Goal: Task Accomplishment & Management: Manage account settings

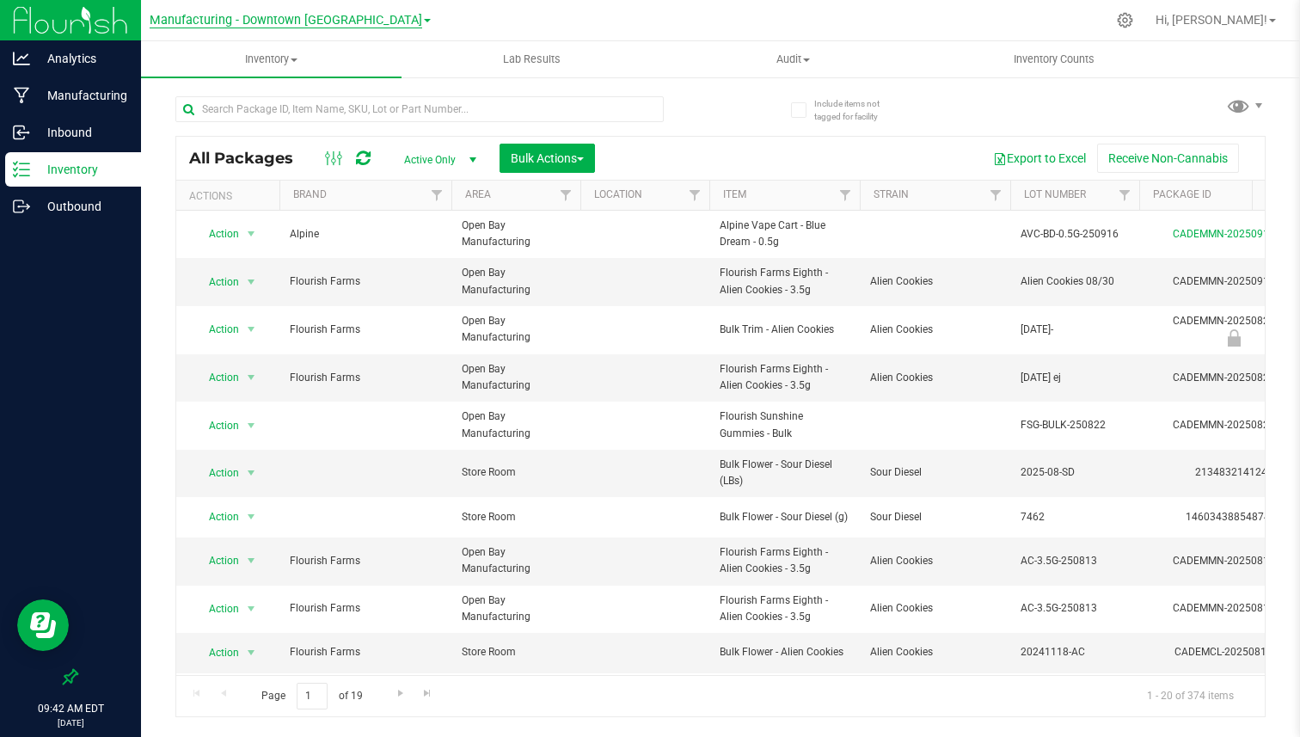
click at [270, 23] on span "Manufacturing - Downtown [GEOGRAPHIC_DATA]" at bounding box center [286, 20] width 273 height 15
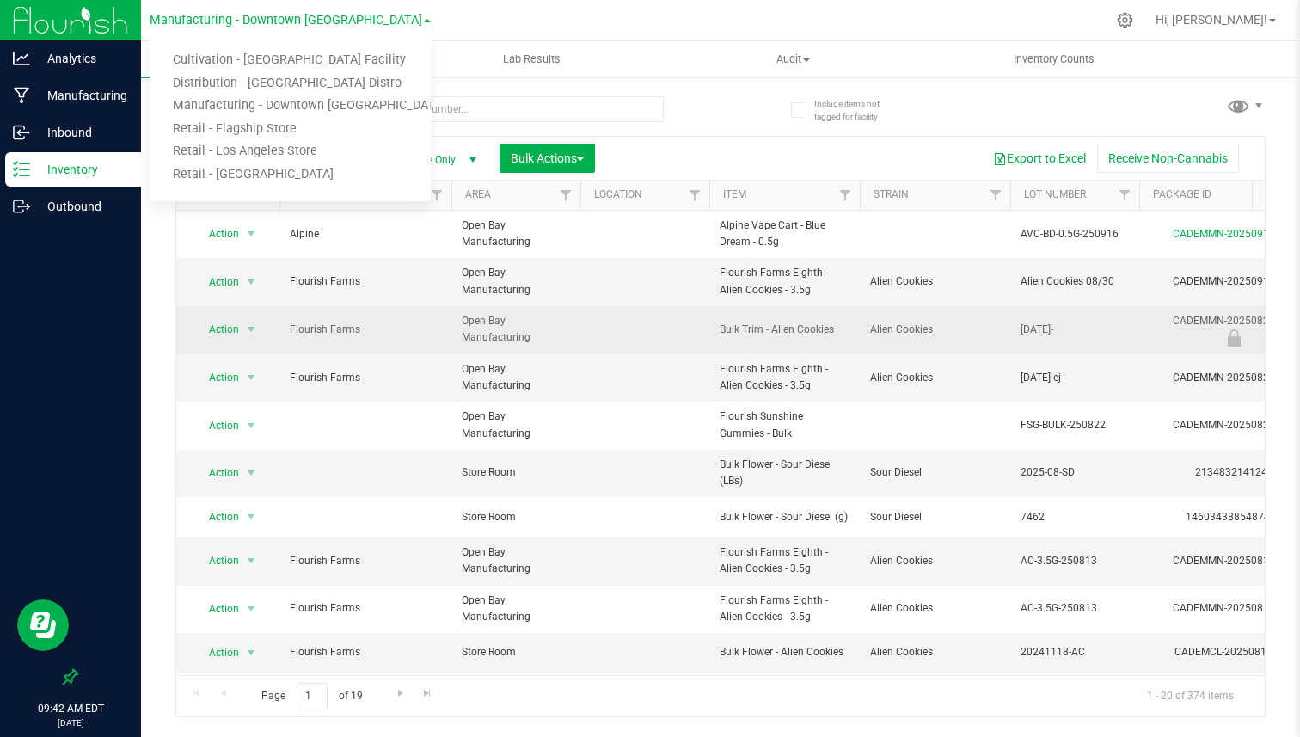
click at [535, 313] on span "Open Bay Manufacturing" at bounding box center [516, 329] width 108 height 33
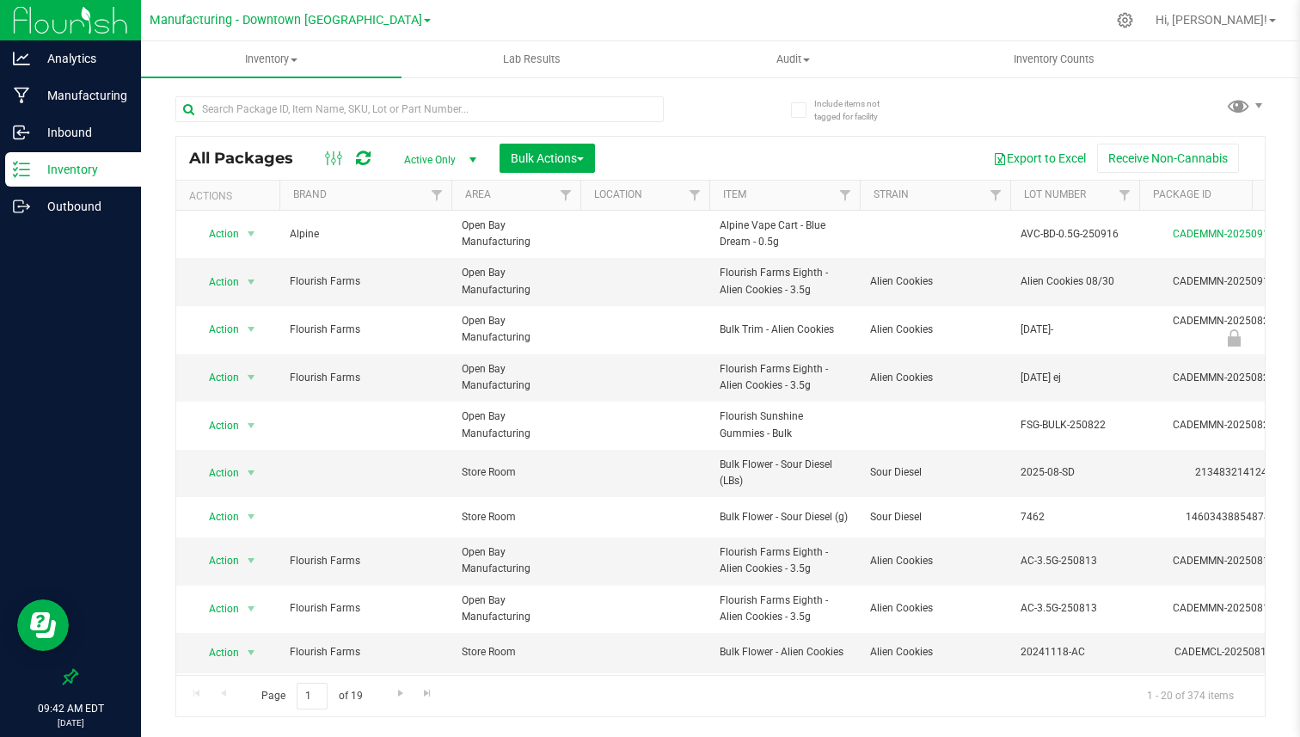
drag, startPoint x: 189, startPoint y: 155, endPoint x: 280, endPoint y: 148, distance: 90.6
click at [281, 149] on span "All Packages" at bounding box center [249, 158] width 121 height 19
click at [218, 3] on nav "Manufacturing - Downtown LA Cultivation - [GEOGRAPHIC_DATA] Facility Distributi…" at bounding box center [720, 20] width 1159 height 41
click at [218, 7] on div "Manufacturing - Downtown LA Cultivation - [GEOGRAPHIC_DATA] Facility Distributi…" at bounding box center [290, 20] width 281 height 27
click at [216, 12] on link "Manufacturing - Downtown [GEOGRAPHIC_DATA]" at bounding box center [290, 19] width 281 height 16
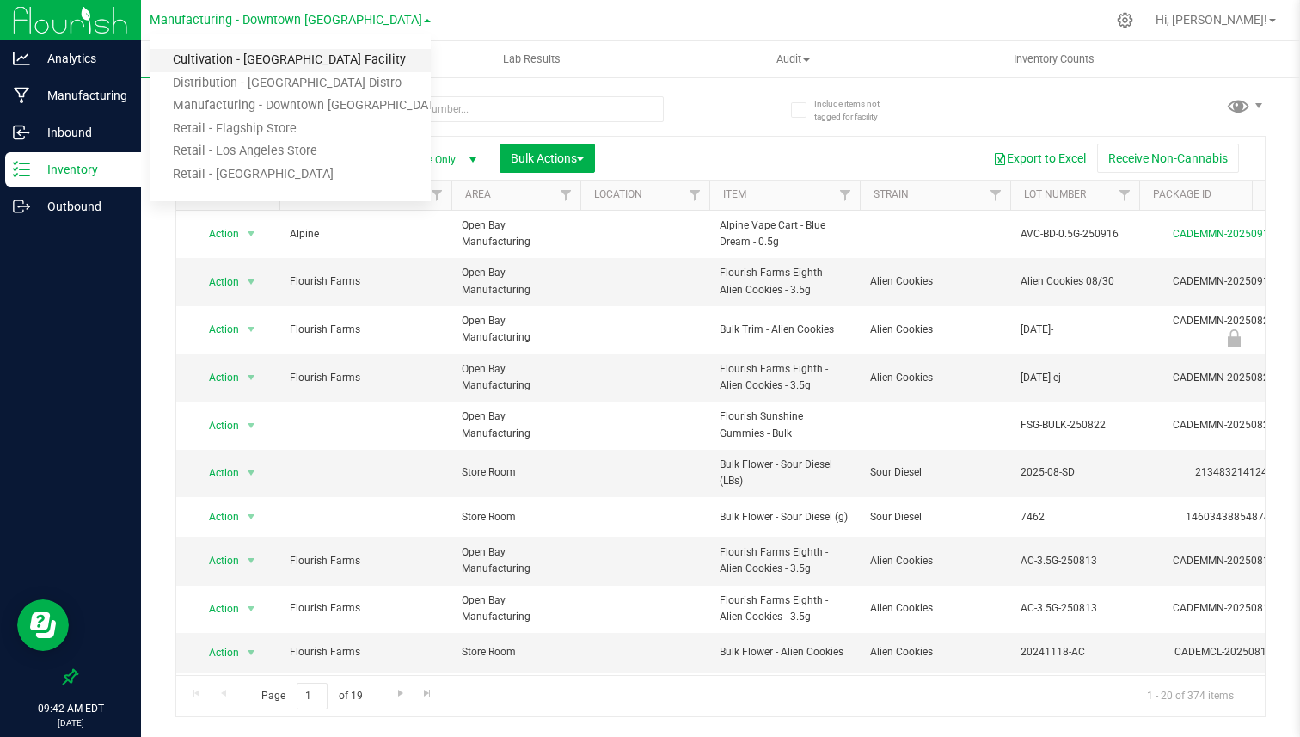
click at [215, 60] on link "Cultivation - [GEOGRAPHIC_DATA] Facility" at bounding box center [290, 60] width 281 height 23
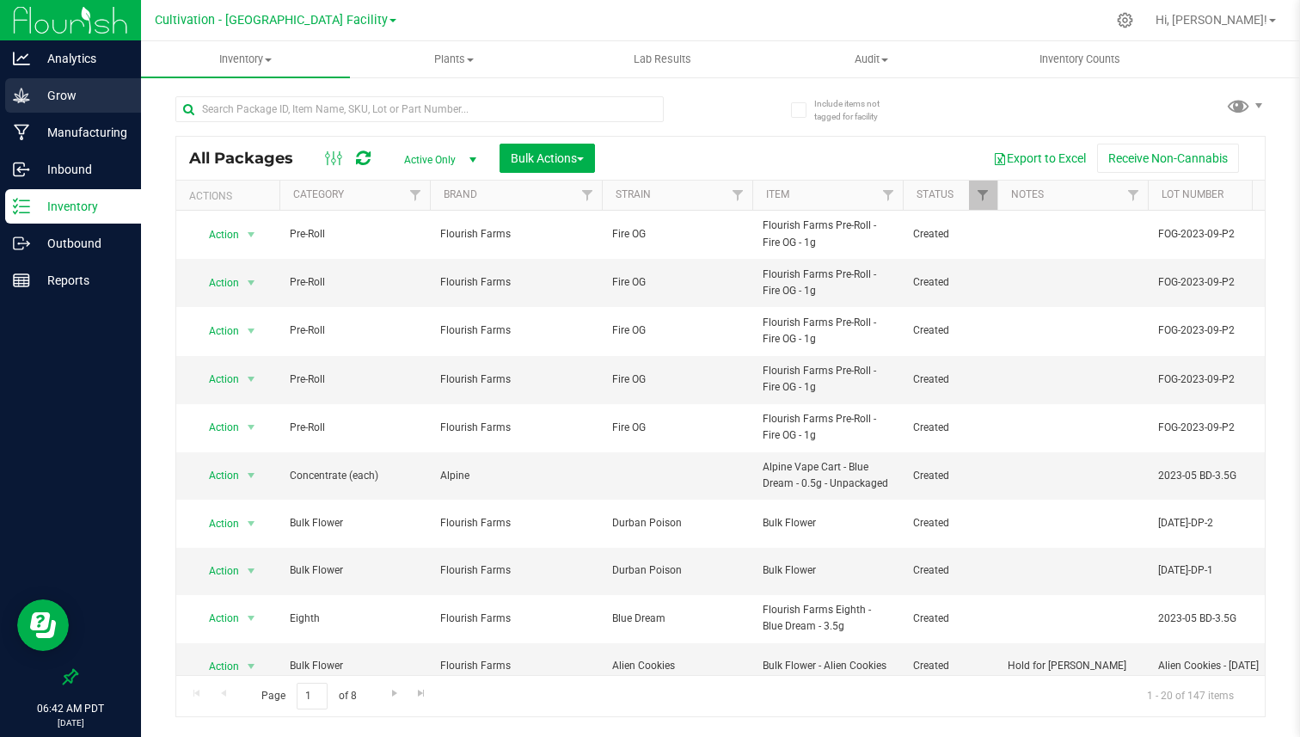
click at [92, 97] on p "Grow" at bounding box center [81, 95] width 103 height 21
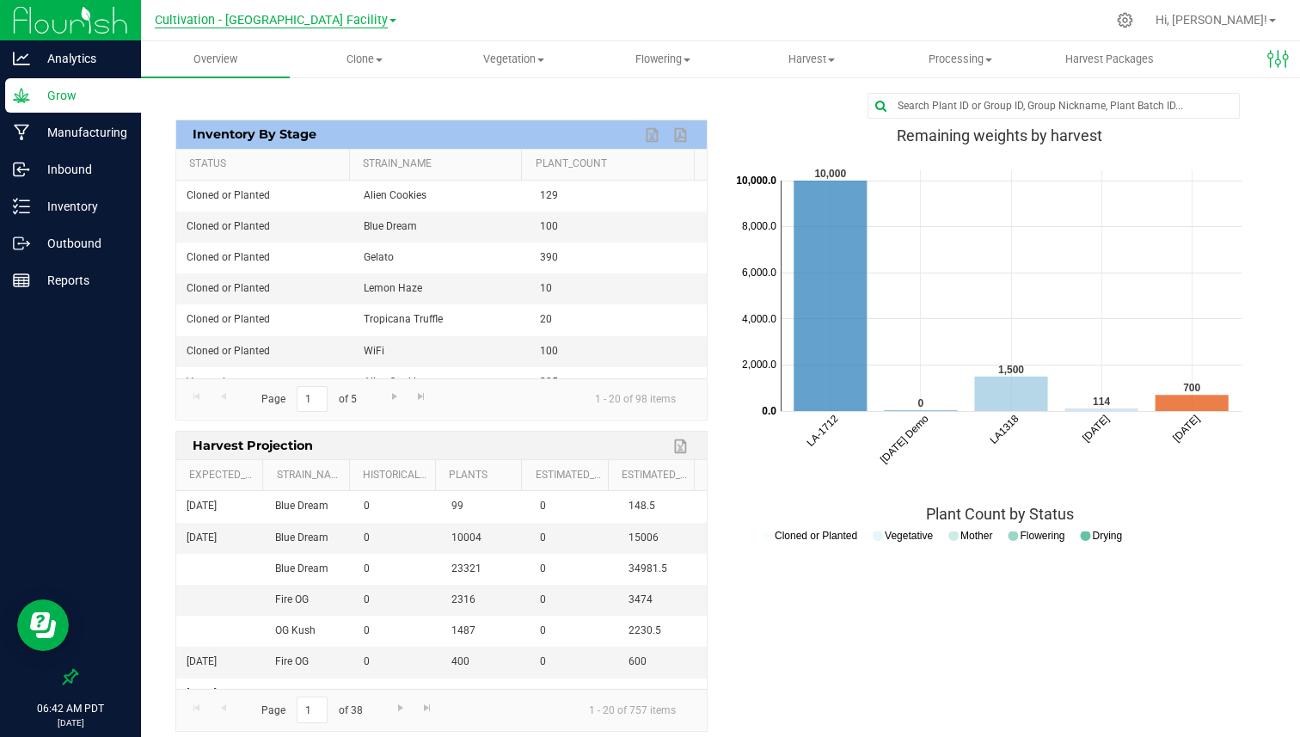
click at [294, 25] on span "Cultivation - [GEOGRAPHIC_DATA] Facility" at bounding box center [271, 20] width 233 height 15
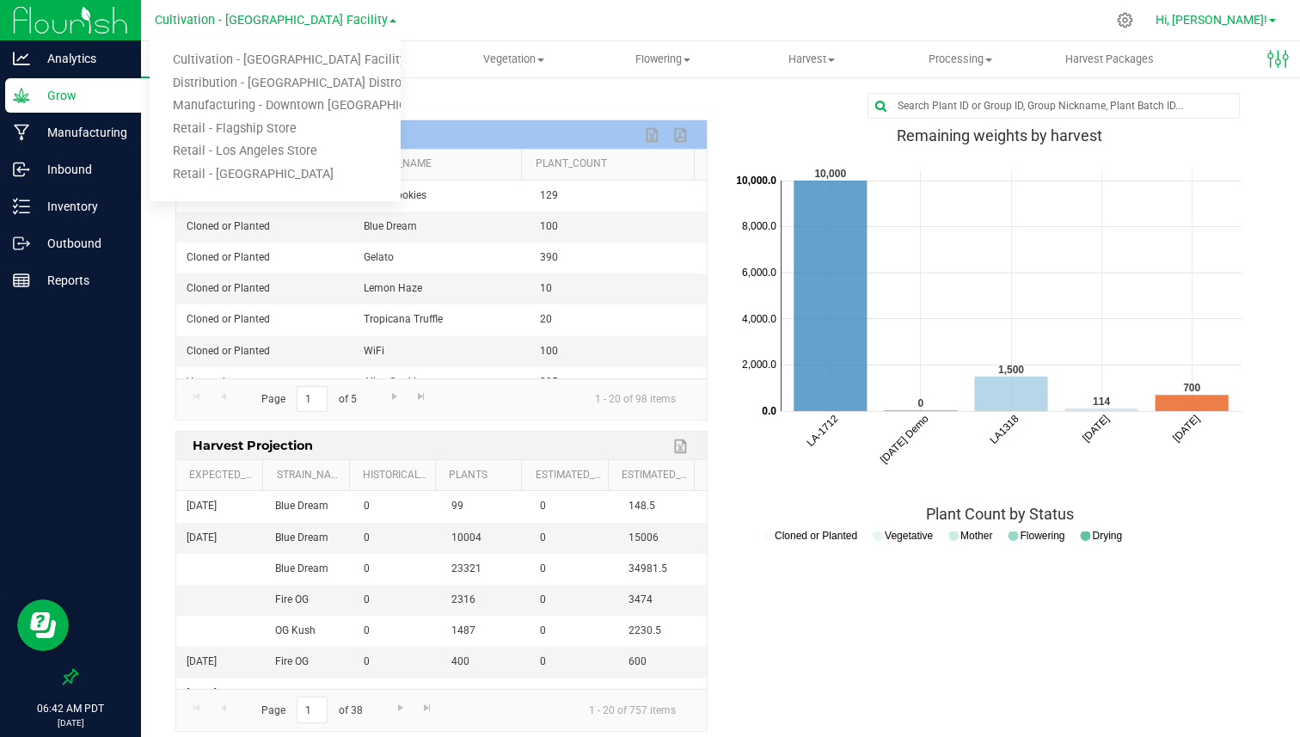
click at [1262, 12] on link "Hi, [PERSON_NAME]!" at bounding box center [1216, 20] width 134 height 18
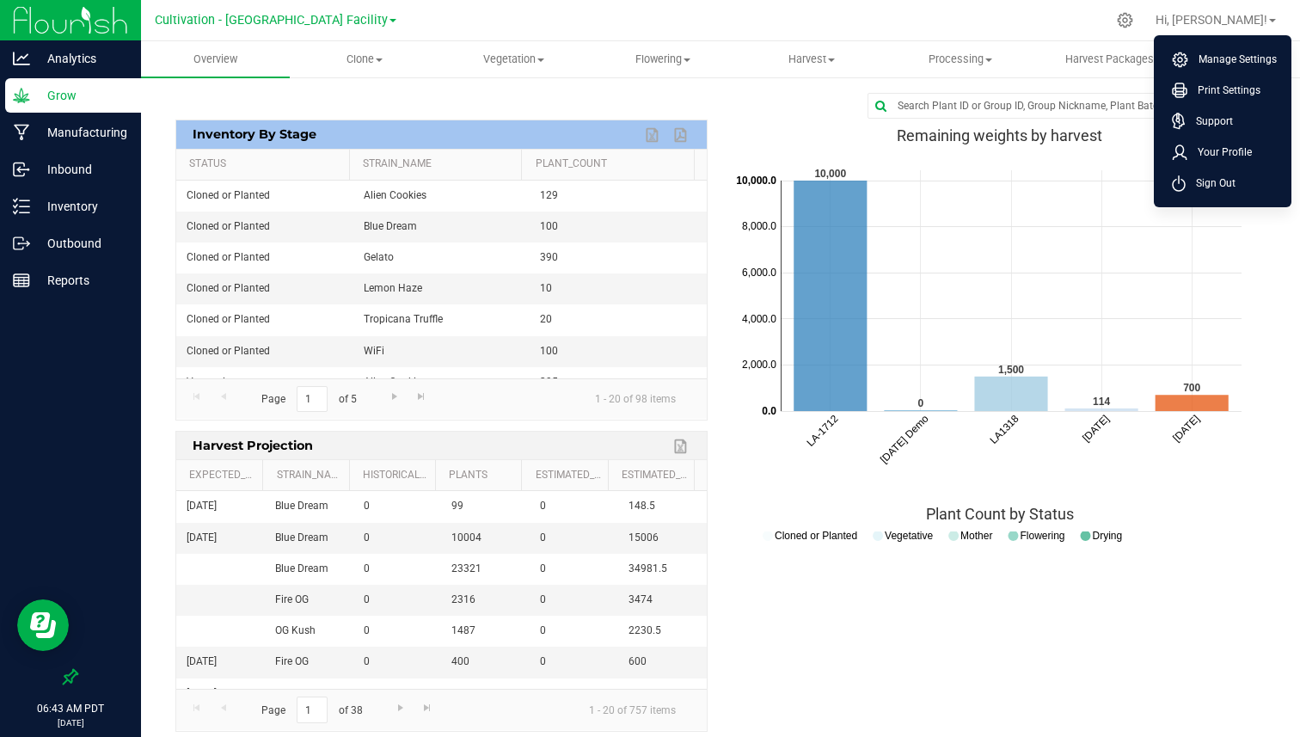
click at [254, 30] on div "Cultivation - [GEOGRAPHIC_DATA] Facility Cultivation - [GEOGRAPHIC_DATA] Facili…" at bounding box center [276, 19] width 242 height 21
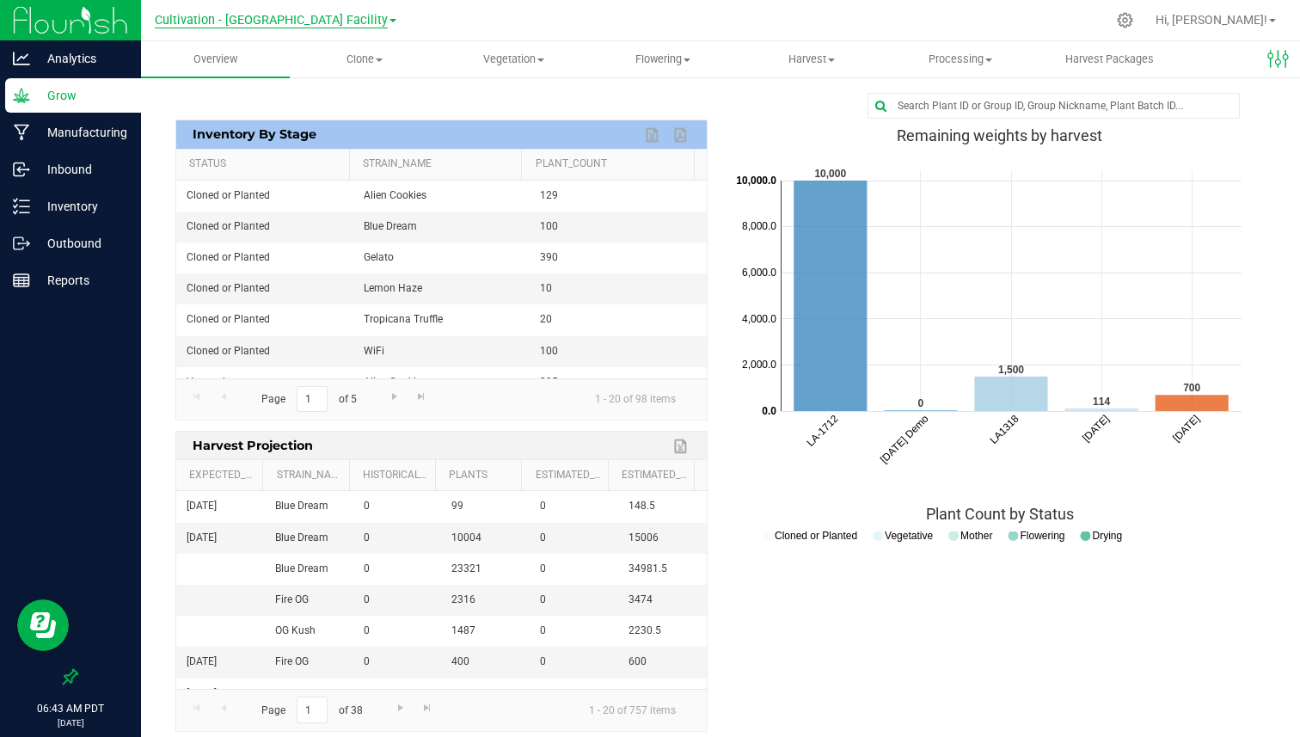
click at [243, 22] on span "Cultivation - [GEOGRAPHIC_DATA] Facility" at bounding box center [271, 20] width 233 height 15
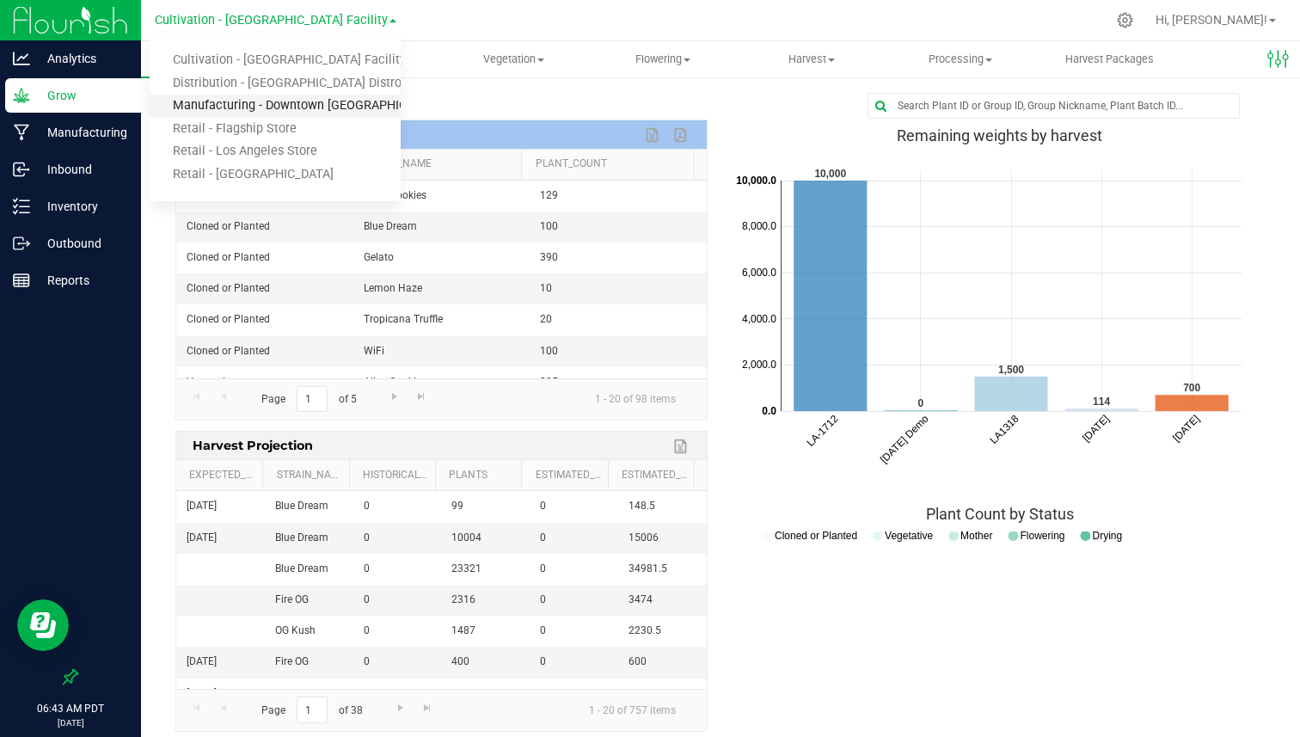
click at [231, 103] on link "Manufacturing - Downtown [GEOGRAPHIC_DATA]" at bounding box center [275, 106] width 251 height 23
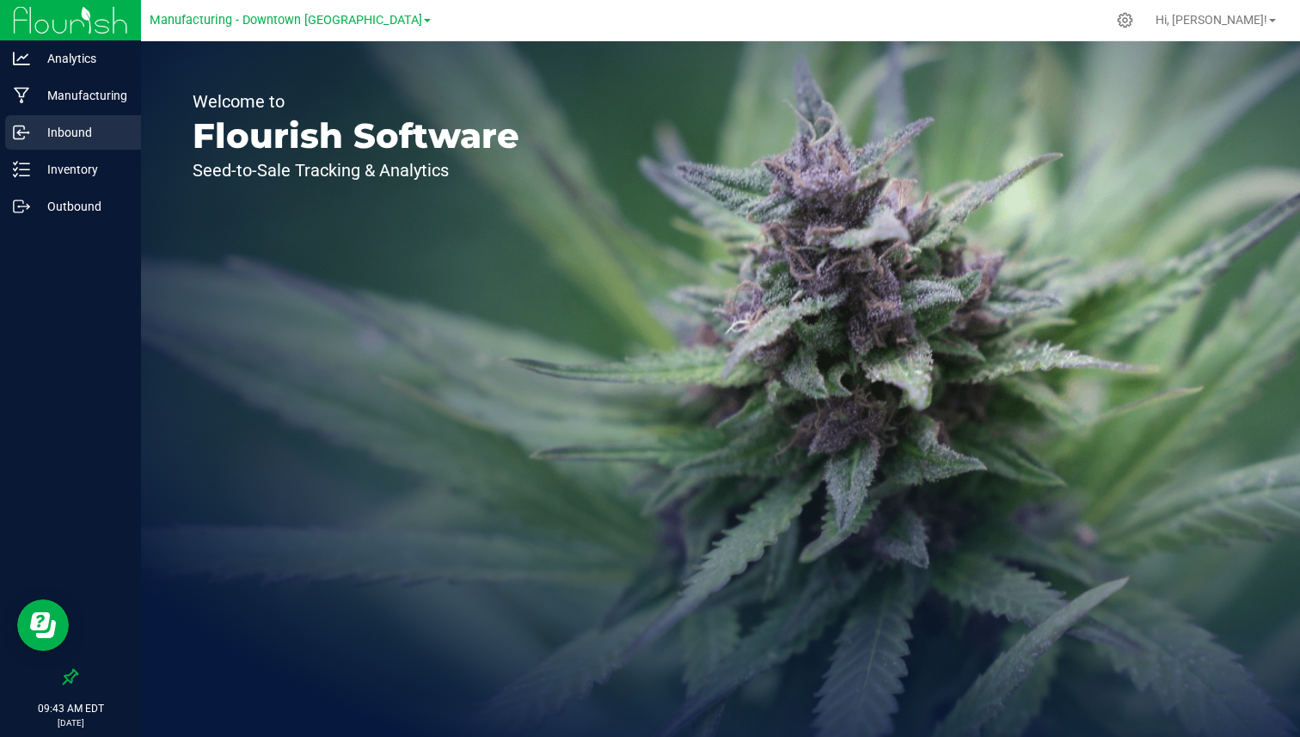
click at [101, 146] on div "Inbound" at bounding box center [73, 132] width 136 height 34
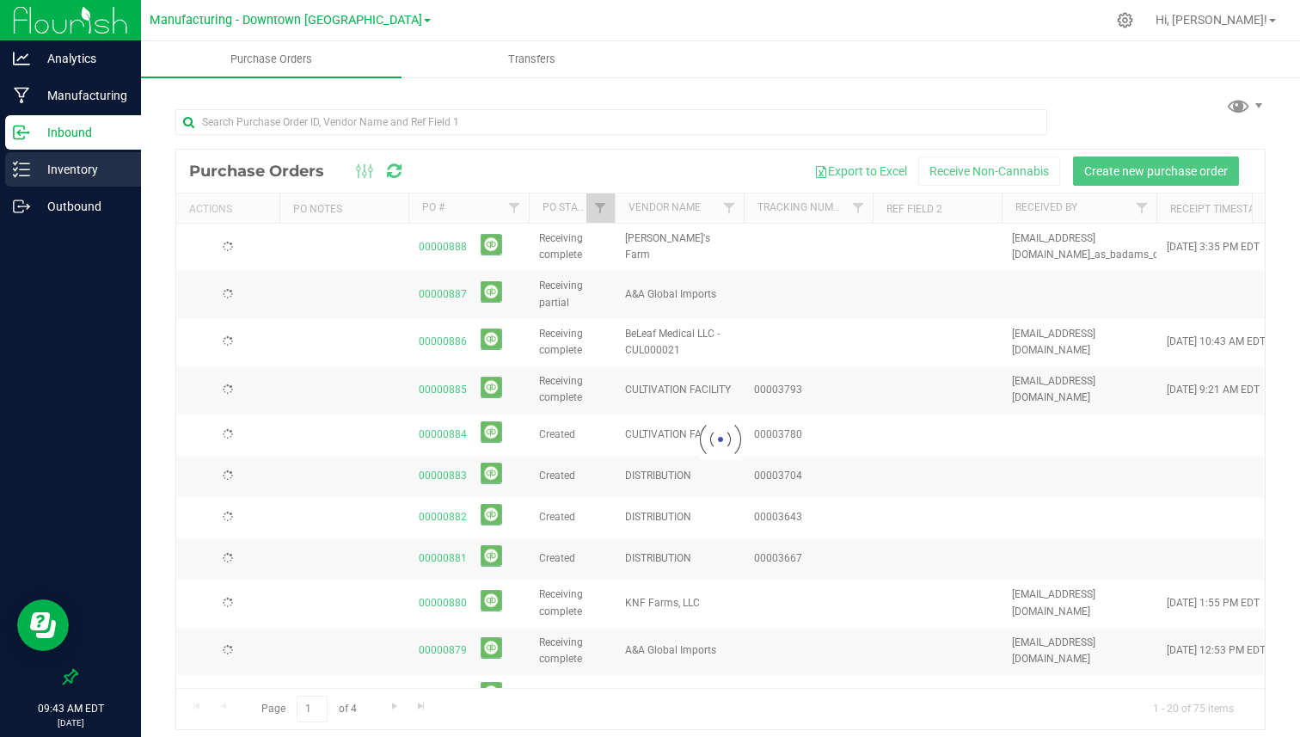
click at [97, 171] on p "Inventory" at bounding box center [81, 169] width 103 height 21
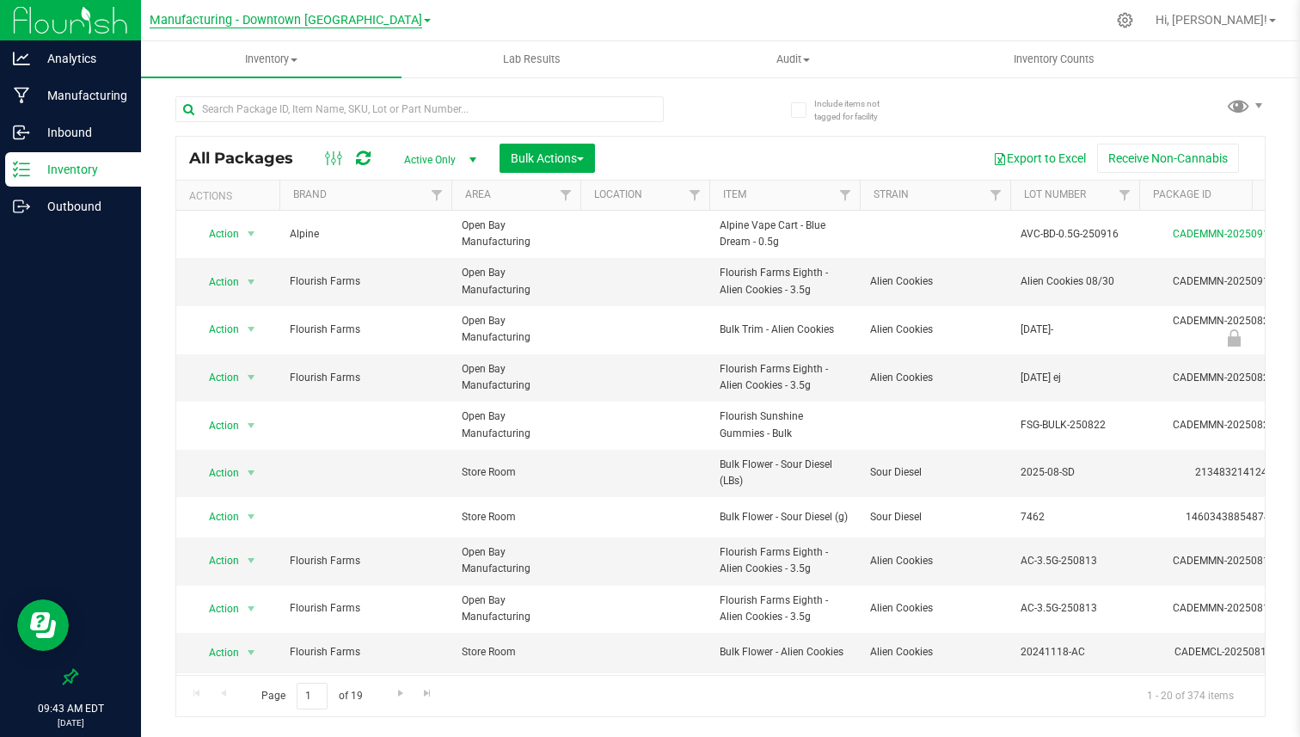
click at [303, 20] on span "Manufacturing - Downtown [GEOGRAPHIC_DATA]" at bounding box center [286, 20] width 273 height 15
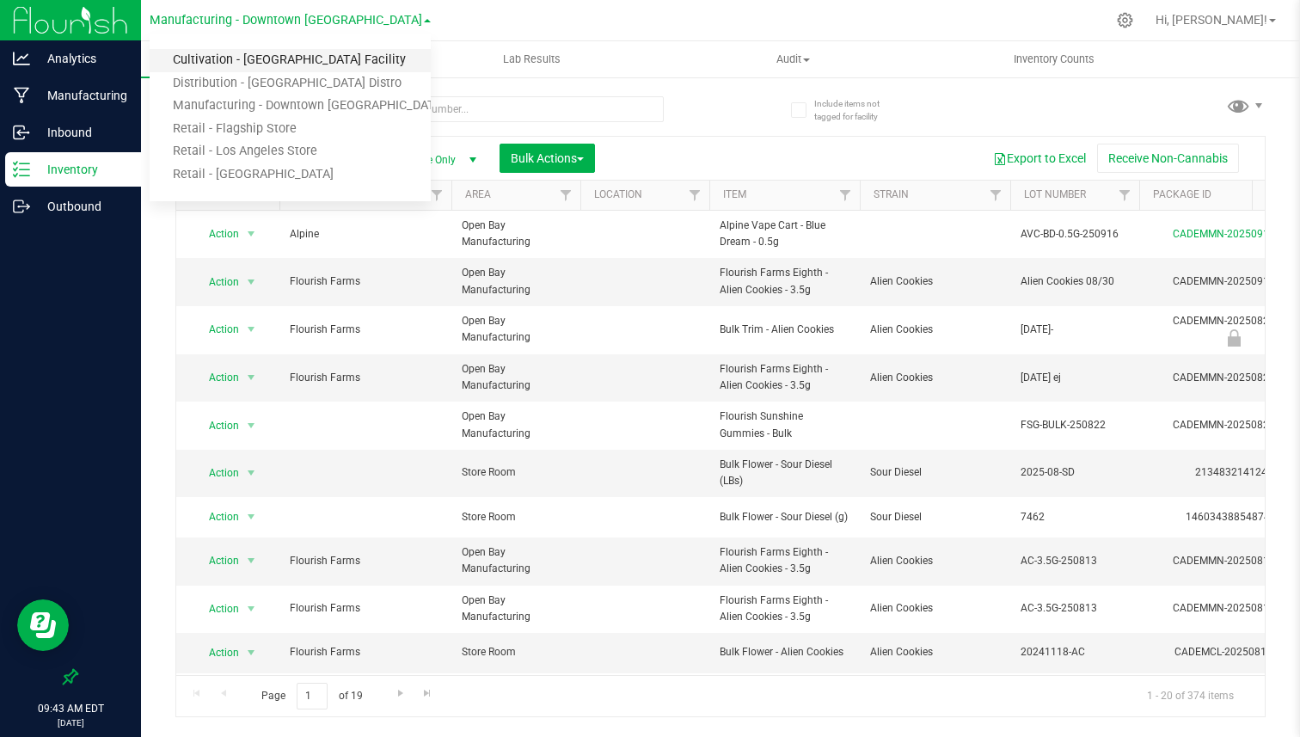
click at [241, 54] on link "Cultivation - [GEOGRAPHIC_DATA] Facility" at bounding box center [290, 60] width 281 height 23
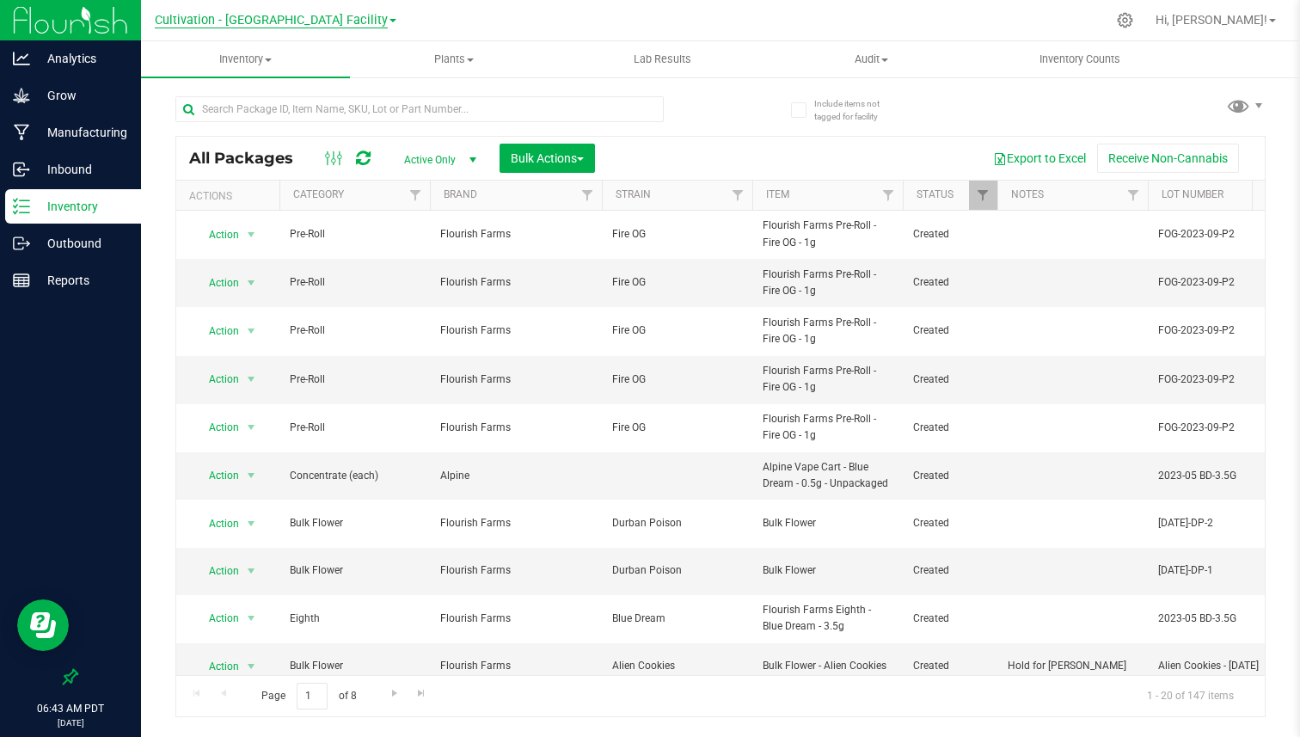
click at [255, 26] on span "Cultivation - [GEOGRAPHIC_DATA] Facility" at bounding box center [271, 20] width 233 height 15
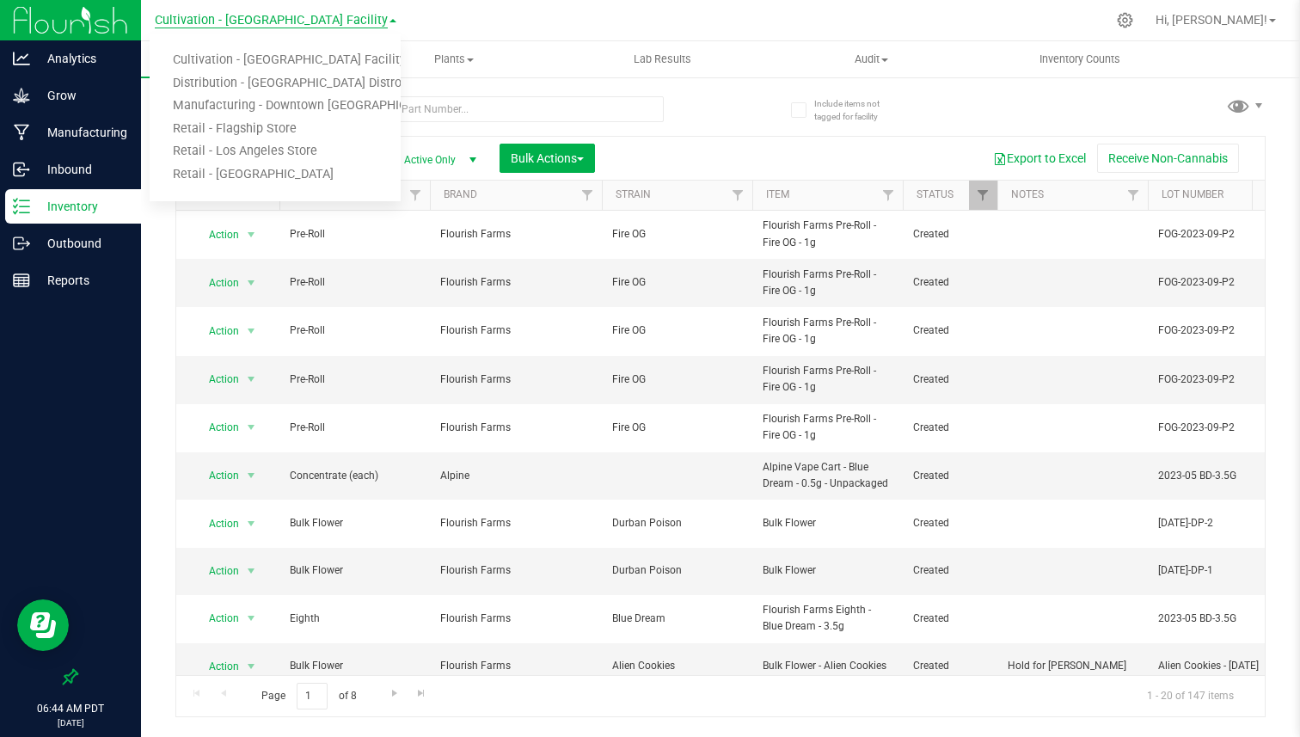
click at [230, 19] on span "Cultivation - [GEOGRAPHIC_DATA] Facility" at bounding box center [271, 20] width 233 height 15
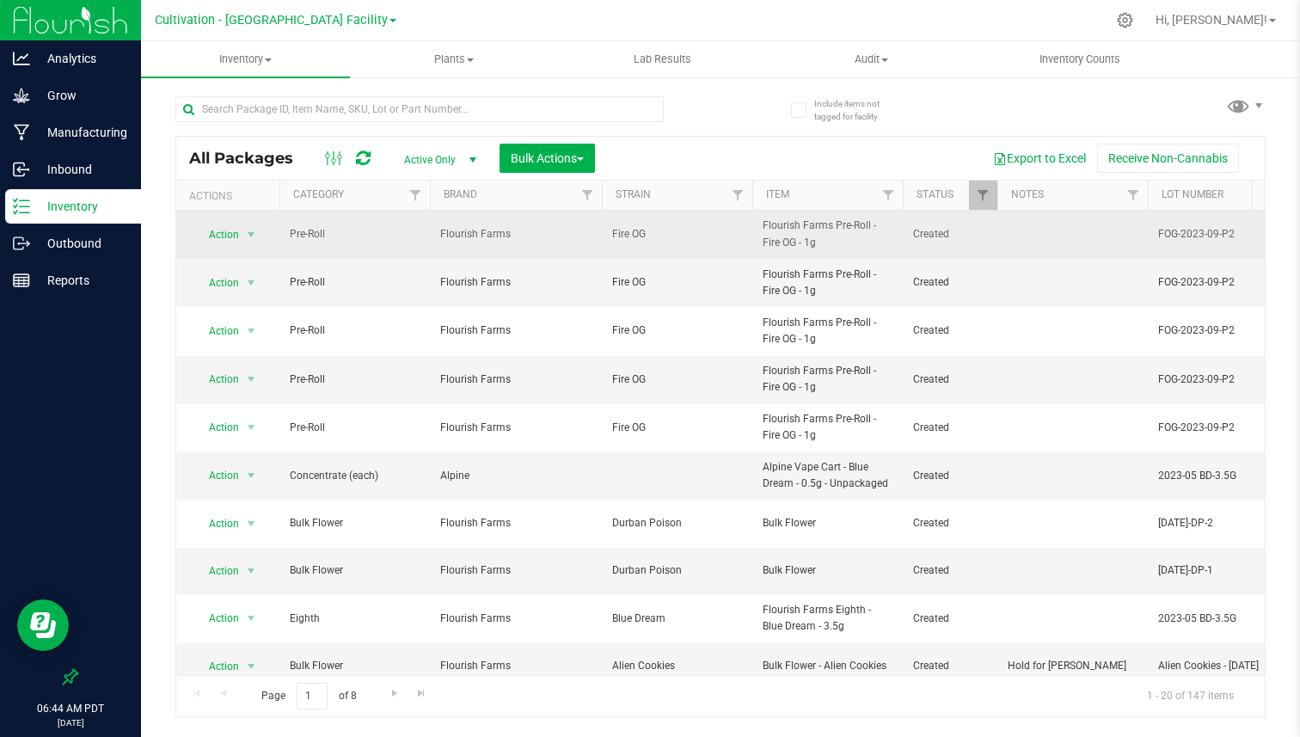
drag, startPoint x: 306, startPoint y: 243, endPoint x: 317, endPoint y: 237, distance: 12.7
click at [317, 237] on div "All Packages Active Only Active Only Lab Samples Locked All Bulk Actions Add to…" at bounding box center [720, 426] width 1091 height 581
click at [366, 246] on td "Pre-Roll" at bounding box center [355, 235] width 151 height 48
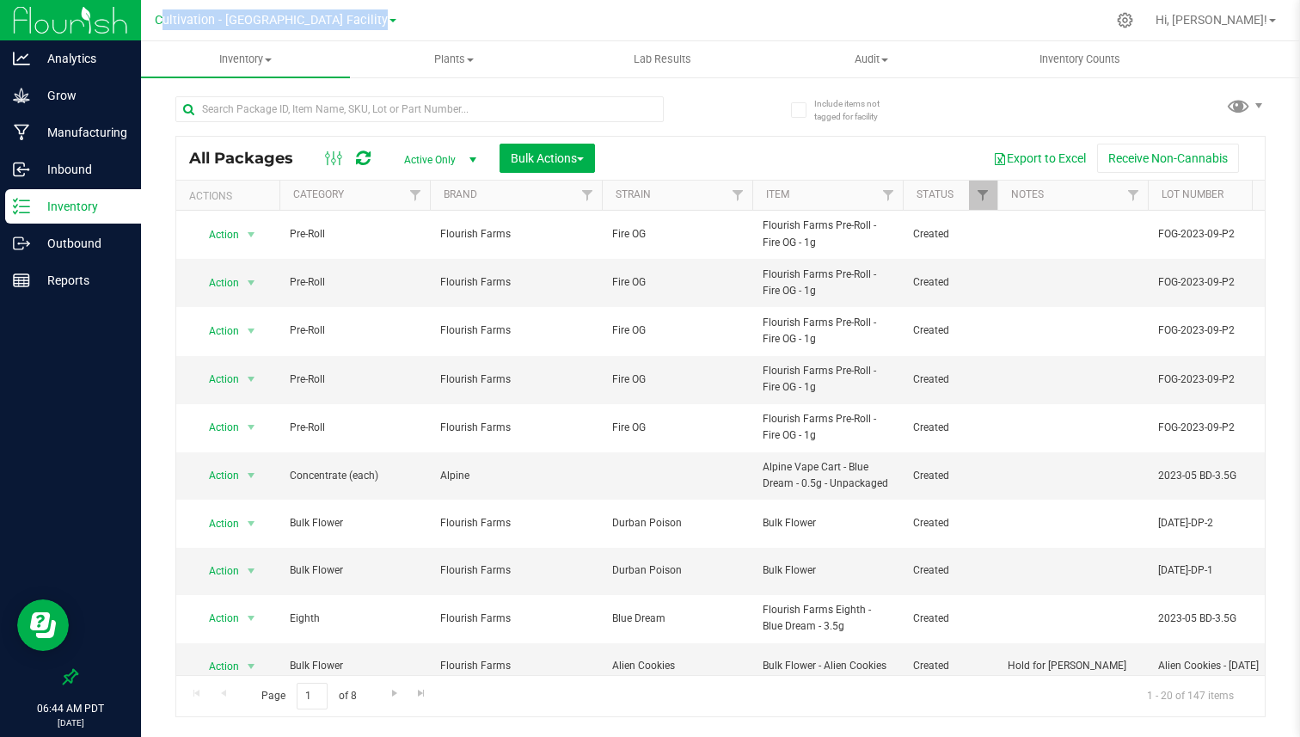
drag, startPoint x: 173, startPoint y: 15, endPoint x: 376, endPoint y: 16, distance: 203.0
click at [377, 17] on div "Cultivation - [GEOGRAPHIC_DATA] Facility Cultivation - [GEOGRAPHIC_DATA] Facili…" at bounding box center [275, 20] width 251 height 27
drag, startPoint x: 1194, startPoint y: 25, endPoint x: 1110, endPoint y: 34, distance: 84.7
click at [1119, 32] on nav "Cultivation - [GEOGRAPHIC_DATA] Facility Cultivation - [GEOGRAPHIC_DATA] Facili…" at bounding box center [720, 20] width 1159 height 41
drag, startPoint x: 171, startPoint y: 24, endPoint x: 271, endPoint y: 22, distance: 99.8
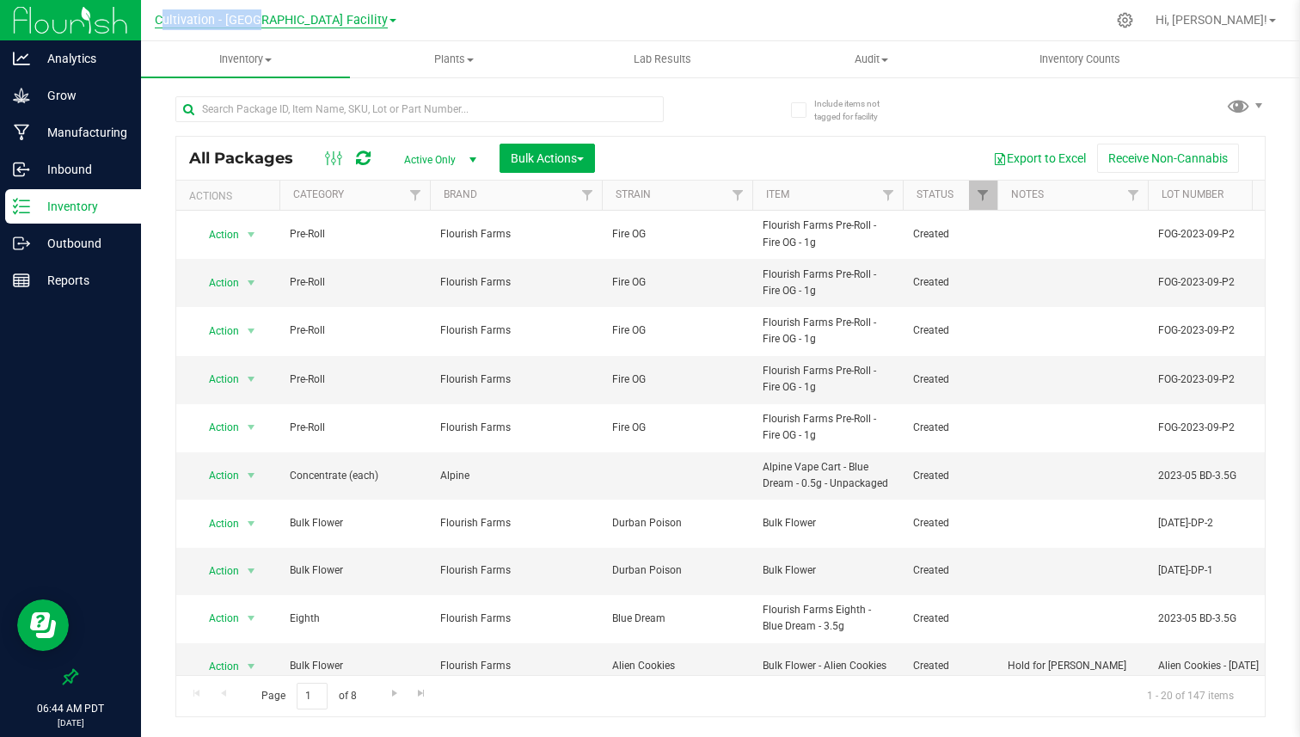
click at [271, 22] on div "Cultivation - [GEOGRAPHIC_DATA] Facility Cultivation - [GEOGRAPHIC_DATA] Facili…" at bounding box center [275, 20] width 251 height 27
click at [194, 81] on div at bounding box center [447, 108] width 545 height 55
drag, startPoint x: 162, startPoint y: 9, endPoint x: 383, endPoint y: 13, distance: 221.1
click at [383, 13] on div "Cultivation - [GEOGRAPHIC_DATA] Facility Cultivation - [GEOGRAPHIC_DATA] Facili…" at bounding box center [275, 20] width 251 height 27
click at [283, 7] on div "Cultivation - [GEOGRAPHIC_DATA] Facility Cultivation - [GEOGRAPHIC_DATA] Facili…" at bounding box center [275, 20] width 251 height 27
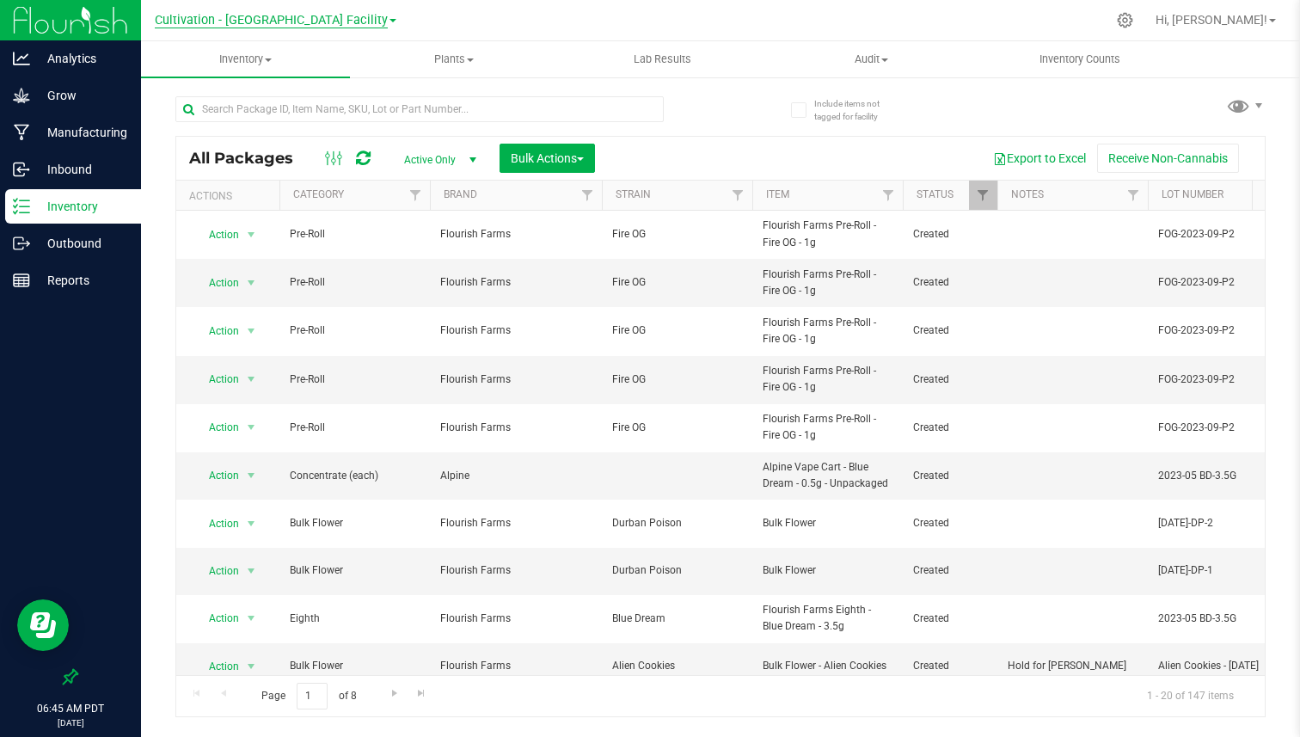
click at [279, 26] on span "Cultivation - [GEOGRAPHIC_DATA] Facility" at bounding box center [271, 20] width 233 height 15
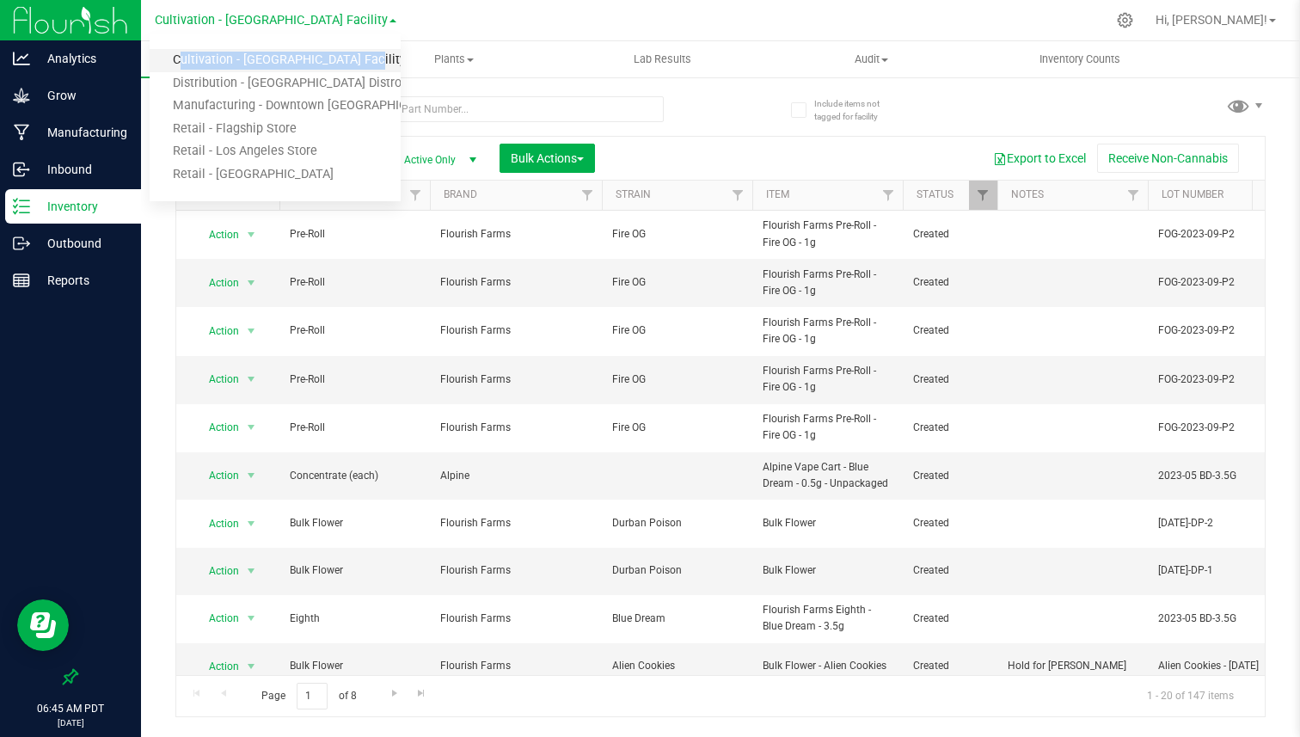
drag, startPoint x: 156, startPoint y: 58, endPoint x: 347, endPoint y: 56, distance: 191.8
click at [347, 56] on link "Cultivation - [GEOGRAPHIC_DATA] Facility" at bounding box center [275, 60] width 251 height 23
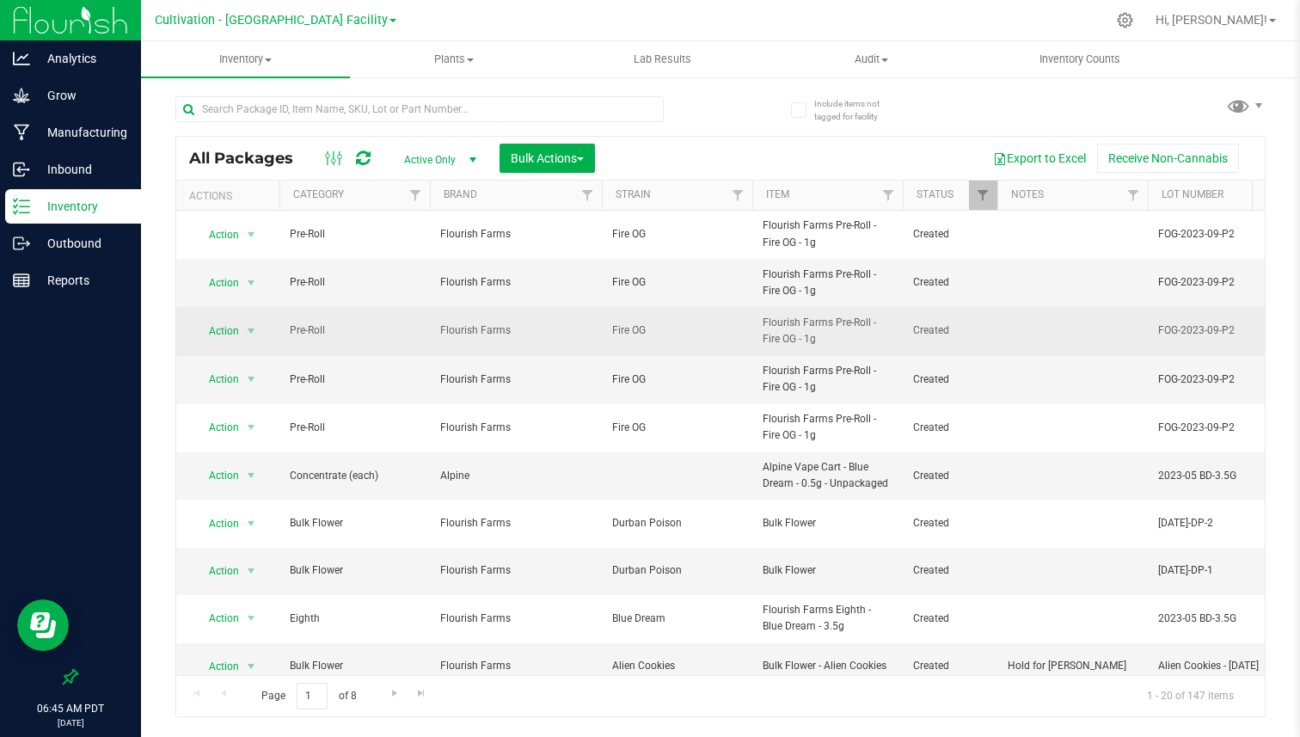
click at [578, 310] on td "Flourish Farms" at bounding box center [516, 331] width 172 height 48
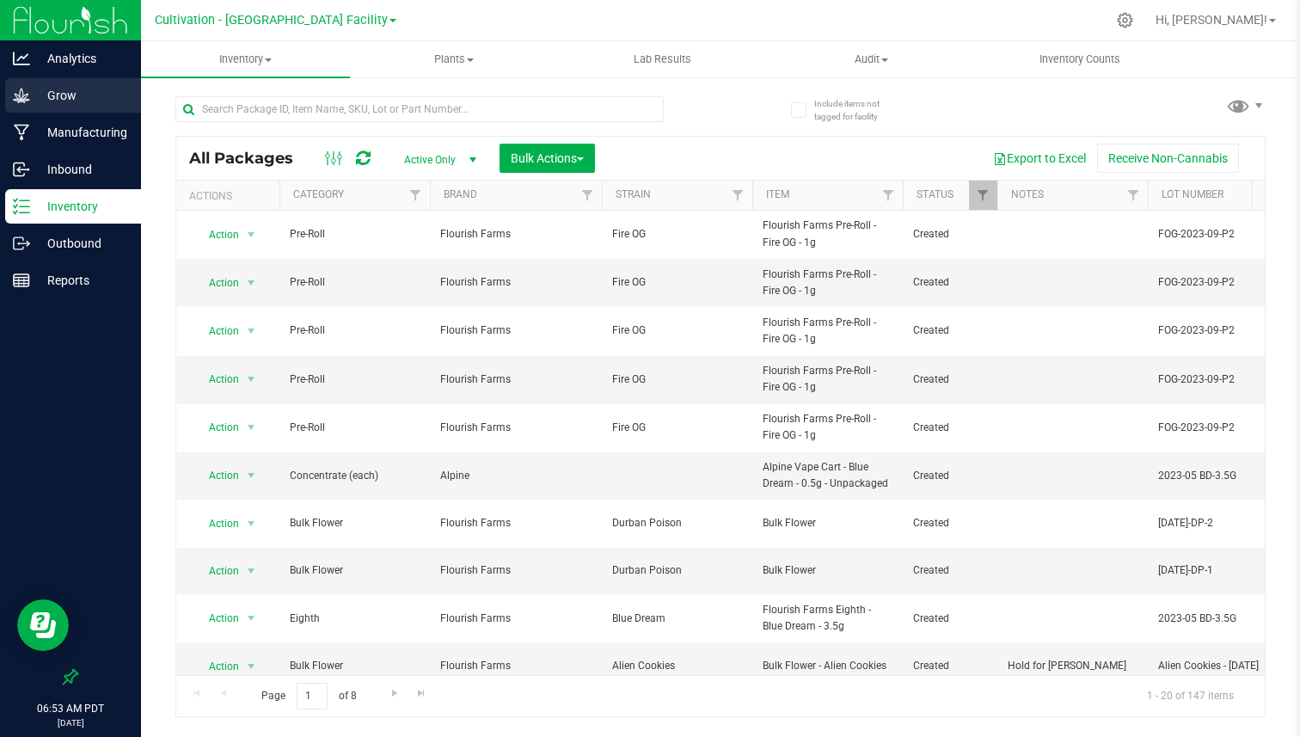
click at [126, 88] on p "Grow" at bounding box center [81, 95] width 103 height 21
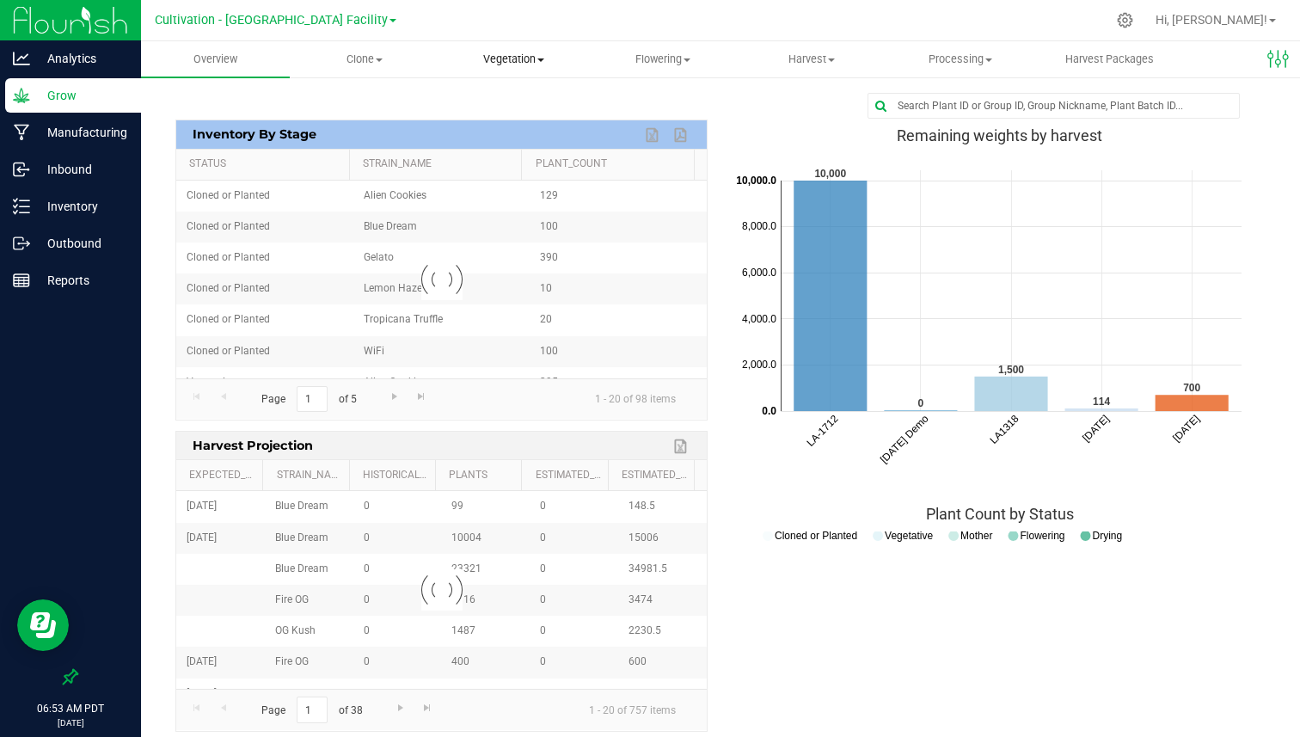
click at [476, 52] on span "Vegetation" at bounding box center [513, 59] width 147 height 15
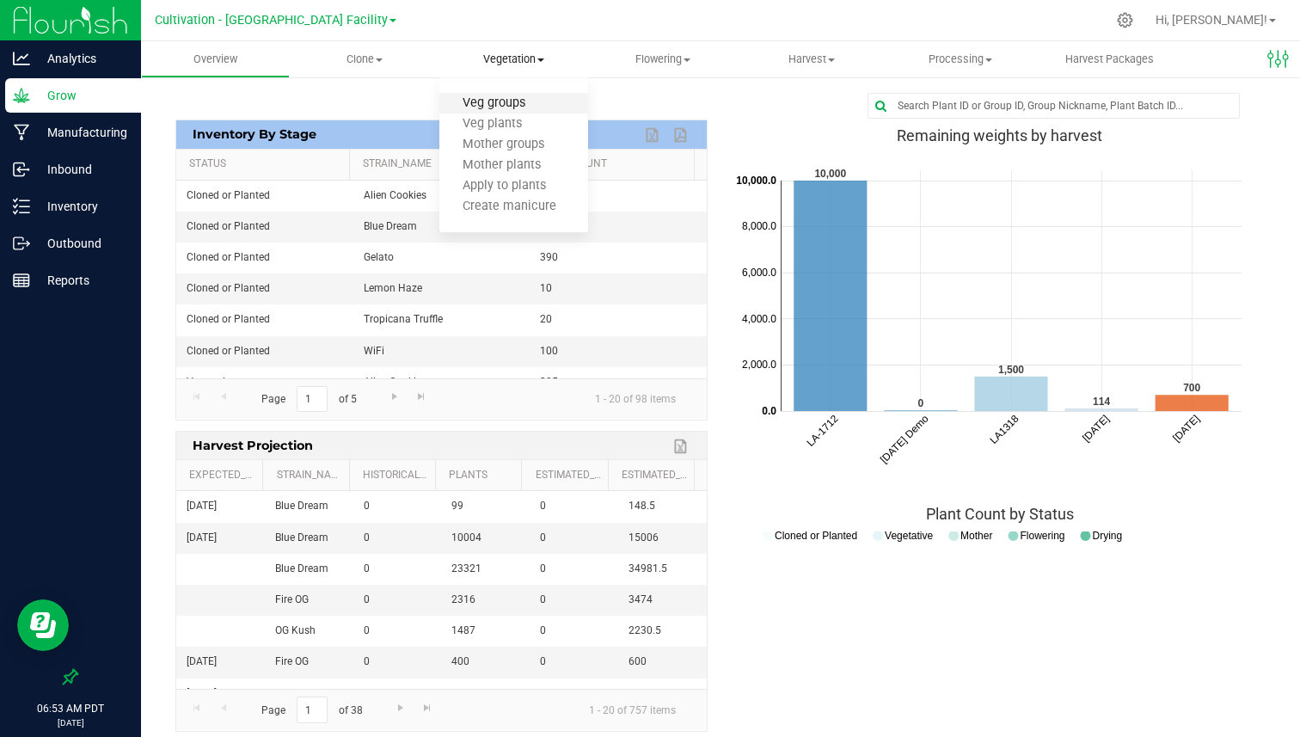
click at [496, 103] on span "Veg groups" at bounding box center [494, 103] width 109 height 15
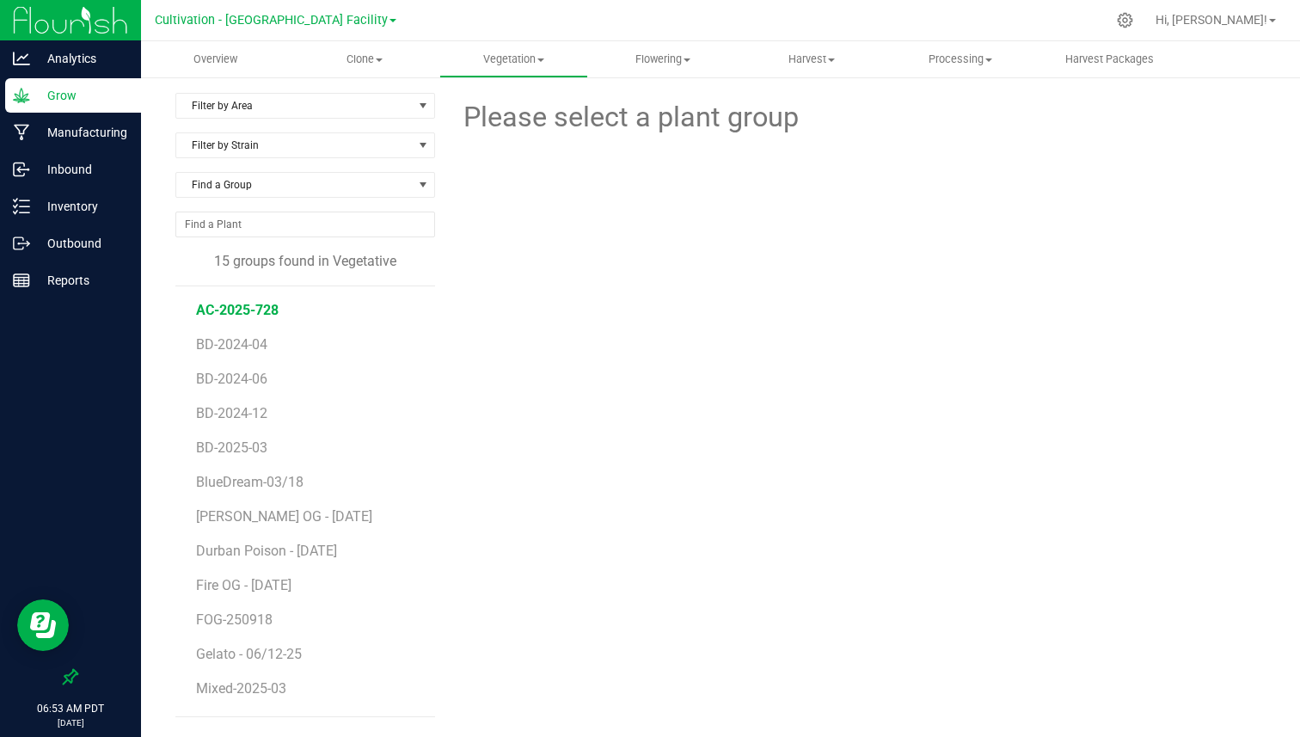
click at [261, 304] on span "AC-2025-728" at bounding box center [237, 310] width 83 height 16
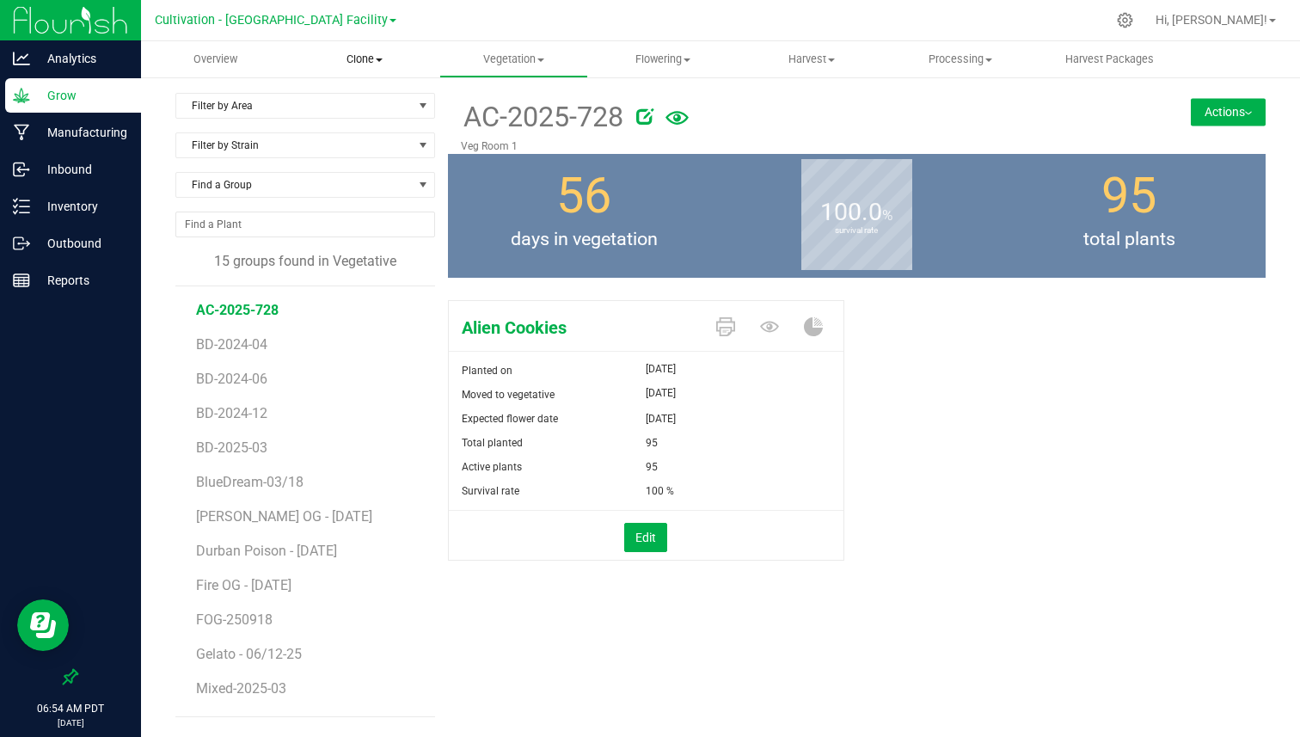
click at [365, 58] on span "Clone" at bounding box center [364, 59] width 147 height 15
click at [341, 102] on span "Create plants" at bounding box center [350, 103] width 121 height 15
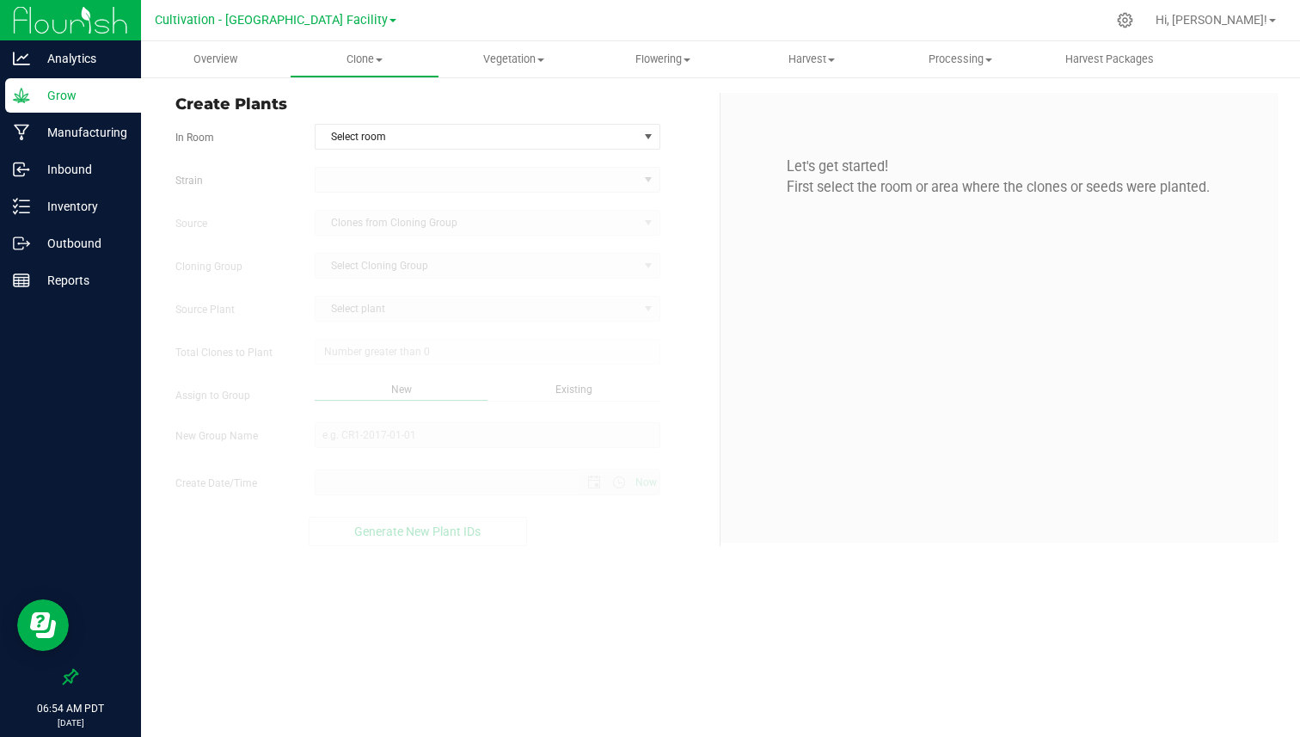
type input "[DATE] 6:54 AM"
click at [381, 138] on span "Select room" at bounding box center [477, 137] width 323 height 24
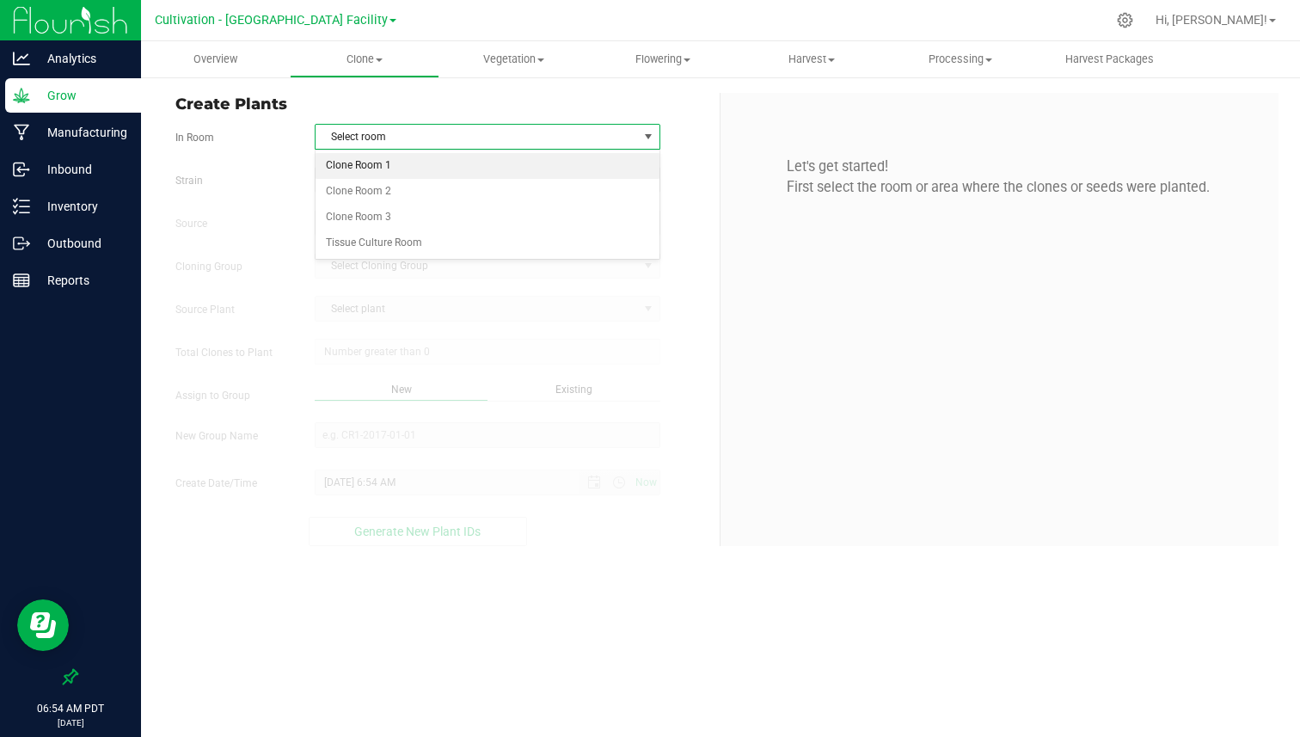
click at [364, 171] on li "Clone Room 1" at bounding box center [488, 166] width 344 height 26
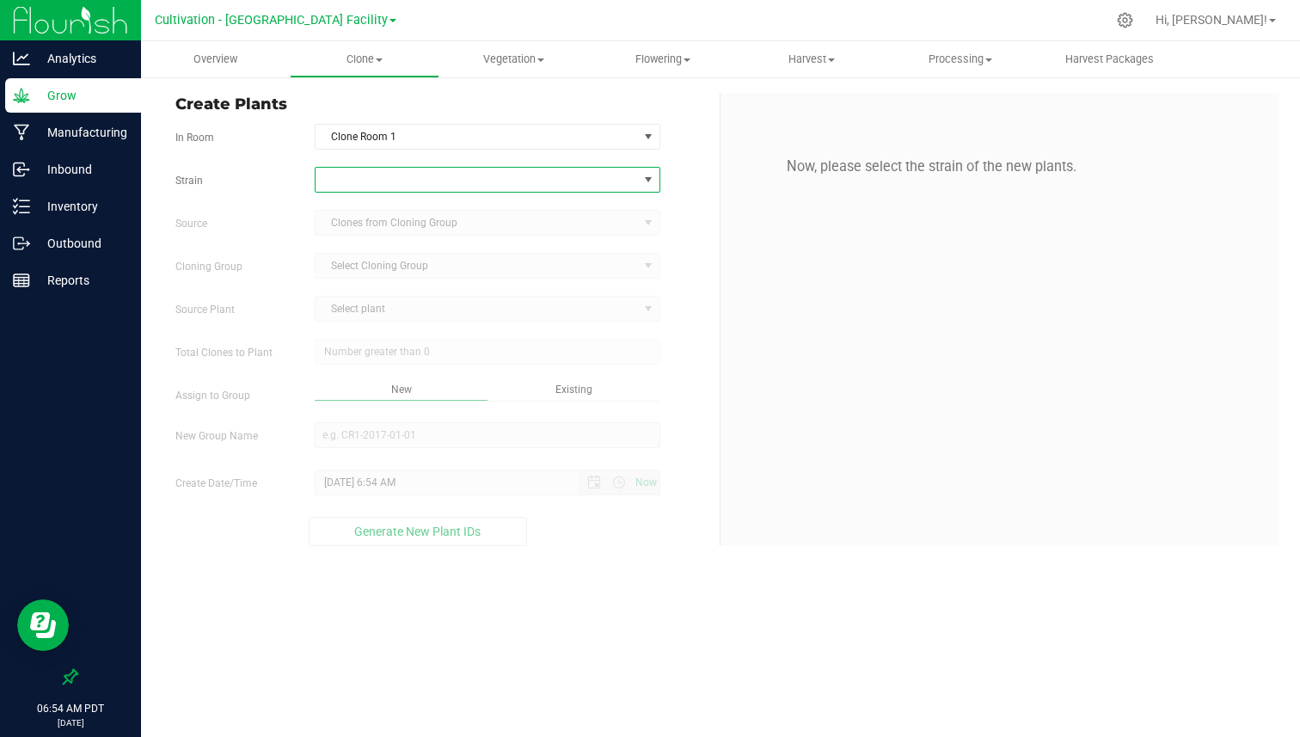
click at [365, 177] on span at bounding box center [477, 180] width 323 height 24
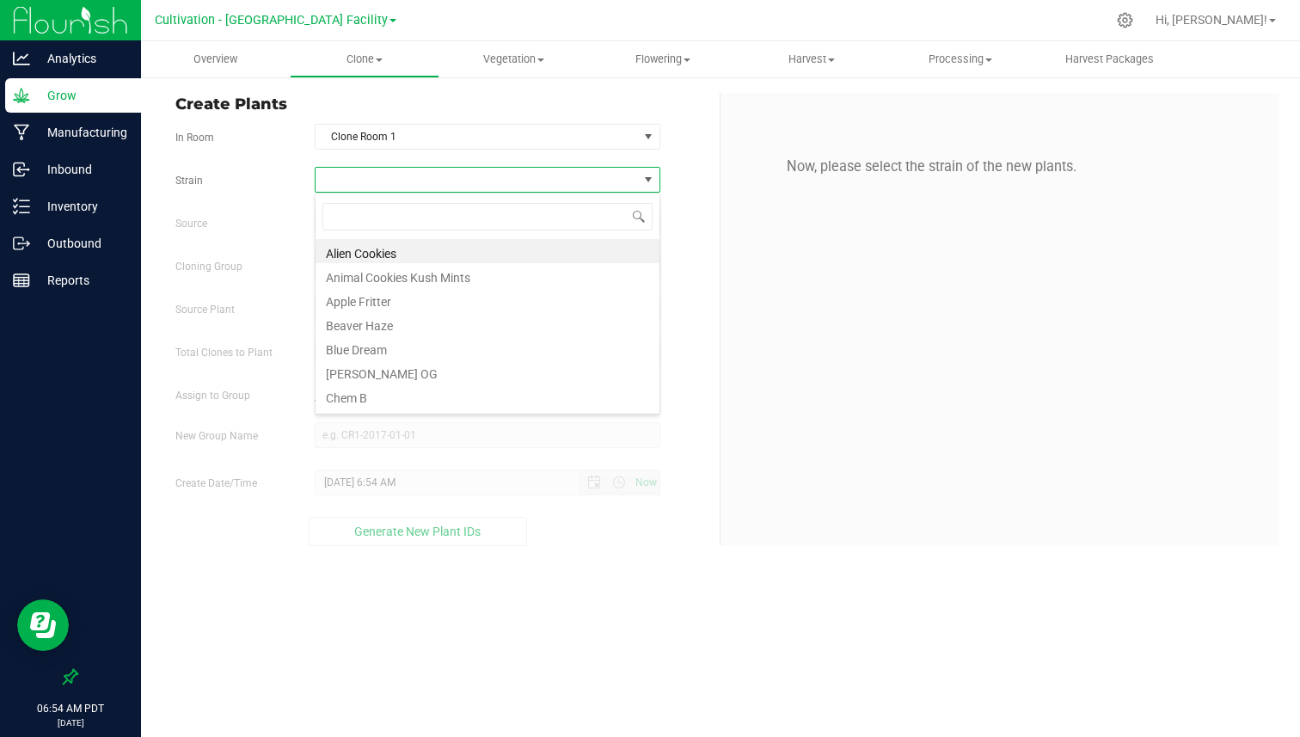
scroll to position [26, 346]
click at [353, 249] on li "Alien Cookies" at bounding box center [488, 251] width 344 height 24
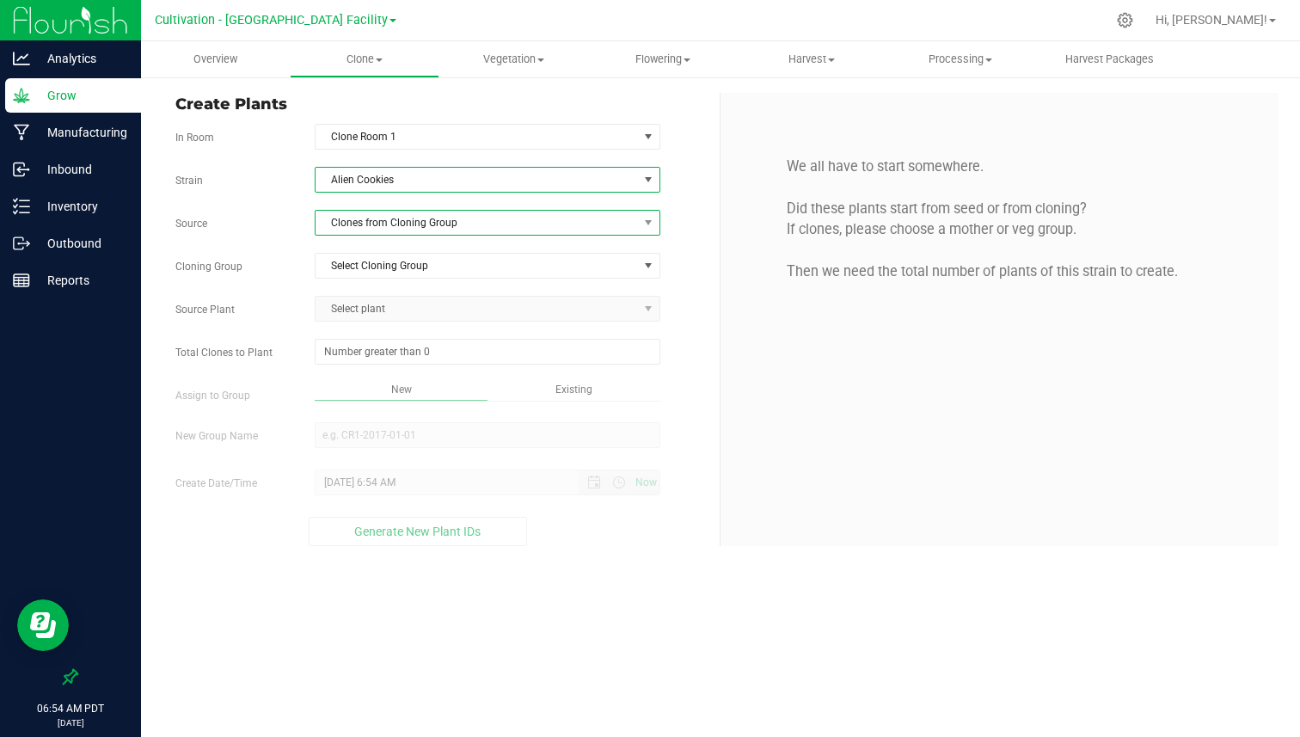
click at [374, 230] on span "Clones from Cloning Group" at bounding box center [477, 223] width 323 height 24
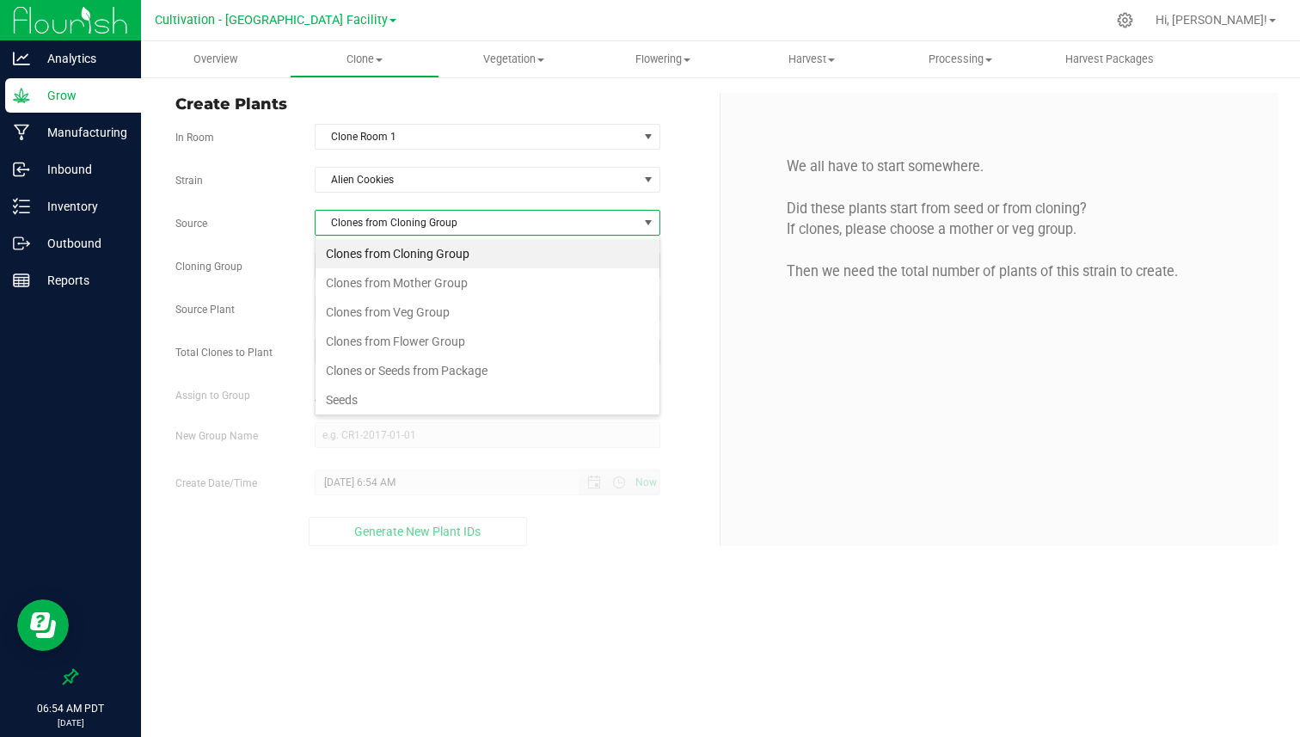
scroll to position [26, 346]
click at [366, 381] on li "Clones or Seeds from Package" at bounding box center [488, 370] width 344 height 29
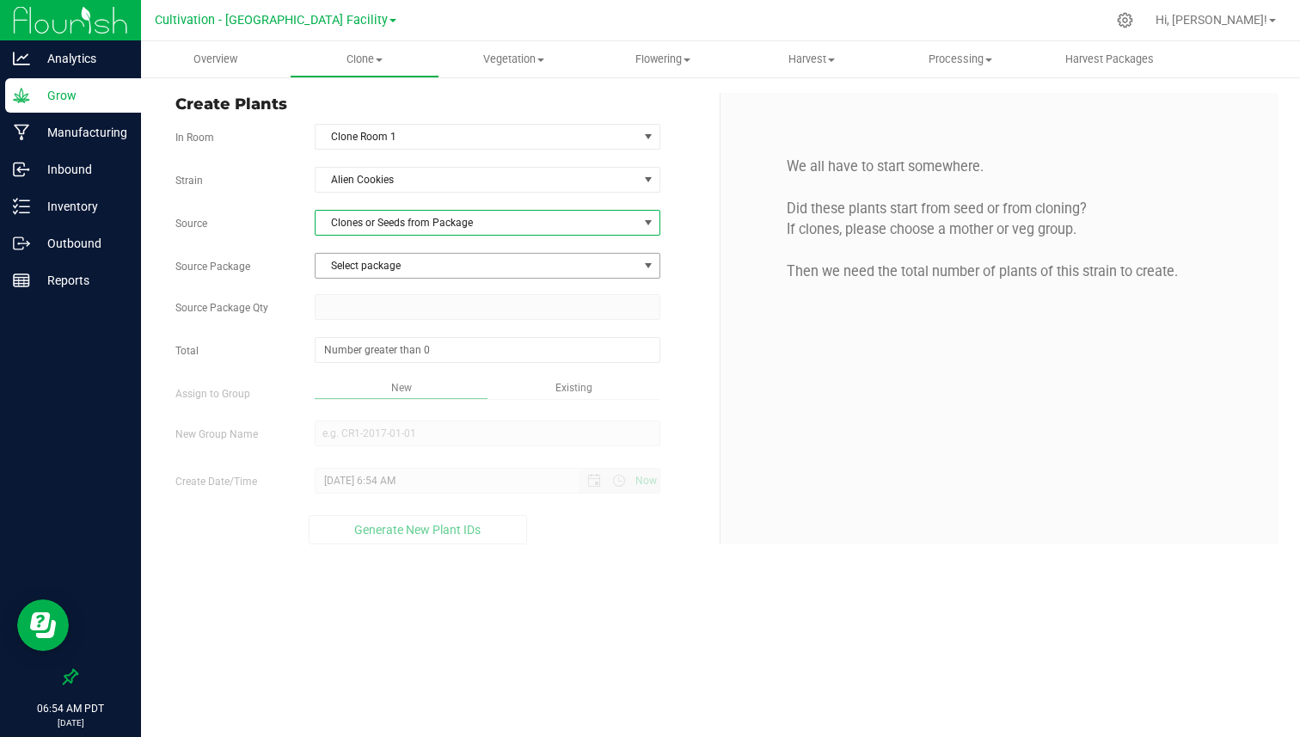
click at [381, 263] on span "Select package" at bounding box center [477, 266] width 323 height 24
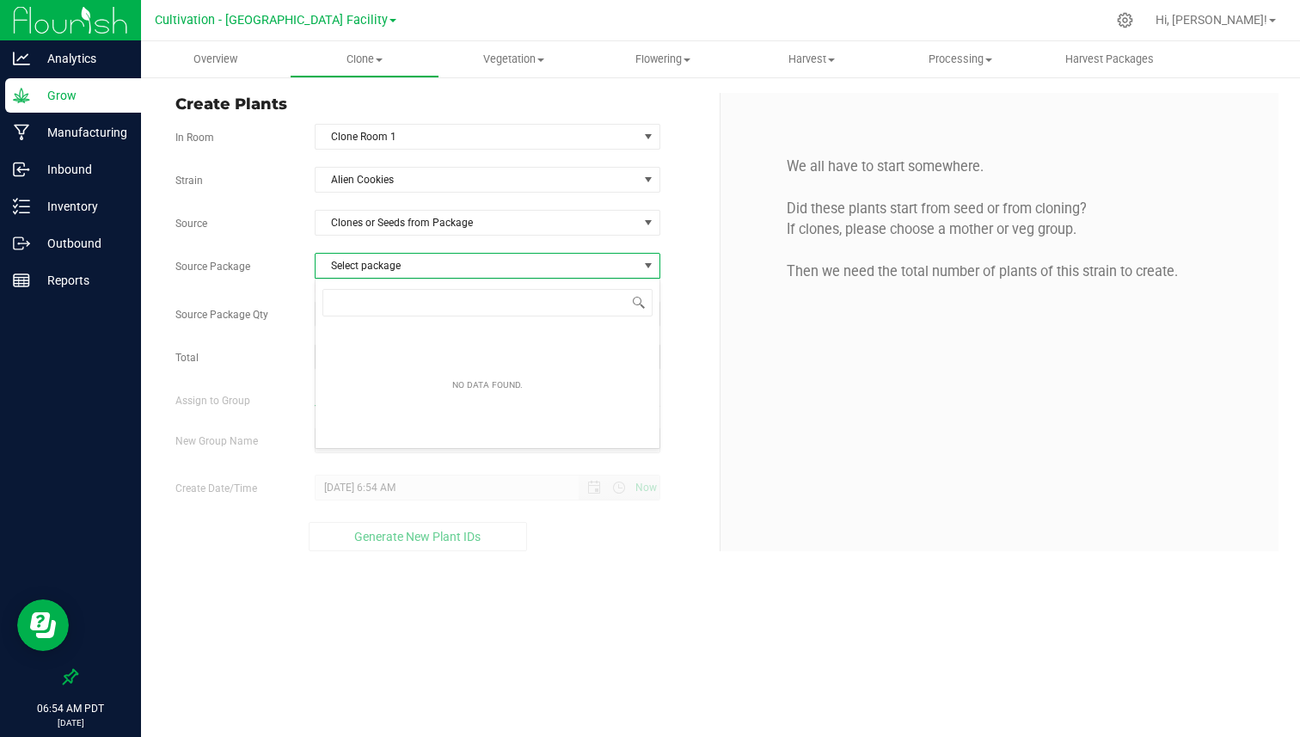
click at [374, 268] on span "Select package" at bounding box center [477, 266] width 323 height 24
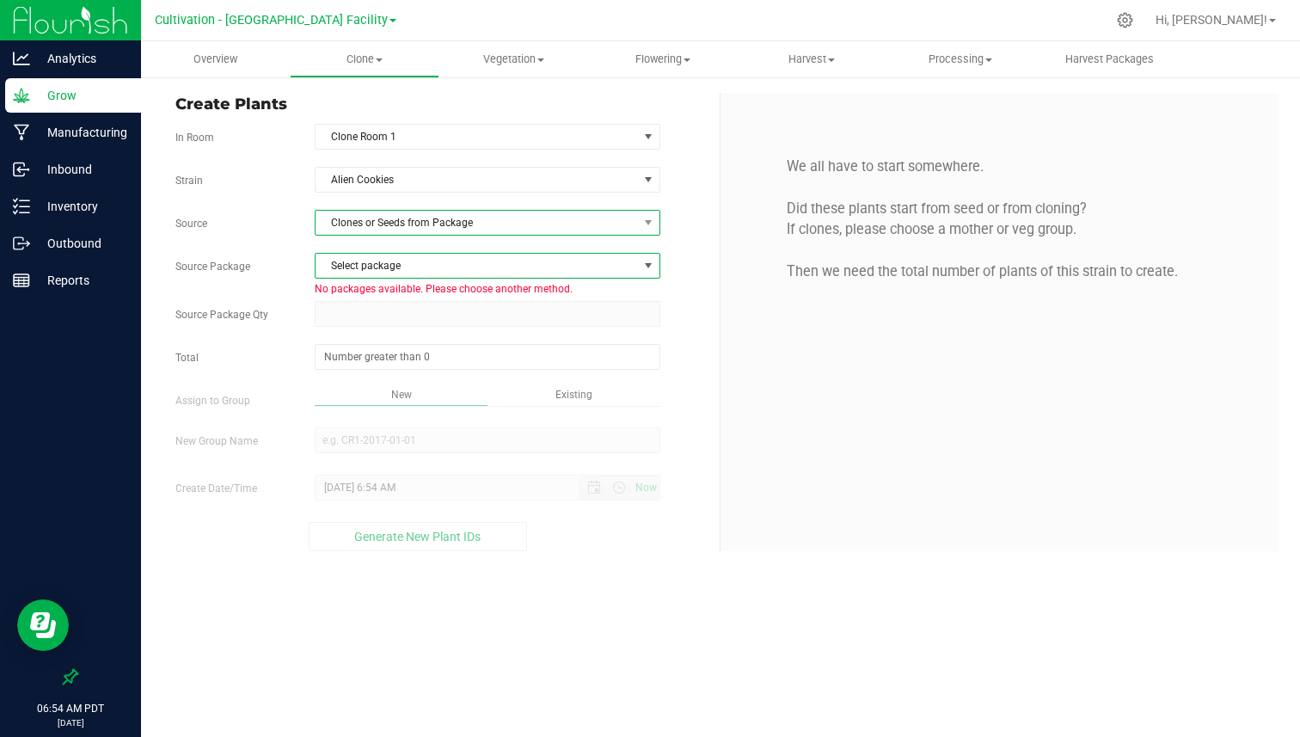
click at [394, 228] on span "Clones or Seeds from Package" at bounding box center [477, 223] width 323 height 24
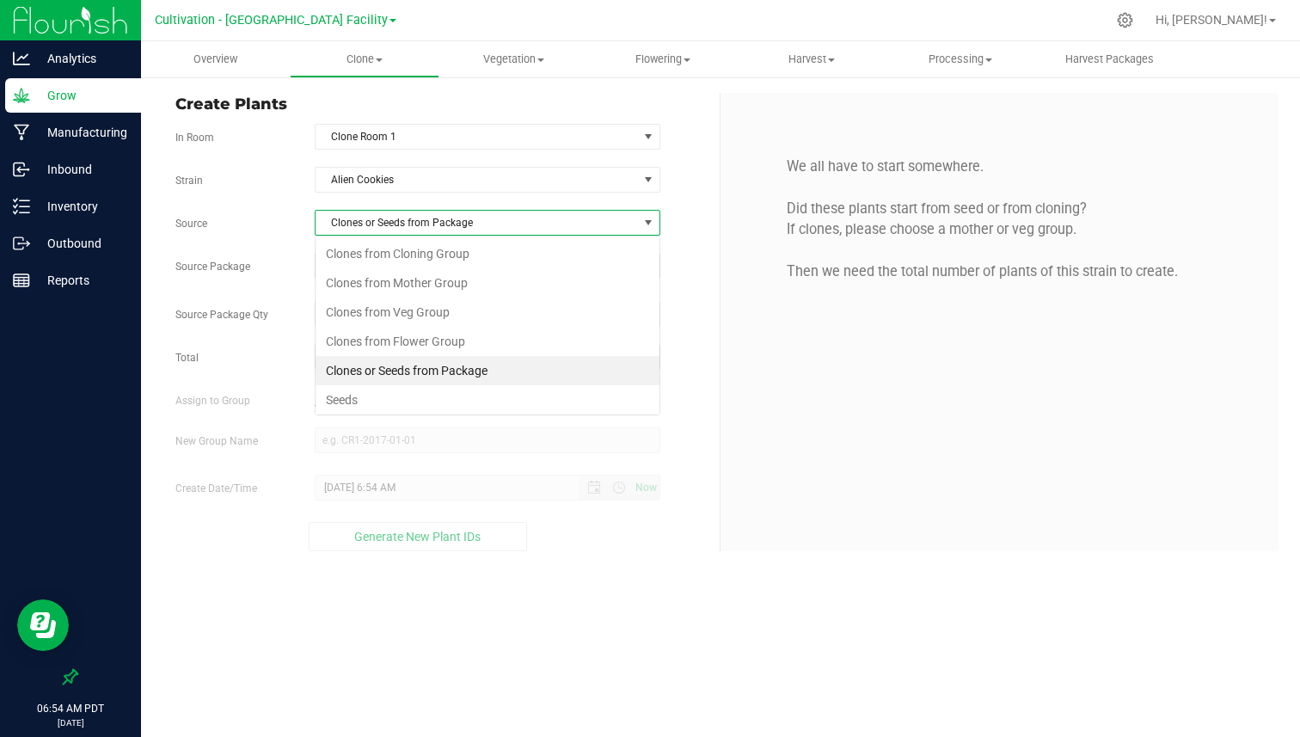
scroll to position [26, 346]
click at [389, 290] on li "Clones from Mother Group" at bounding box center [488, 282] width 344 height 29
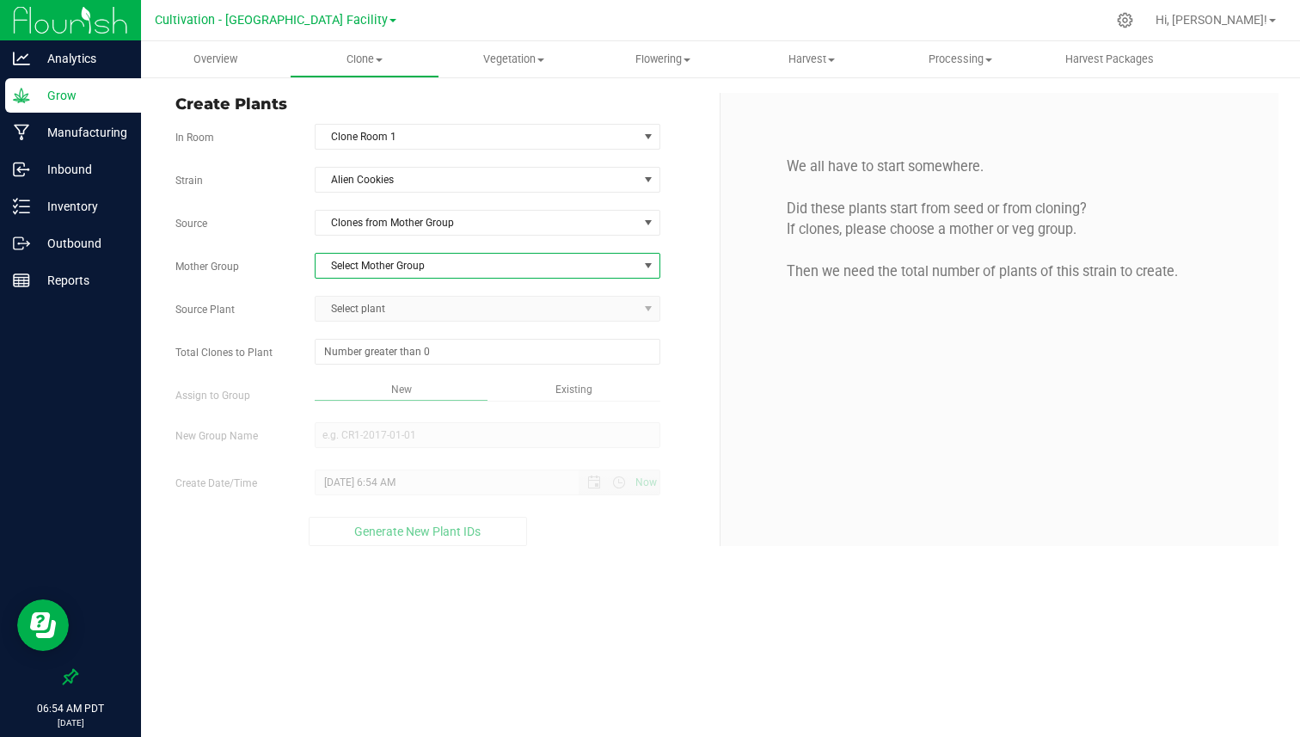
click at [384, 262] on span "Select Mother Group" at bounding box center [477, 266] width 323 height 24
click at [378, 303] on li "Alien cookies mothers" at bounding box center [488, 295] width 344 height 26
click at [384, 298] on span "Select plant" at bounding box center [477, 309] width 323 height 24
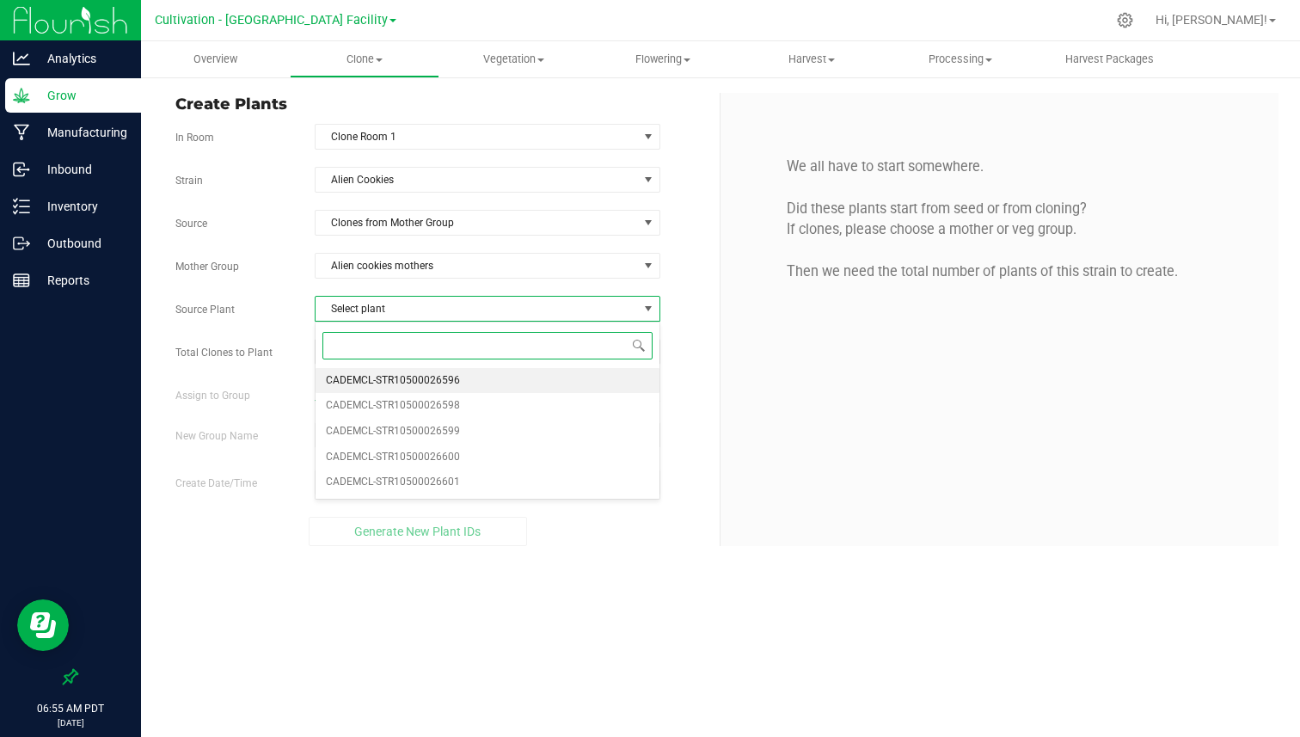
click at [368, 372] on span "CADEMCL-STR10500026596" at bounding box center [393, 381] width 134 height 22
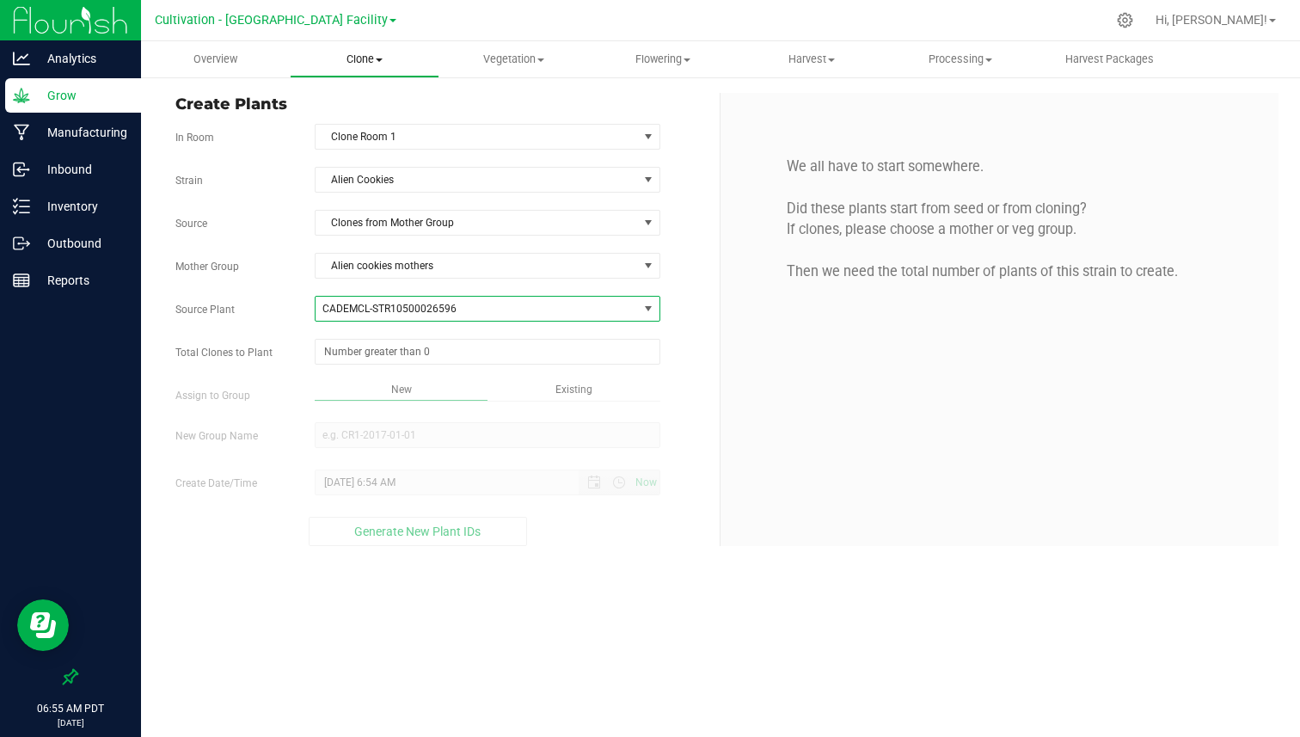
click at [373, 72] on uib-tab-heading "Clone Create plants Cloning groups Cloning plants Apply to plants" at bounding box center [364, 59] width 147 height 34
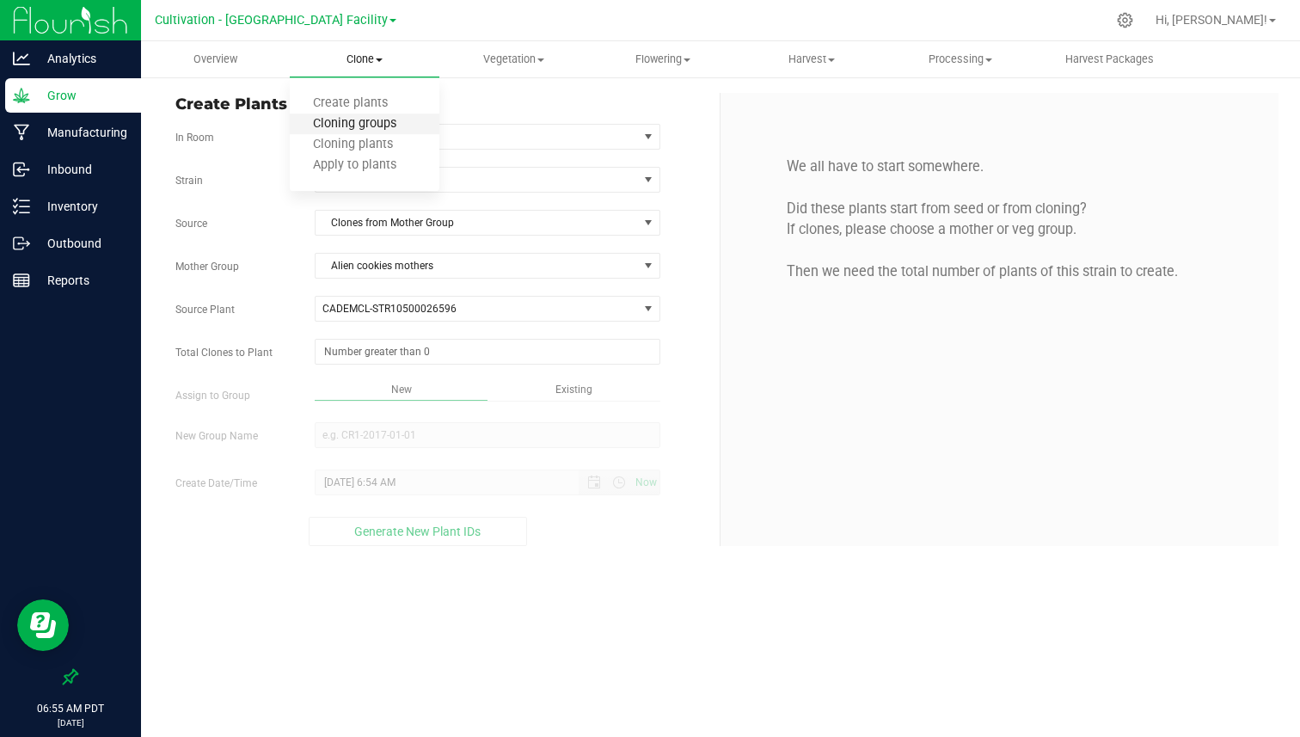
click at [353, 117] on span "Cloning groups" at bounding box center [355, 124] width 130 height 15
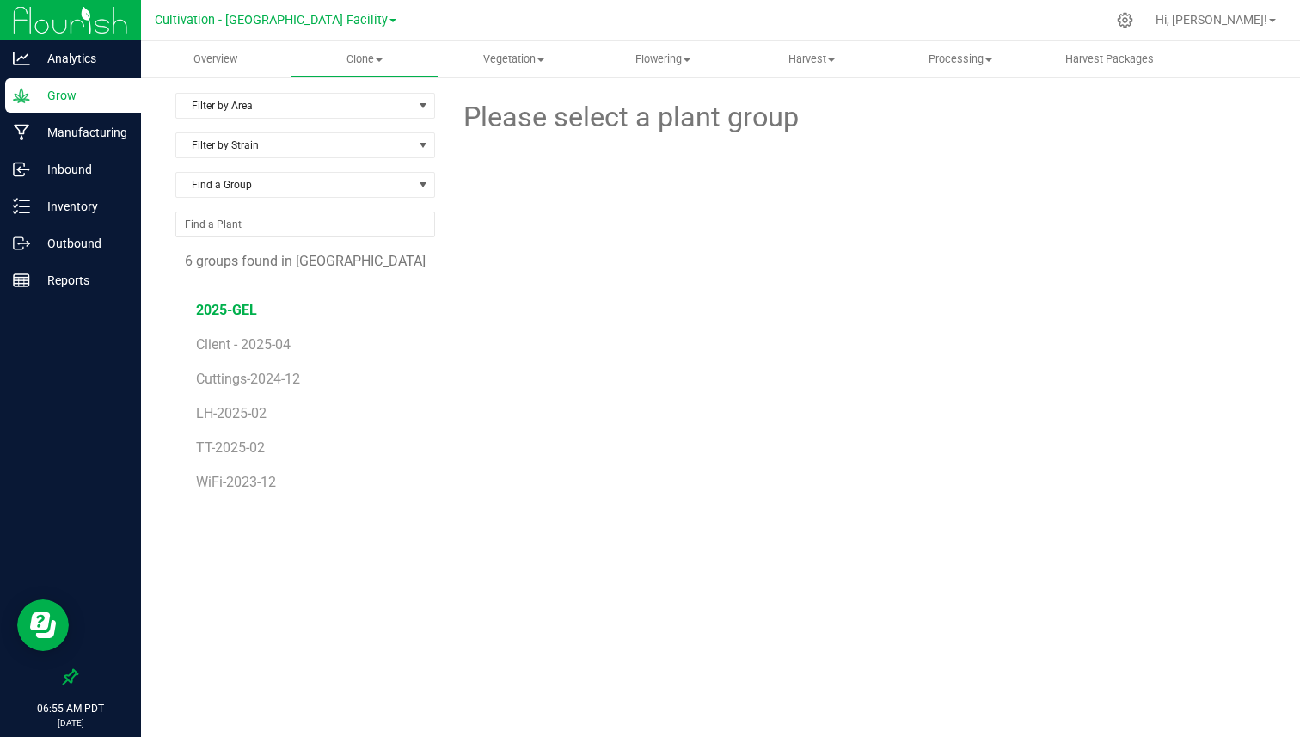
click at [247, 309] on span "2025-GEL" at bounding box center [226, 310] width 61 height 16
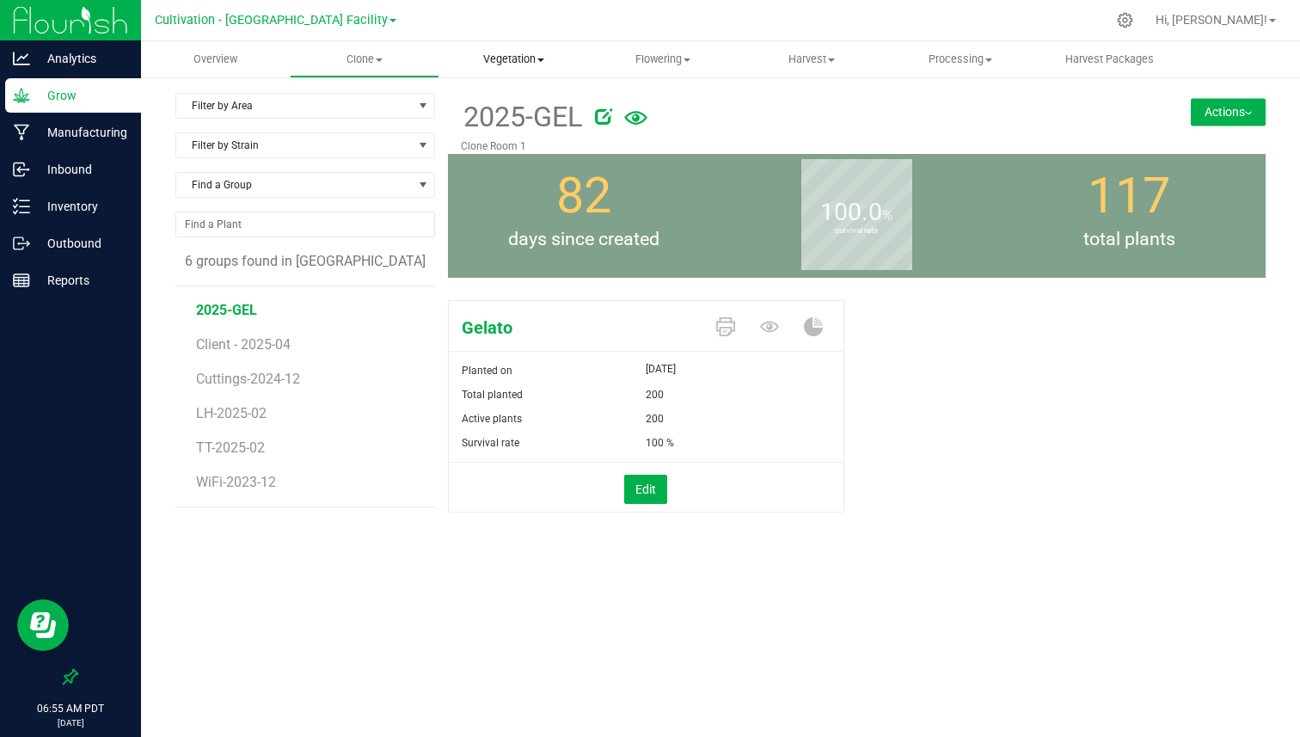
click at [501, 68] on uib-tab-heading "Vegetation Veg groups Veg plants Mother groups Mother plants Apply to plants Cr…" at bounding box center [513, 59] width 147 height 34
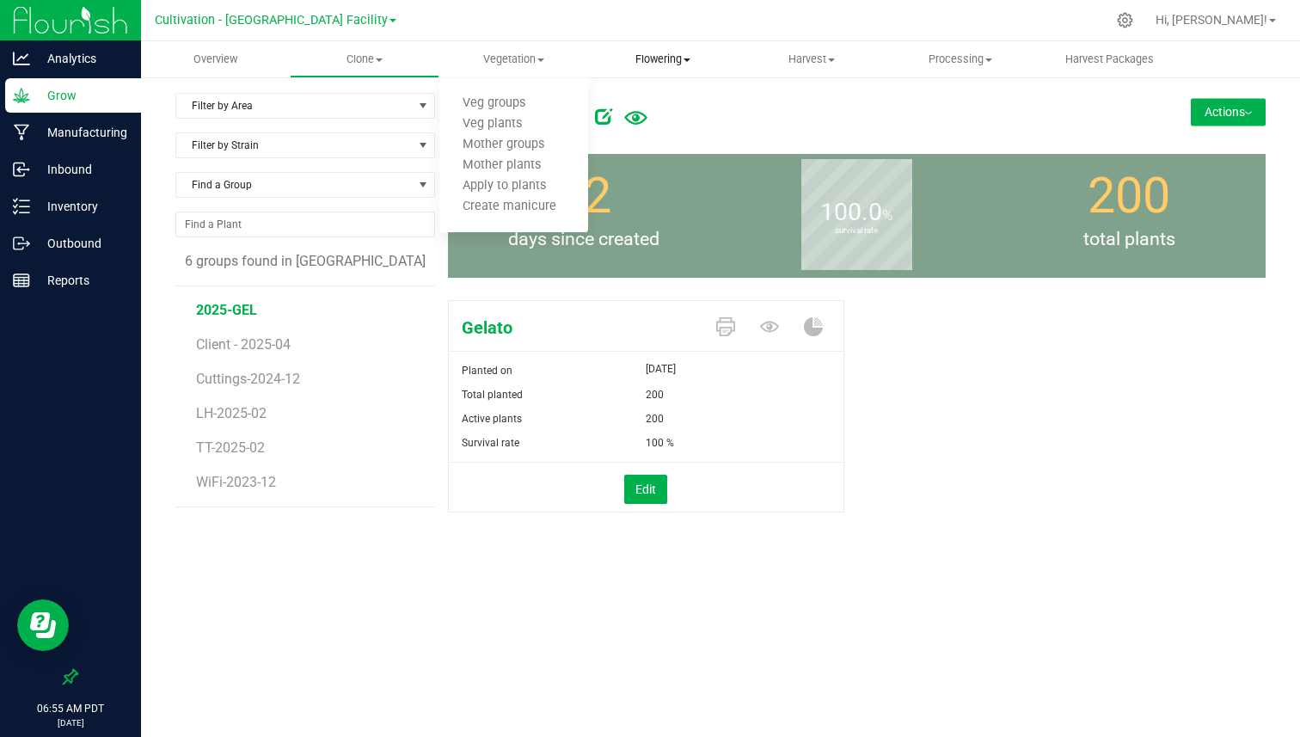
click at [666, 59] on span "Flowering" at bounding box center [662, 59] width 147 height 15
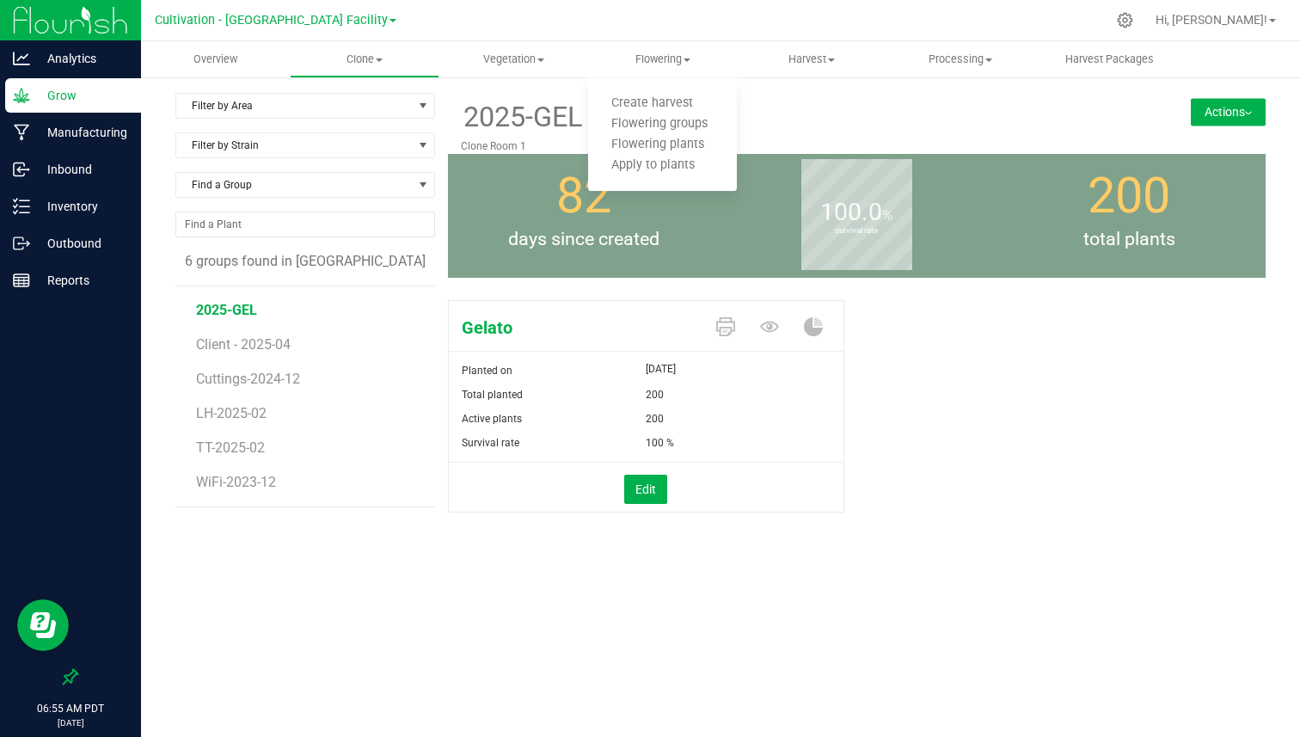
click at [586, 209] on span "82" at bounding box center [583, 196] width 55 height 58
click at [1244, 111] on button "Actions" at bounding box center [1228, 112] width 75 height 28
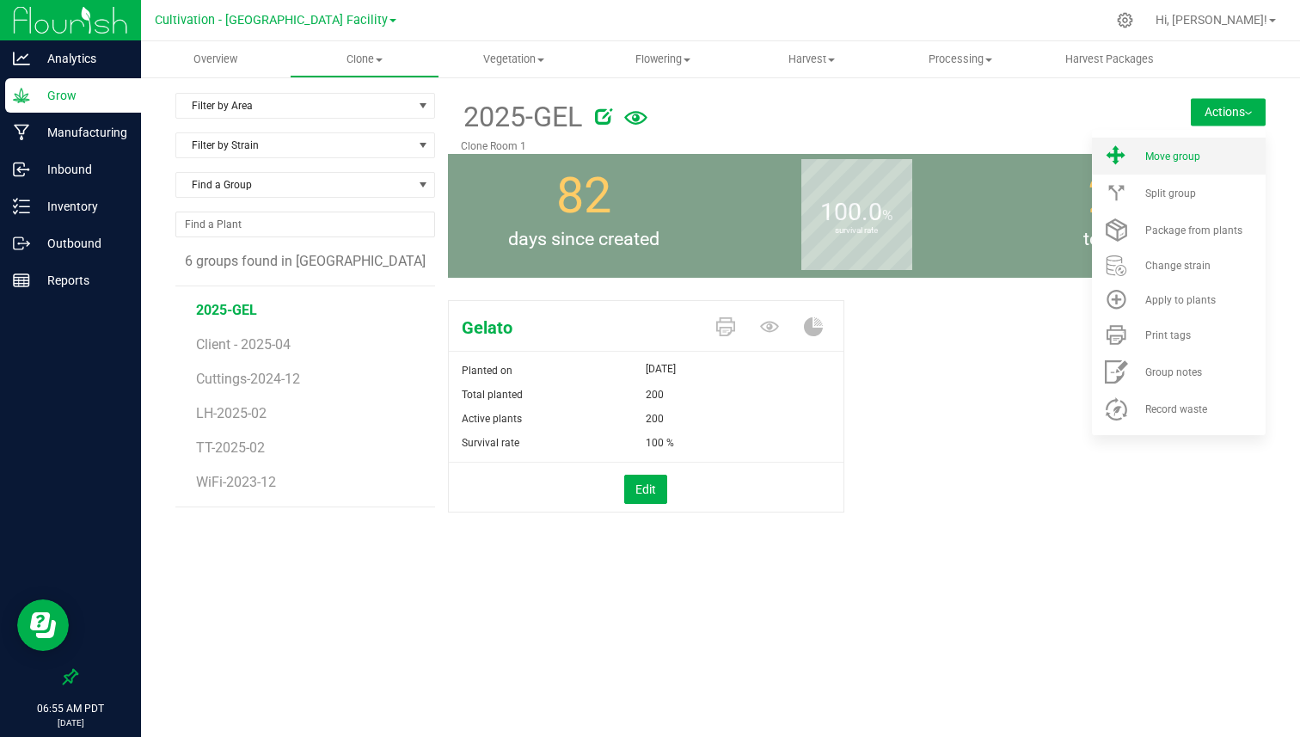
click at [1199, 152] on span "Move group" at bounding box center [1173, 157] width 55 height 12
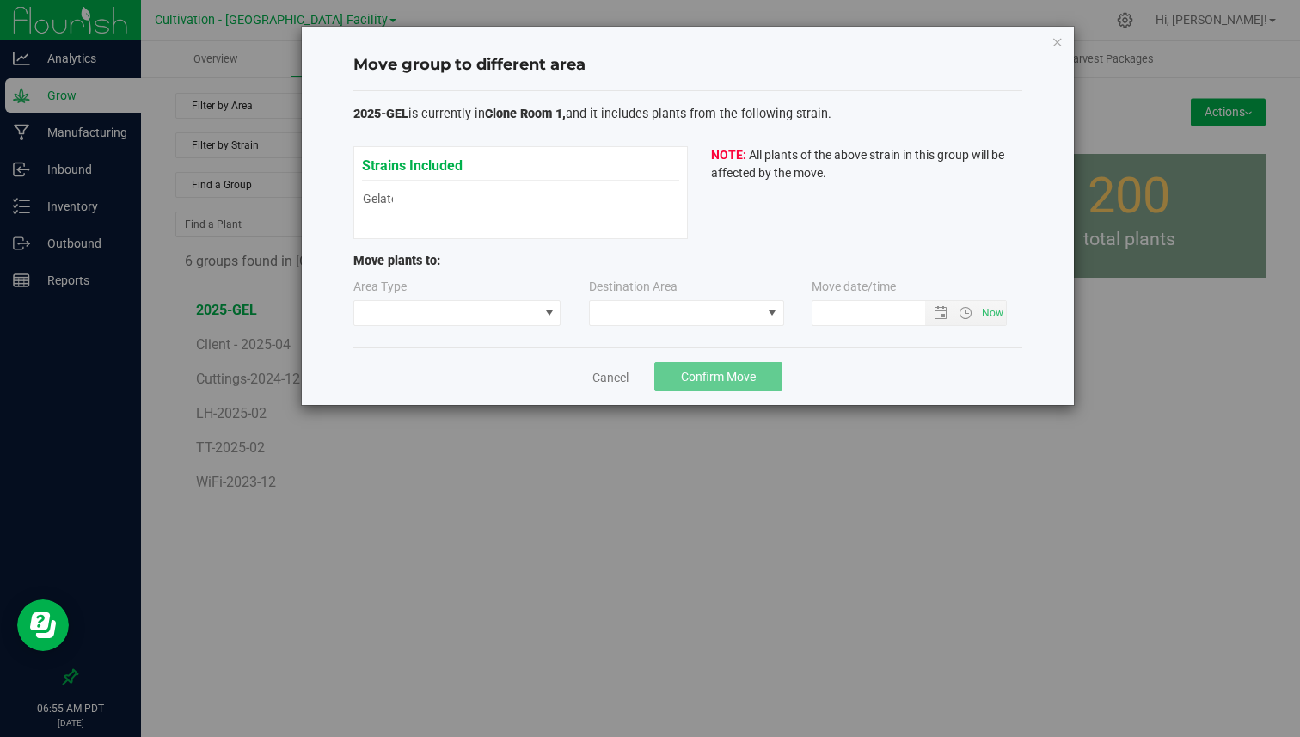
type input "[DATE] 6:55 AM"
click at [482, 318] on span at bounding box center [446, 313] width 185 height 24
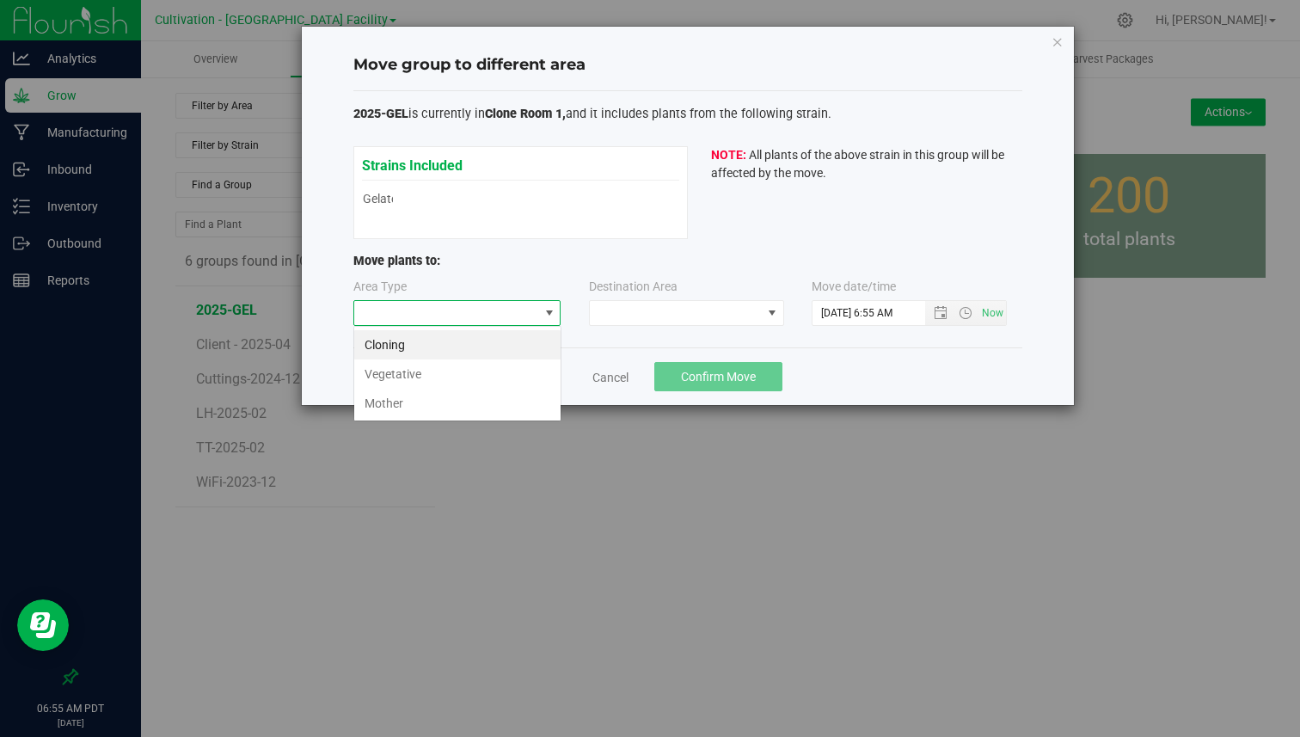
scroll to position [26, 208]
click at [446, 371] on li "Vegetative" at bounding box center [457, 374] width 206 height 29
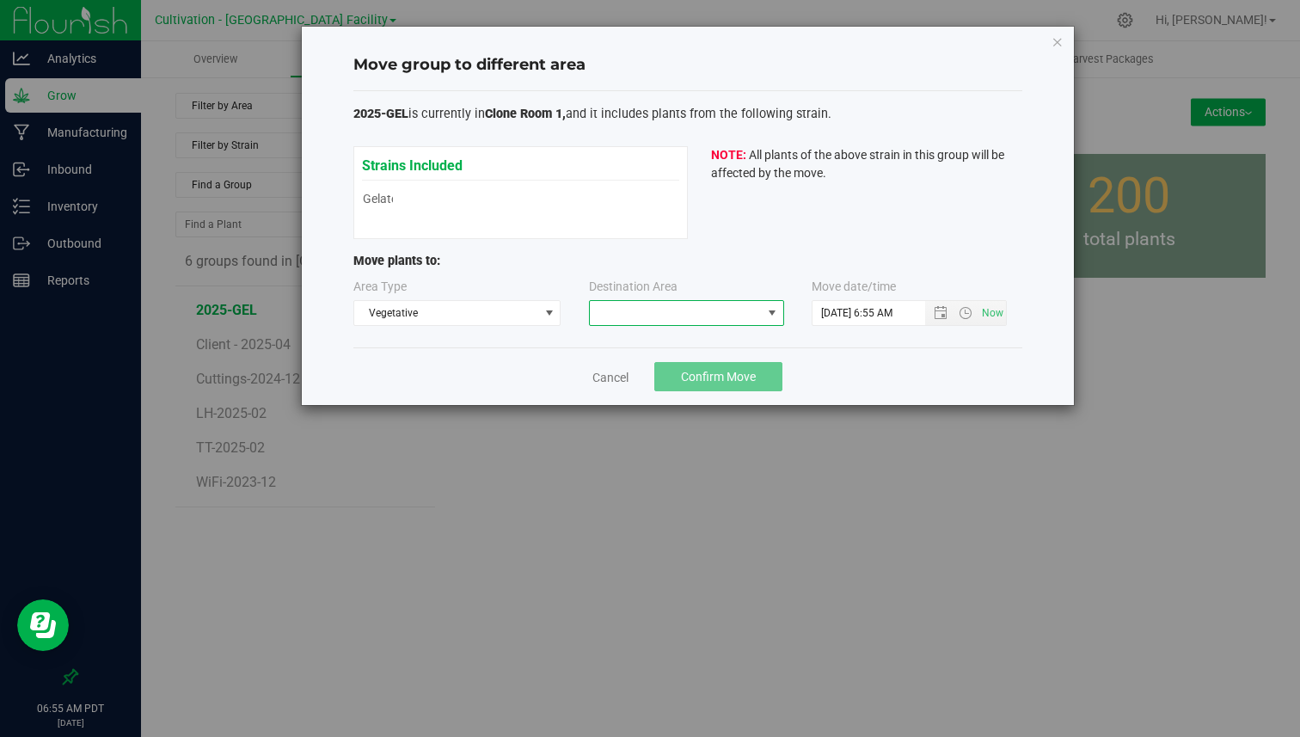
click at [618, 310] on span at bounding box center [676, 313] width 172 height 24
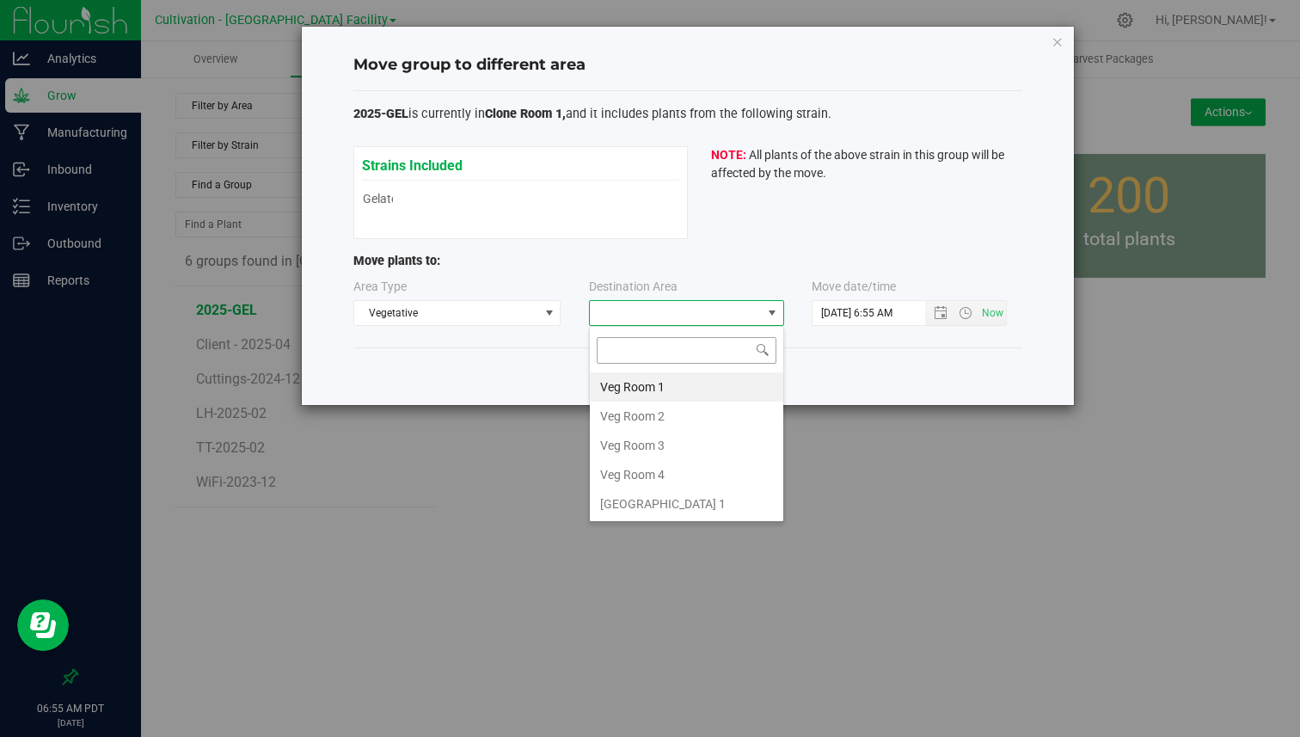
scroll to position [26, 195]
click at [611, 381] on li "Veg Room 1" at bounding box center [687, 386] width 194 height 29
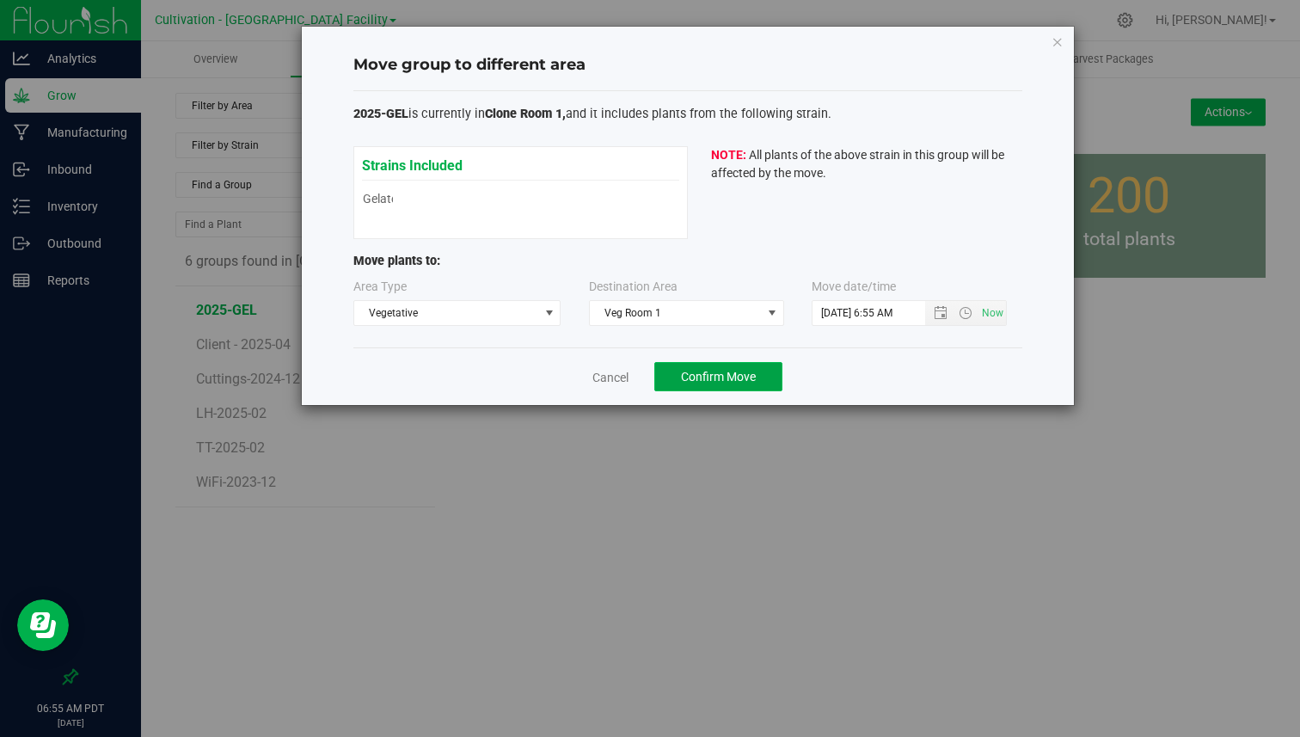
click at [717, 372] on span "Confirm Move" at bounding box center [718, 377] width 75 height 14
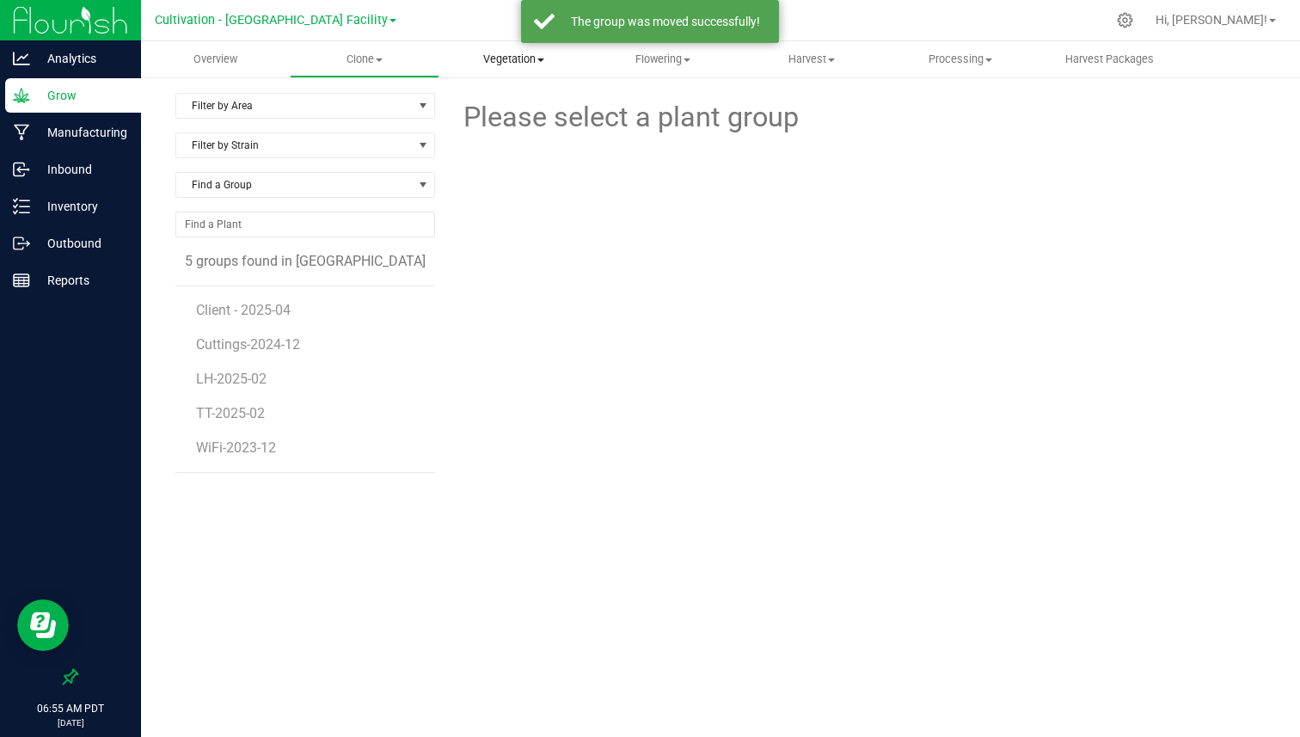
click at [505, 63] on span "Vegetation" at bounding box center [513, 59] width 147 height 15
click at [493, 108] on span "Veg groups" at bounding box center [494, 103] width 109 height 15
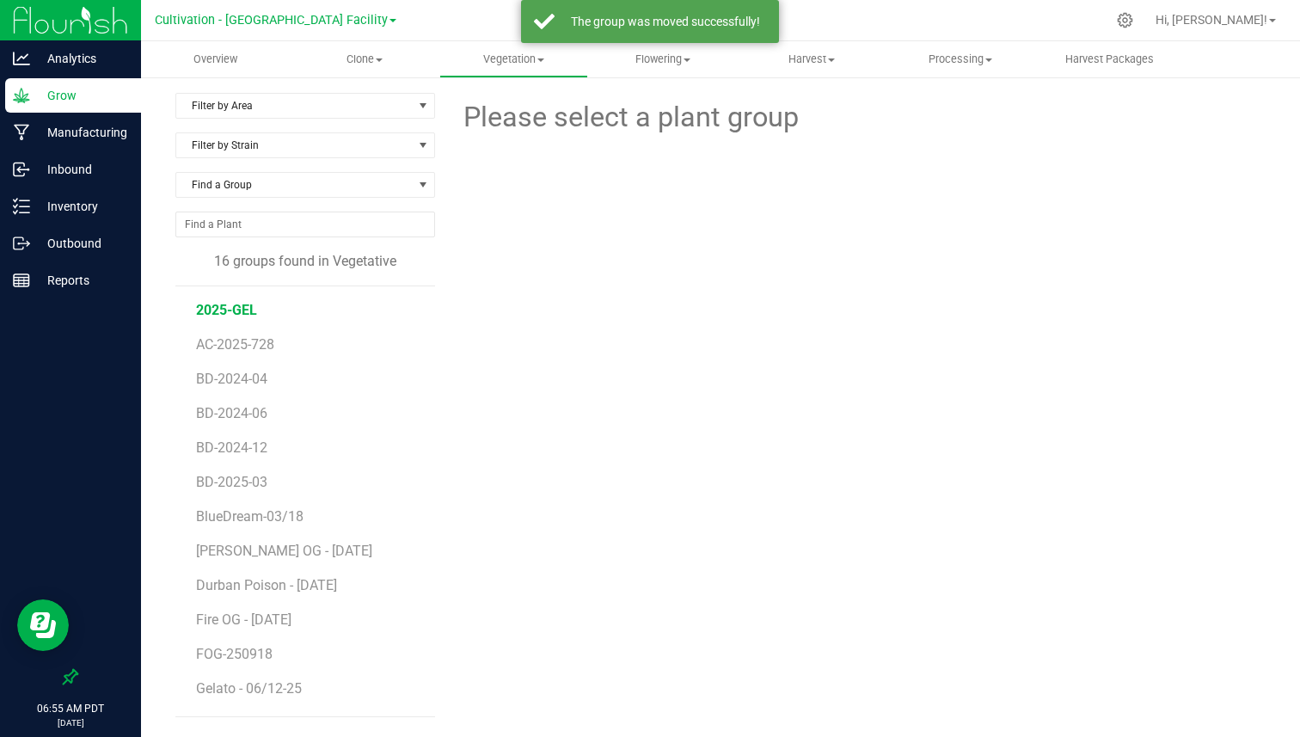
click at [231, 311] on span "2025-GEL" at bounding box center [226, 310] width 61 height 16
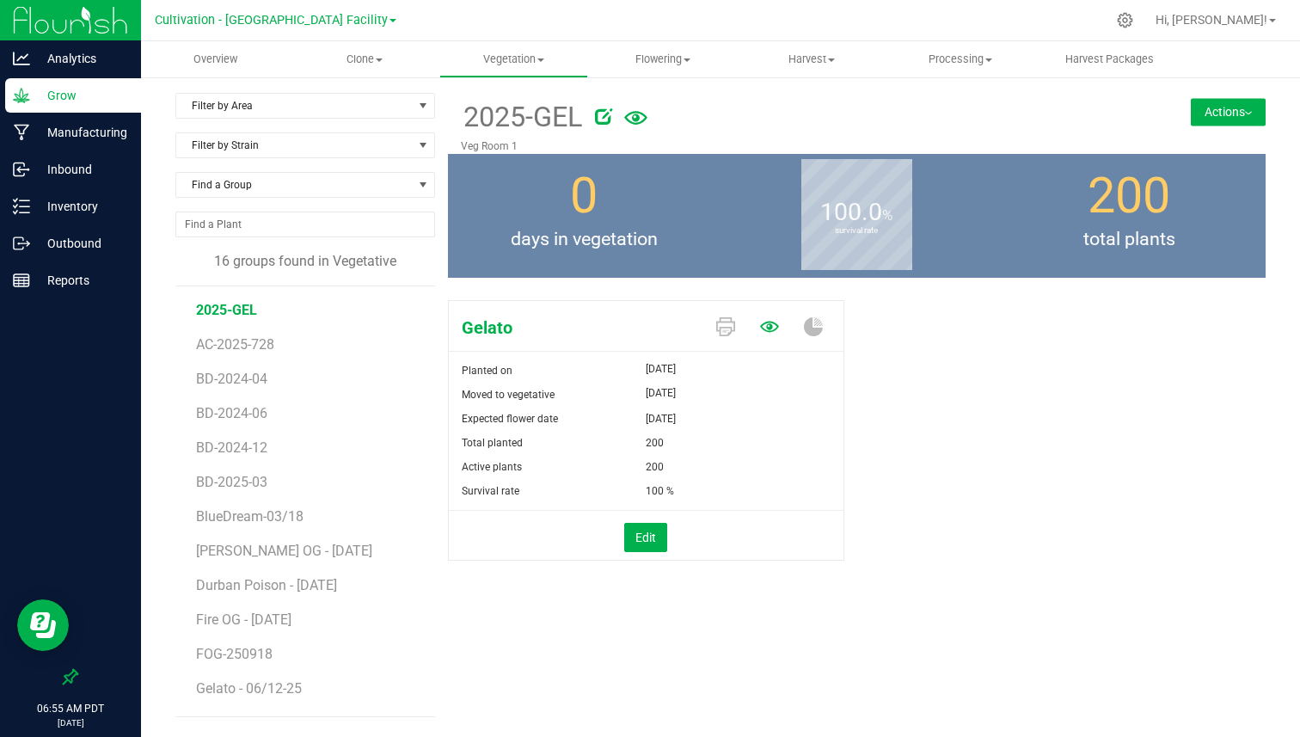
click at [769, 332] on icon at bounding box center [769, 326] width 19 height 19
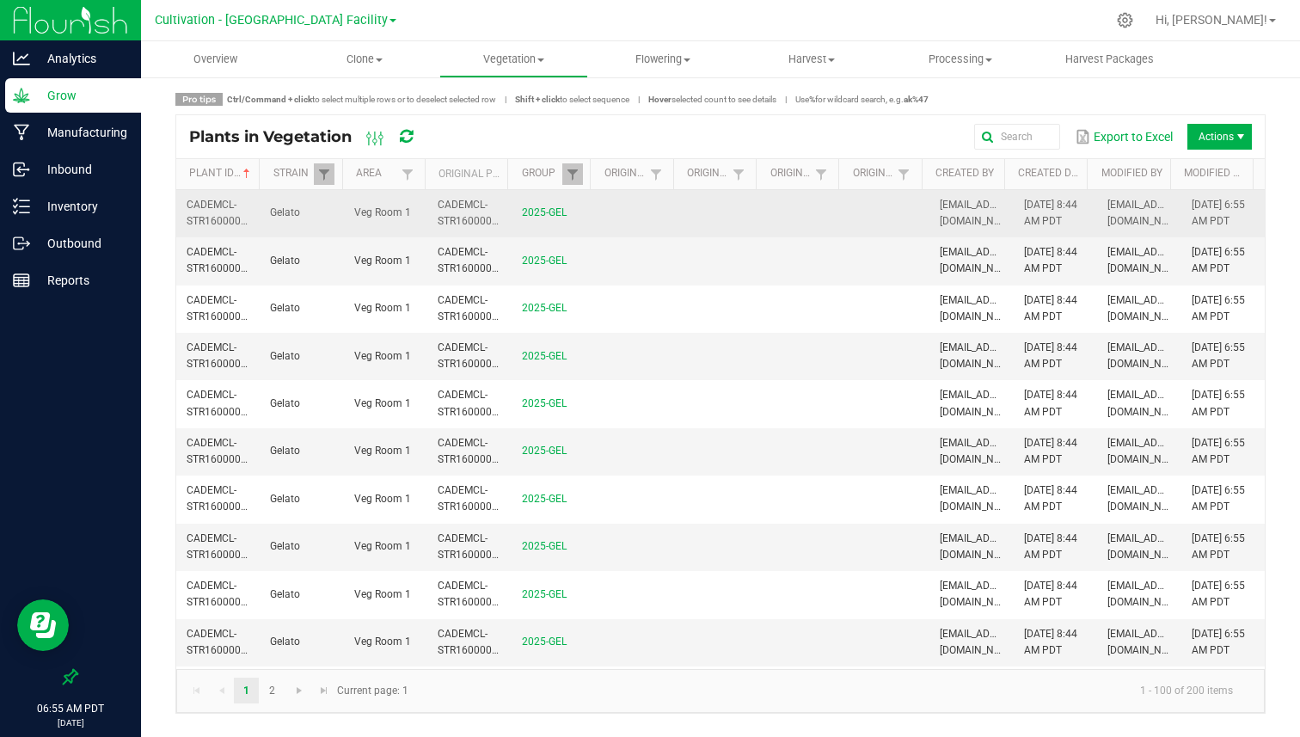
click at [707, 191] on td at bounding box center [720, 213] width 83 height 47
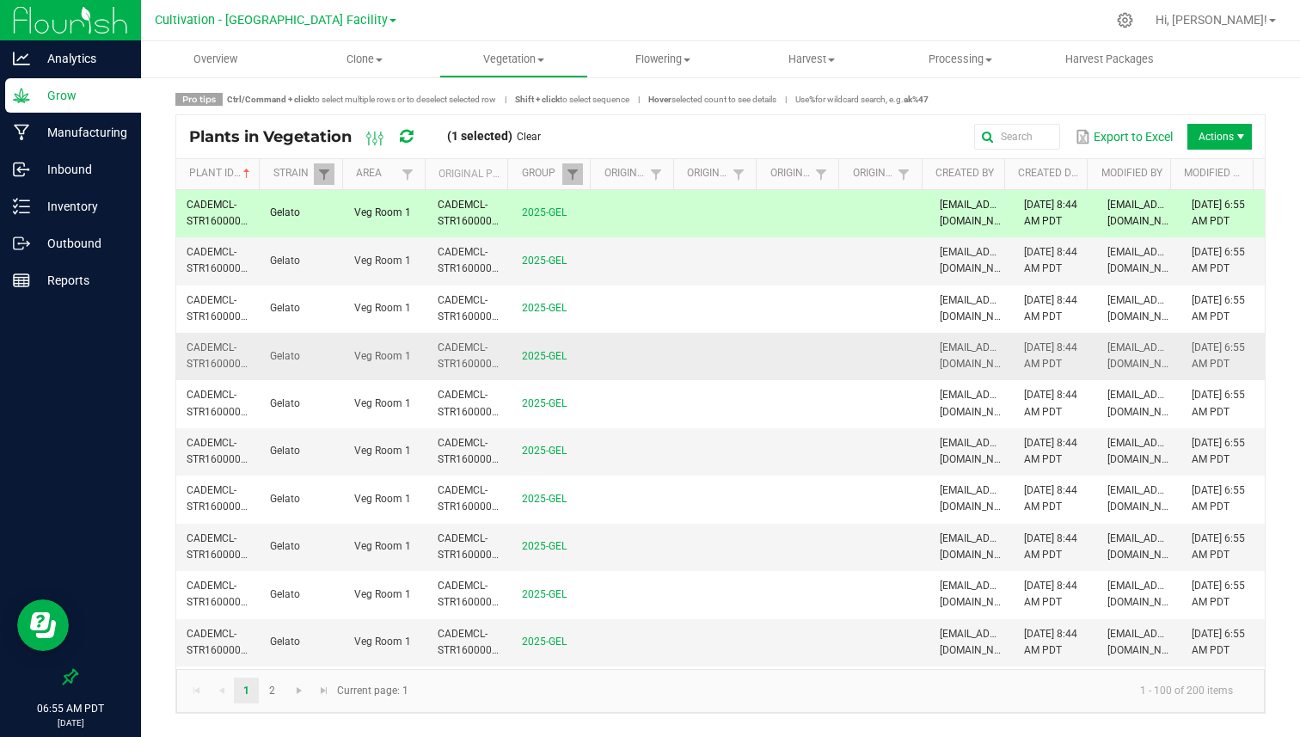
click at [703, 378] on td at bounding box center [720, 356] width 83 height 47
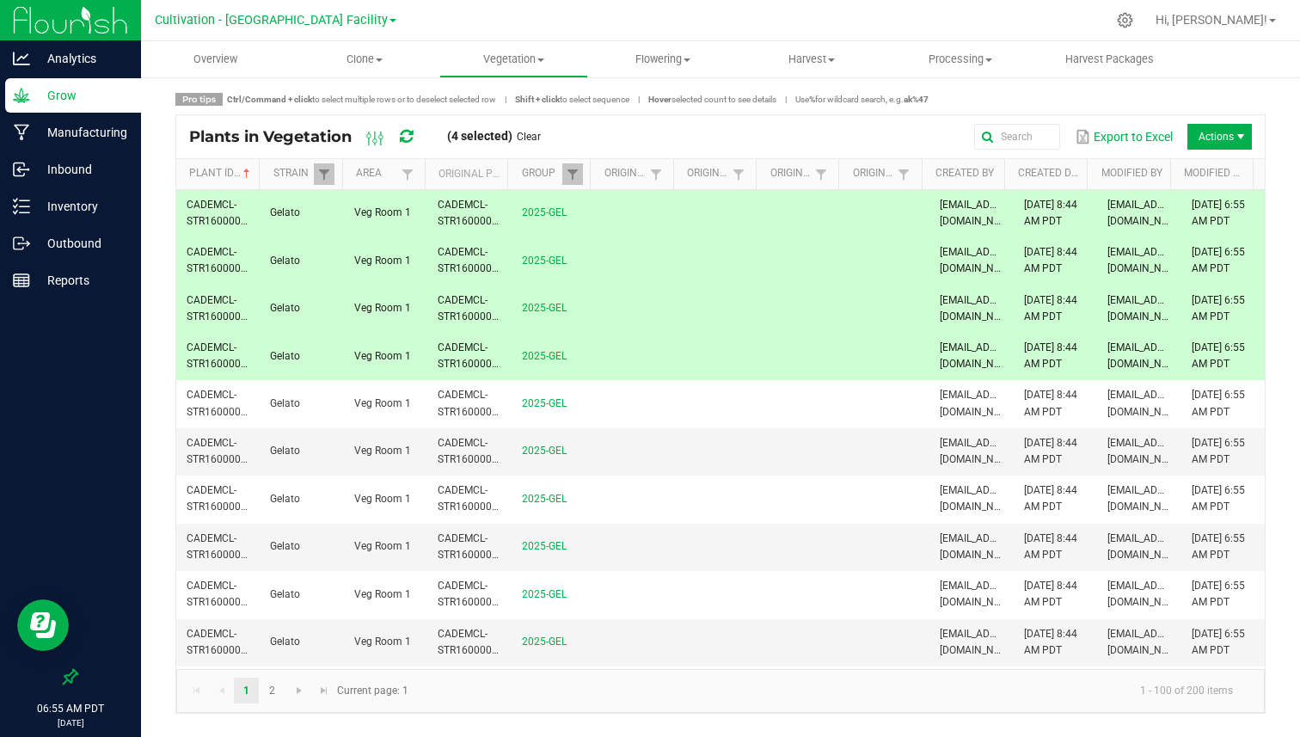
click at [1242, 141] on span "Actions" at bounding box center [1241, 137] width 14 height 14
click at [830, 269] on td at bounding box center [804, 260] width 83 height 47
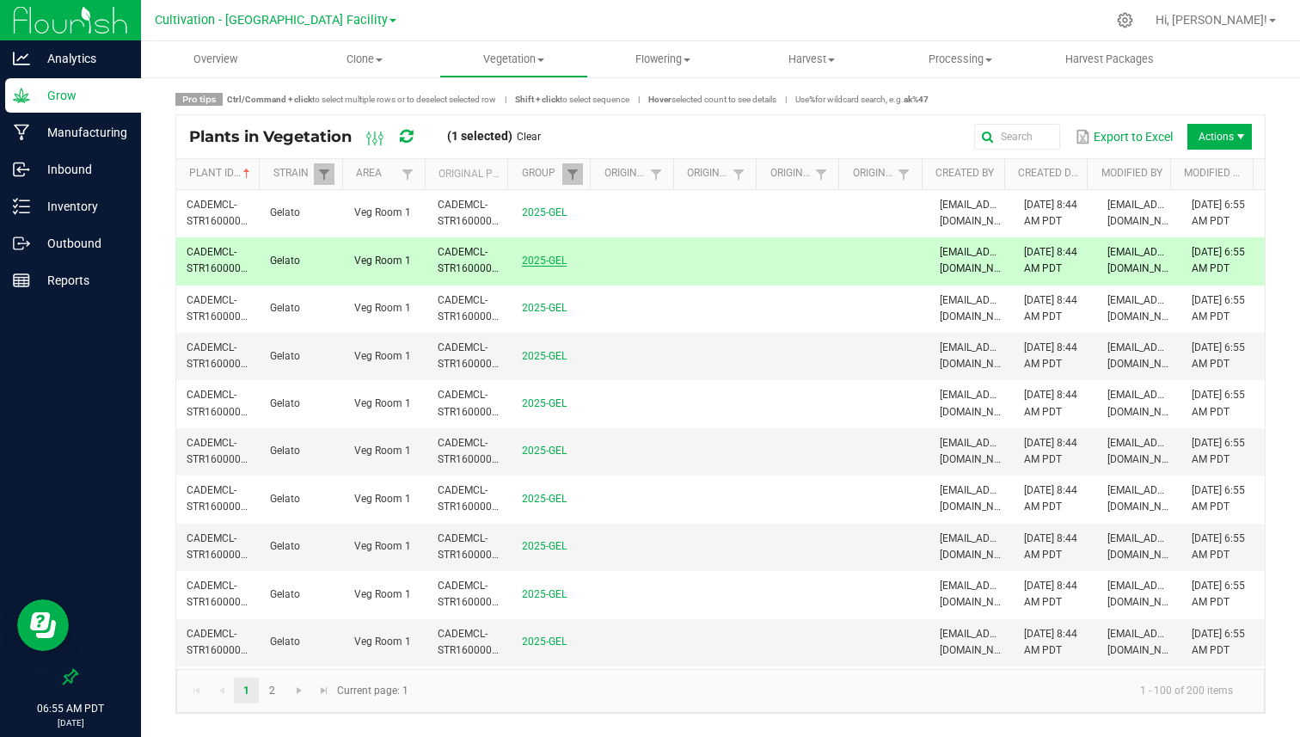
click at [542, 261] on link "2025-GEL" at bounding box center [544, 261] width 45 height 12
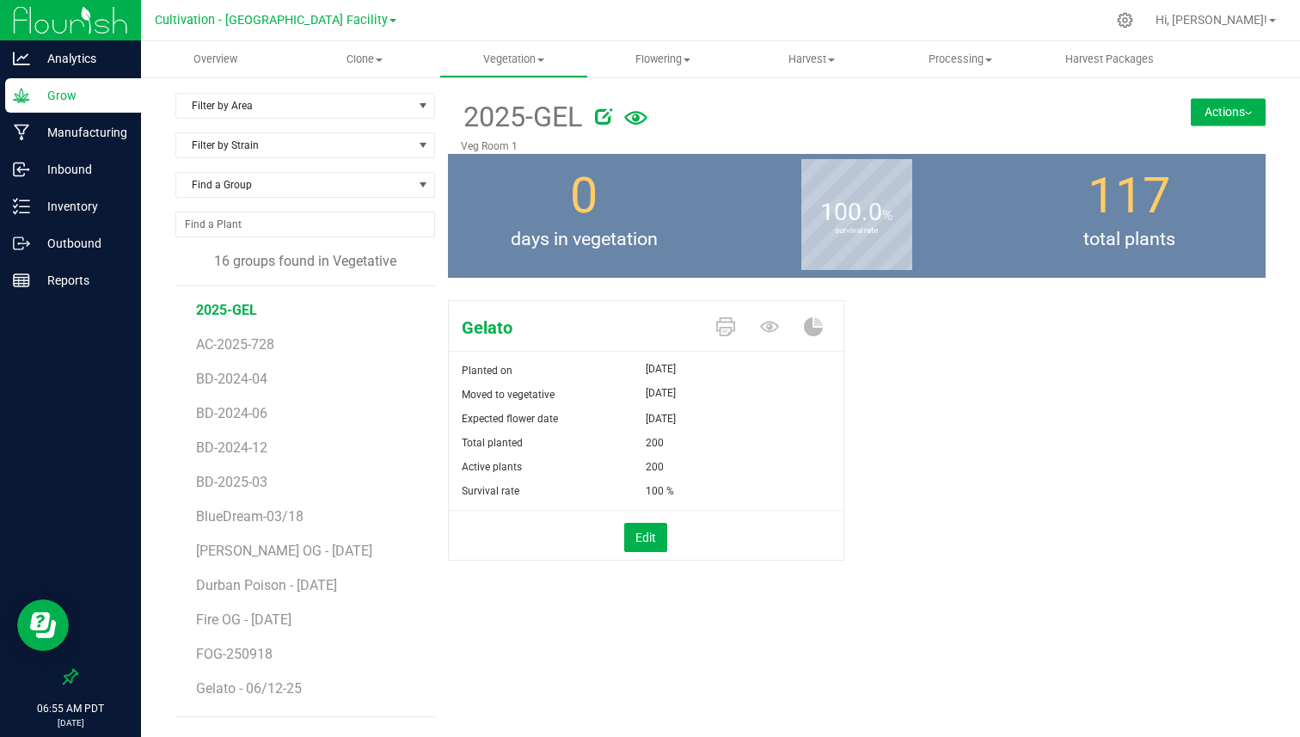
click at [1211, 123] on button "Actions" at bounding box center [1228, 112] width 75 height 28
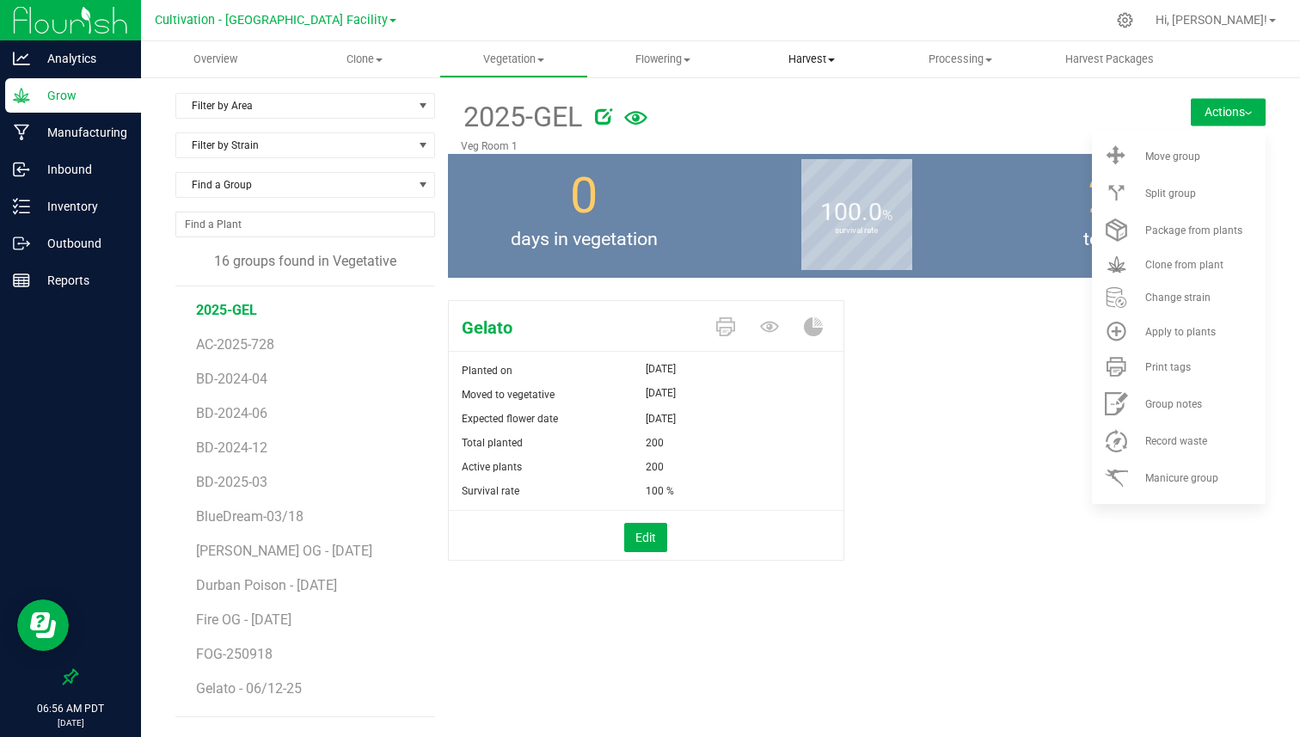
click at [792, 52] on span "Harvest" at bounding box center [811, 59] width 147 height 15
click at [784, 101] on span "Harvests" at bounding box center [784, 103] width 95 height 15
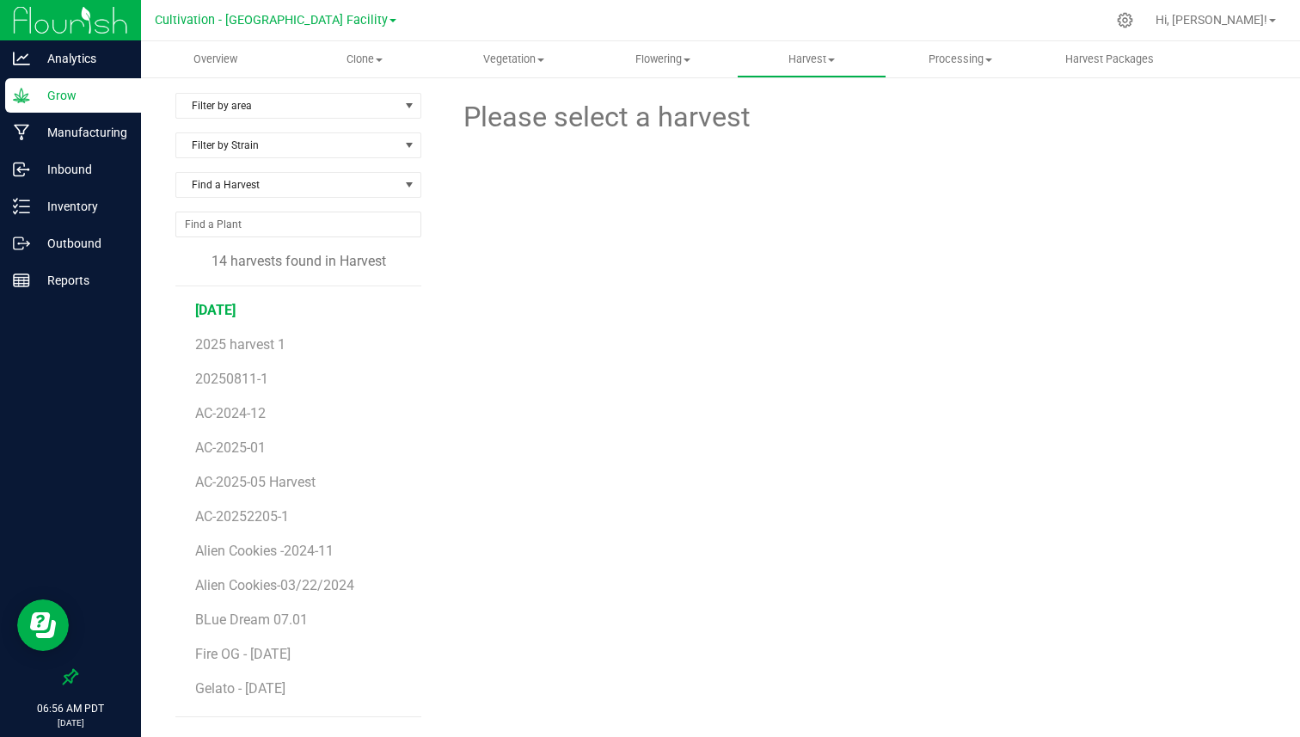
click at [216, 311] on span "[DATE]" at bounding box center [215, 310] width 40 height 16
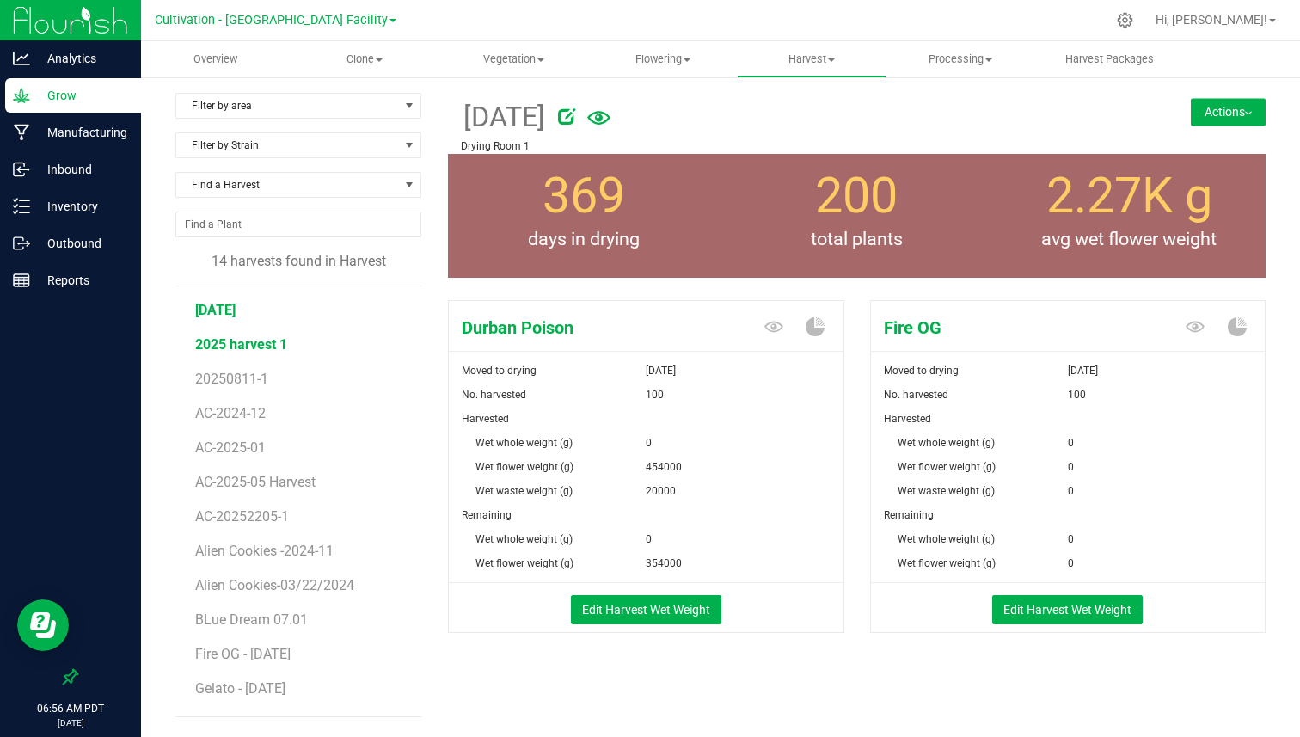
click at [241, 339] on span "2025 harvest 1" at bounding box center [241, 344] width 92 height 16
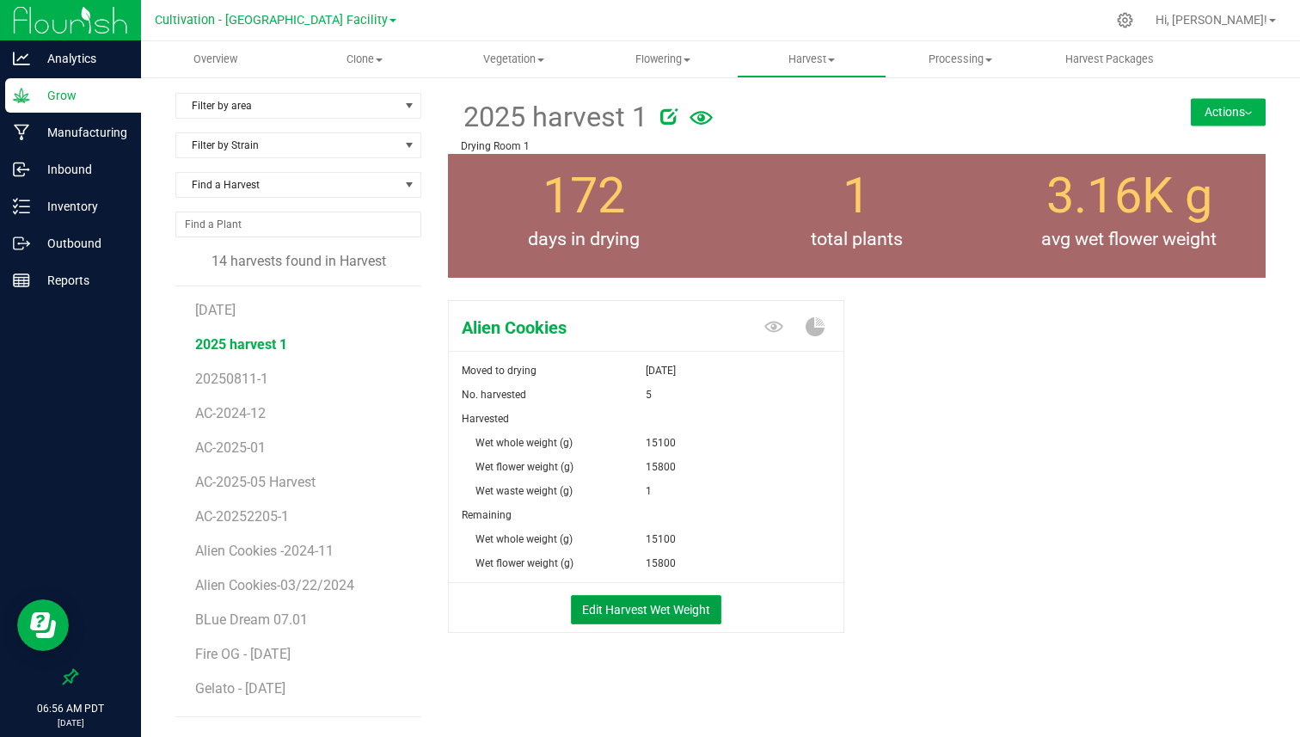
click at [644, 608] on button "Edit Harvest Wet Weight" at bounding box center [646, 609] width 151 height 29
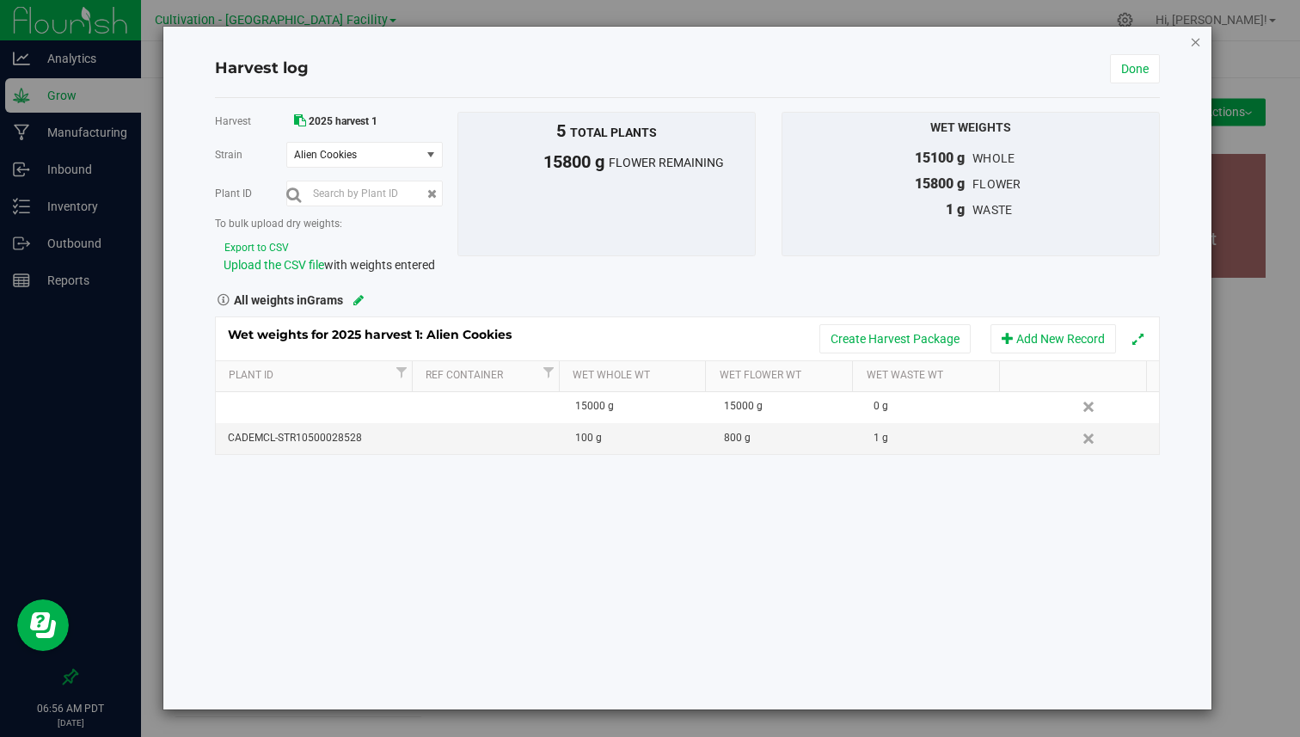
click at [1199, 40] on icon "button" at bounding box center [1196, 41] width 12 height 21
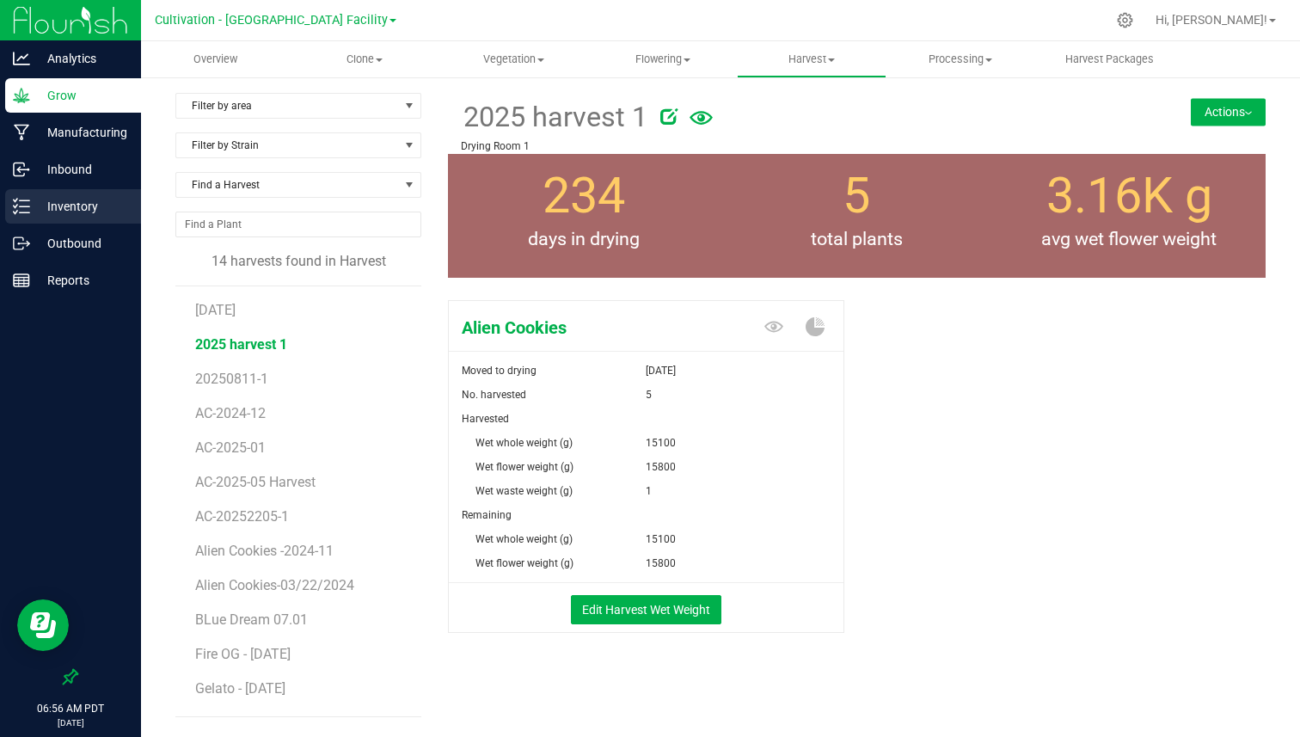
click at [96, 204] on p "Inventory" at bounding box center [81, 206] width 103 height 21
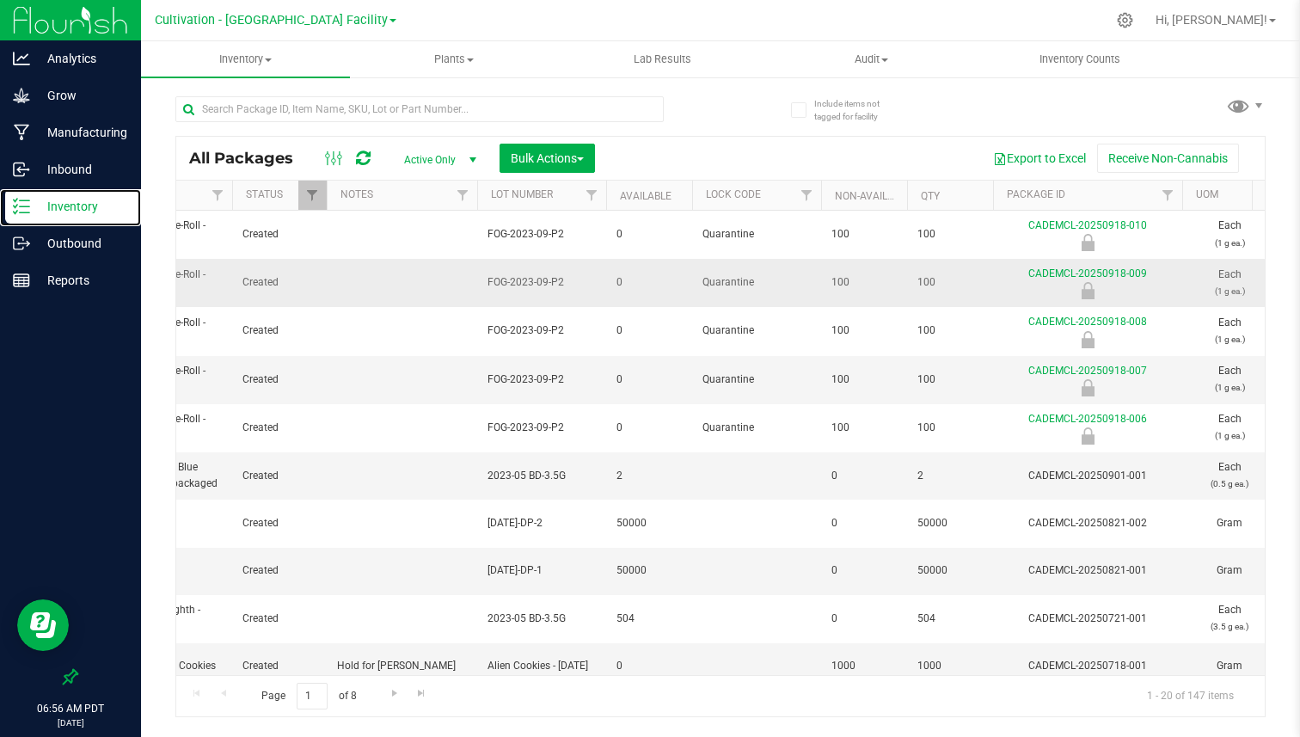
scroll to position [0, 712]
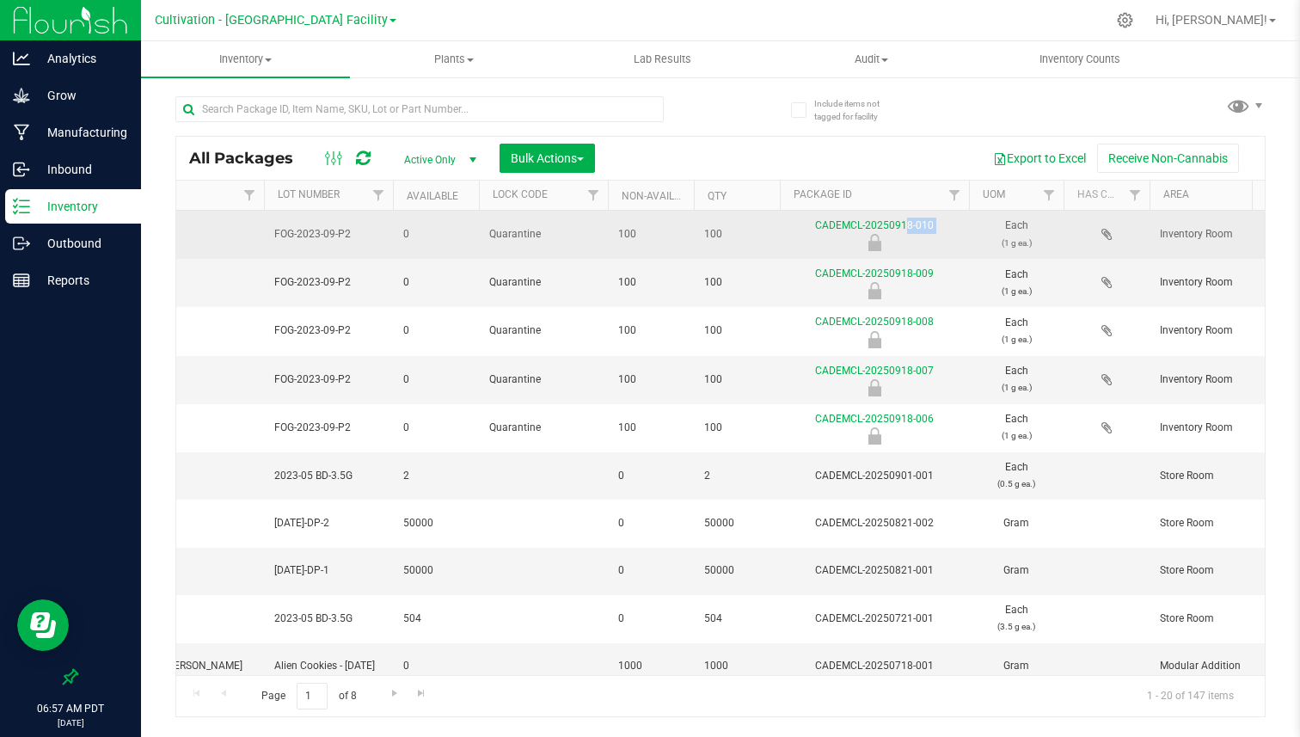
drag, startPoint x: 796, startPoint y: 231, endPoint x: 990, endPoint y: 228, distance: 194.4
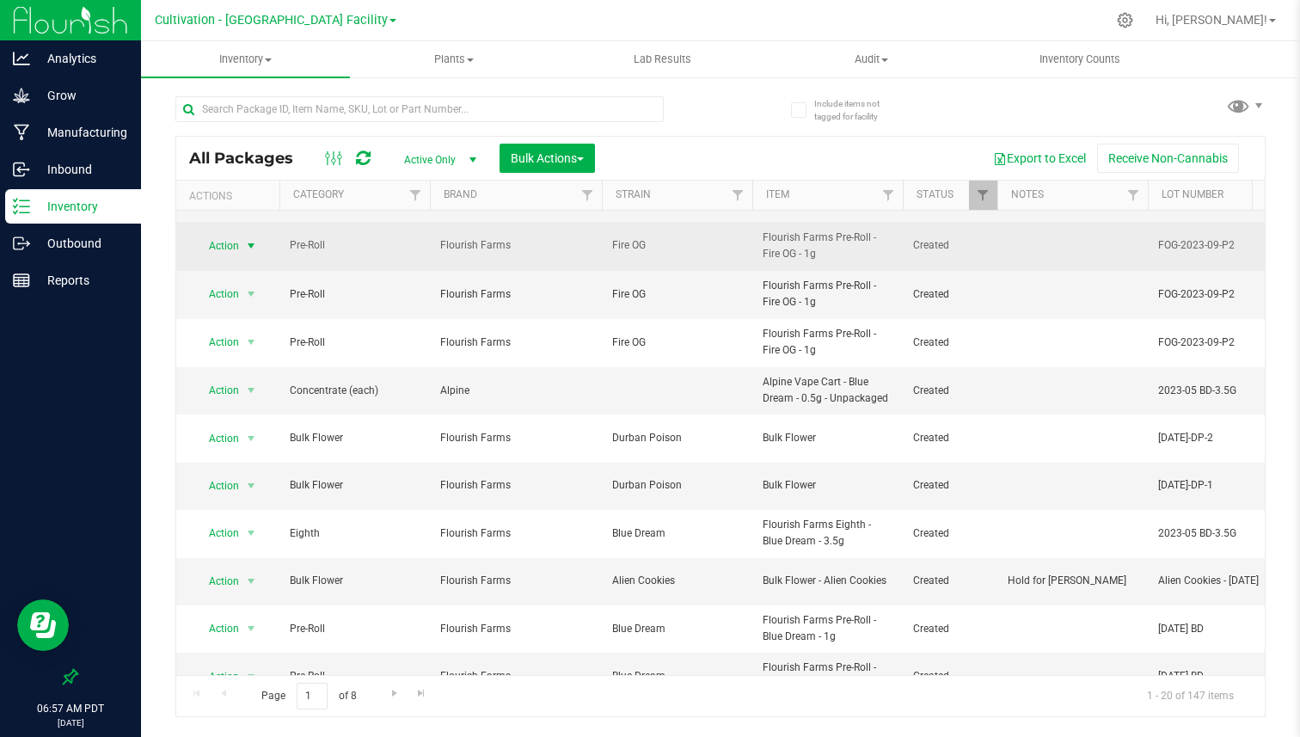
click at [209, 251] on span "Action" at bounding box center [217, 246] width 46 height 24
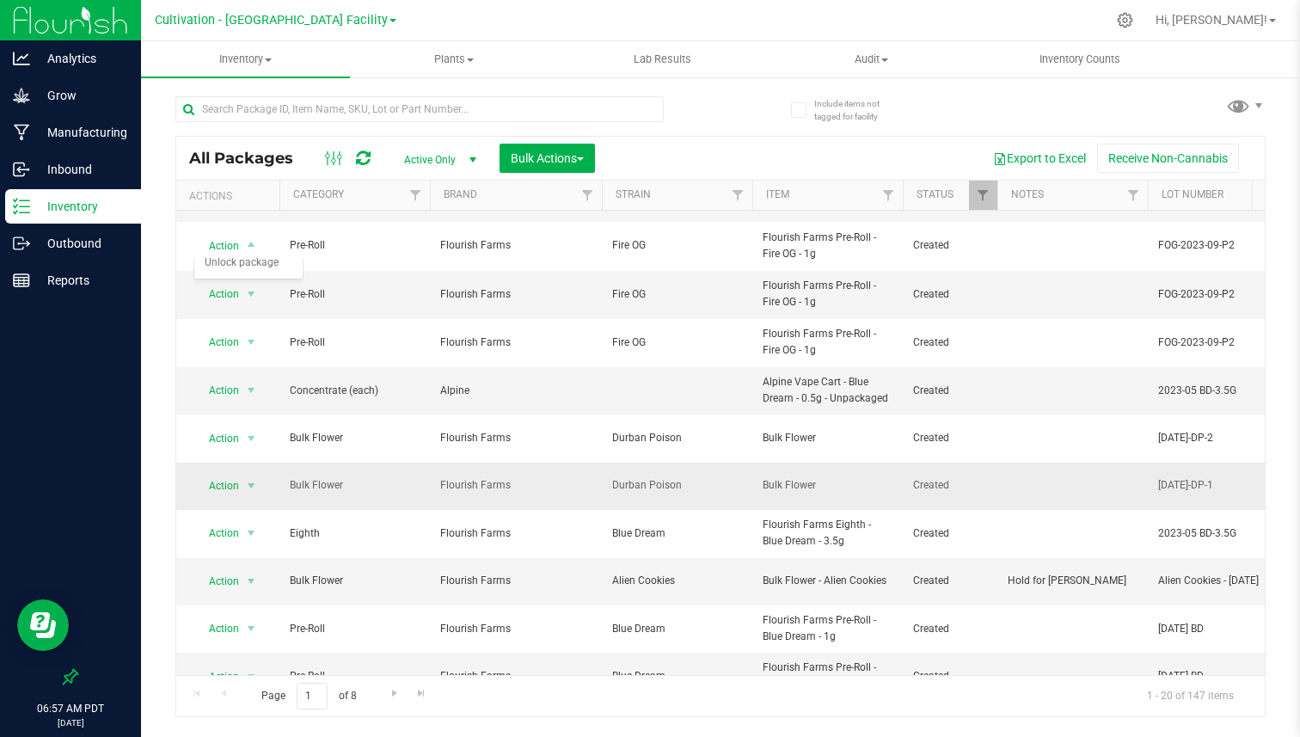
click at [439, 485] on td "Flourish Farms" at bounding box center [516, 486] width 172 height 47
click at [229, 483] on span "Action" at bounding box center [217, 486] width 46 height 24
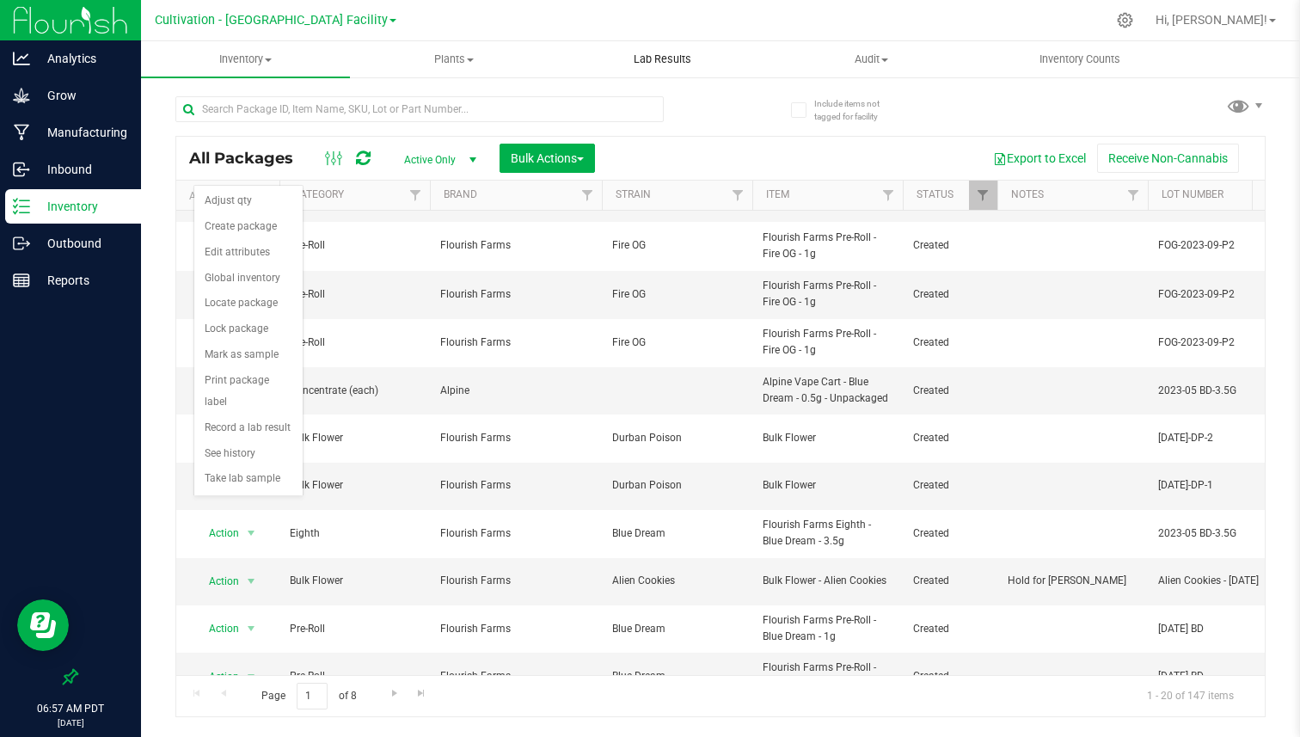
click at [661, 65] on span "Lab Results" at bounding box center [663, 59] width 104 height 15
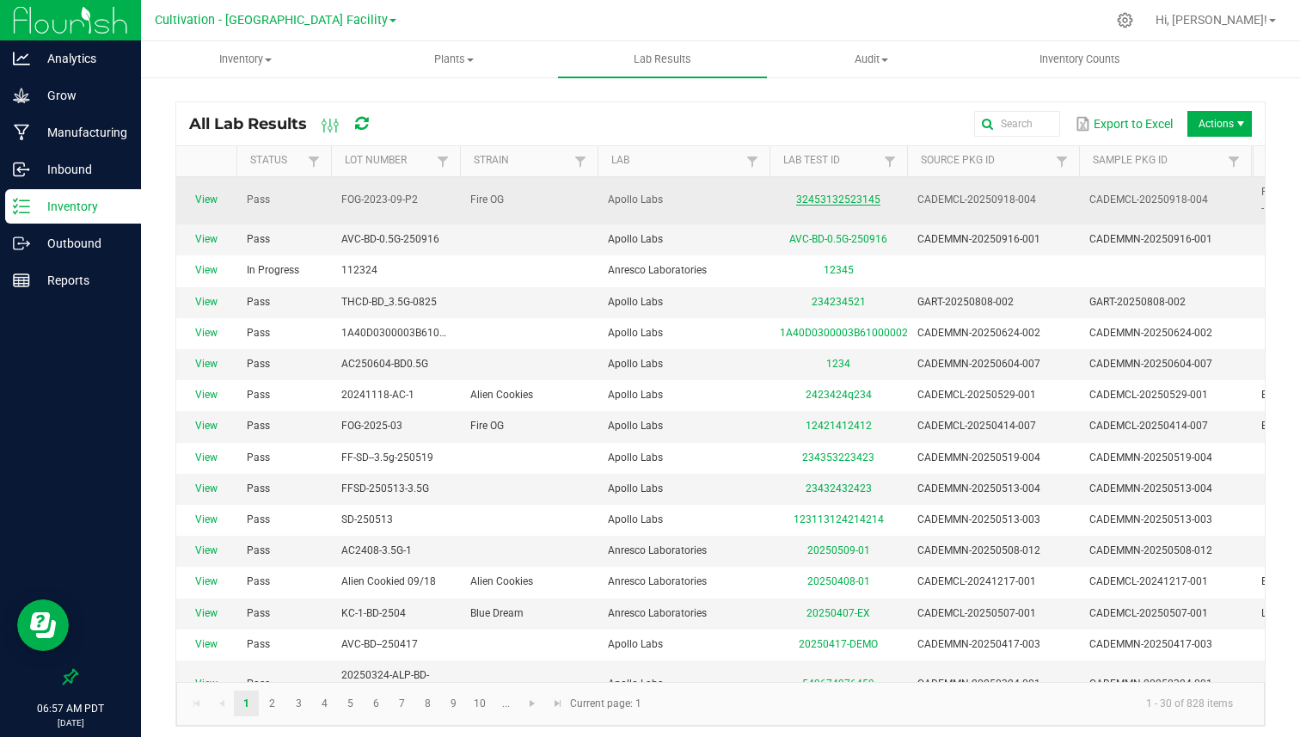
click at [859, 199] on link "32453132523145" at bounding box center [838, 200] width 84 height 12
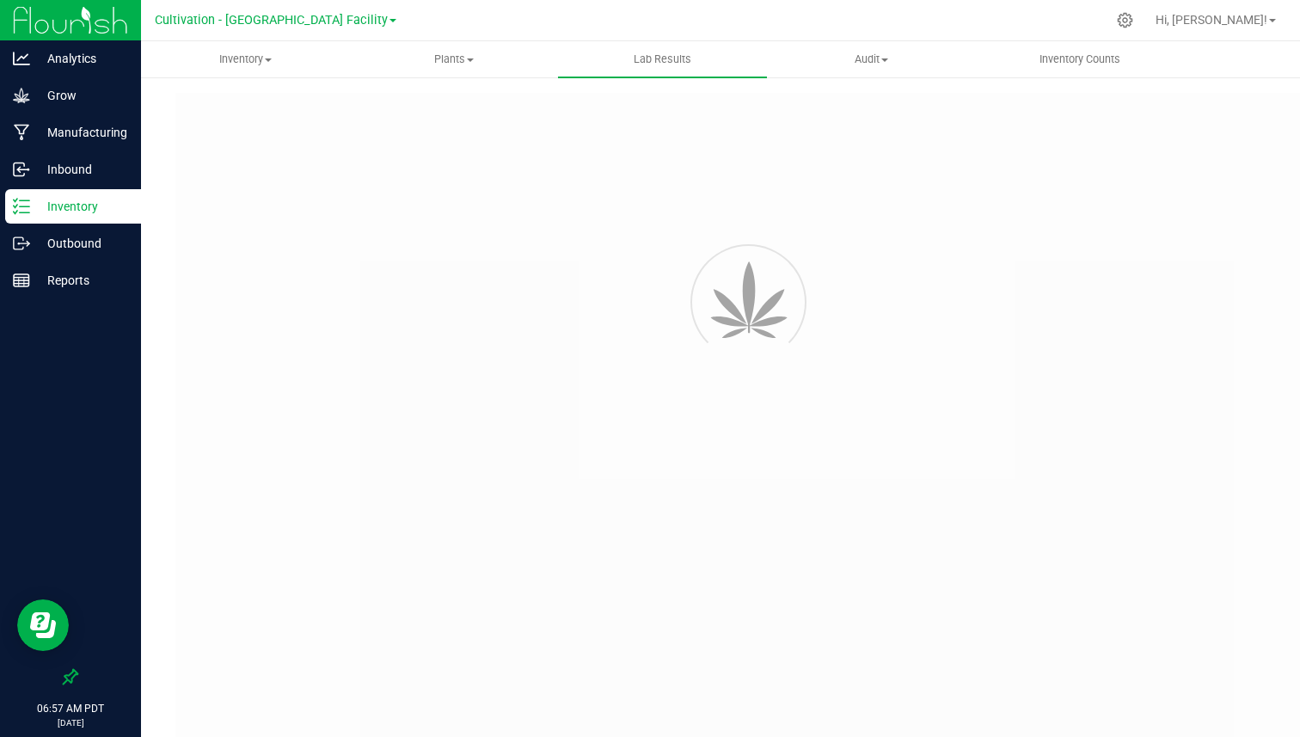
type input "CADEMCL-20250918-004"
type input "32453132523145"
type input "CADEMCL-20250918-004"
type input "[DATE] 12:00 AM"
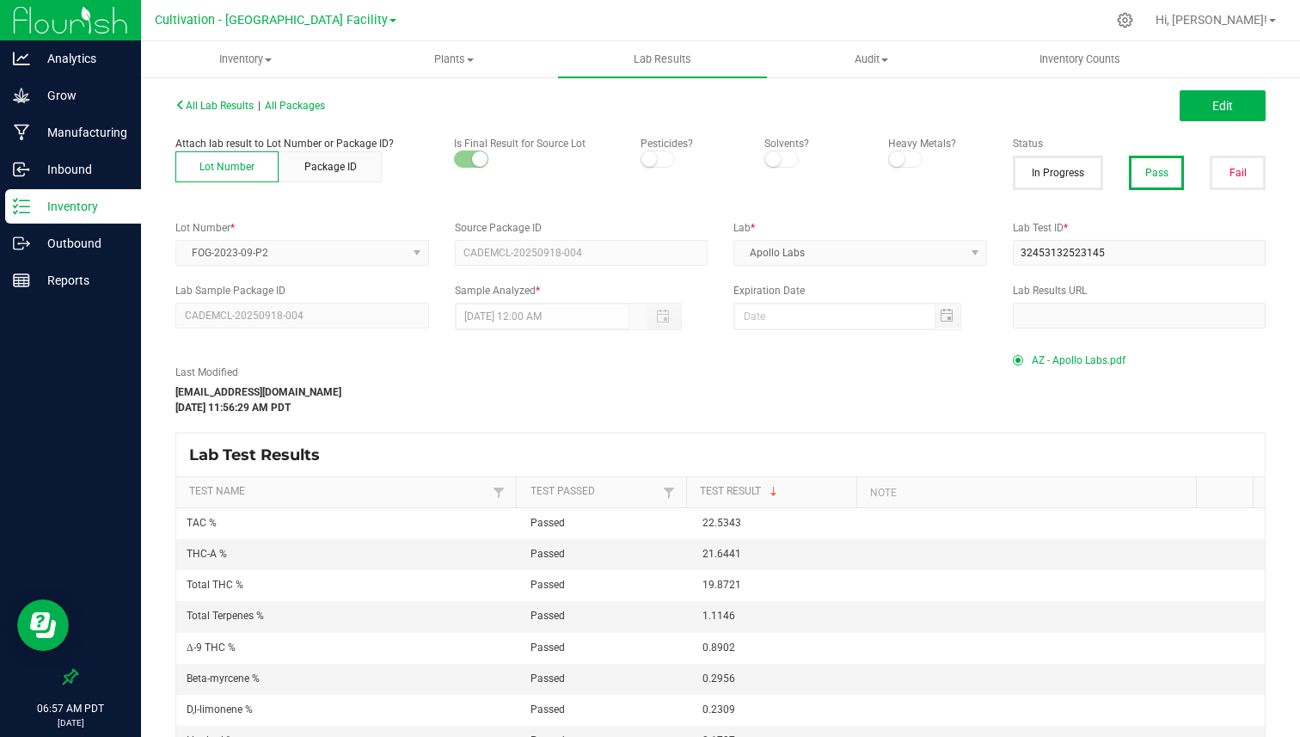
click at [99, 210] on p "Inventory" at bounding box center [81, 206] width 103 height 21
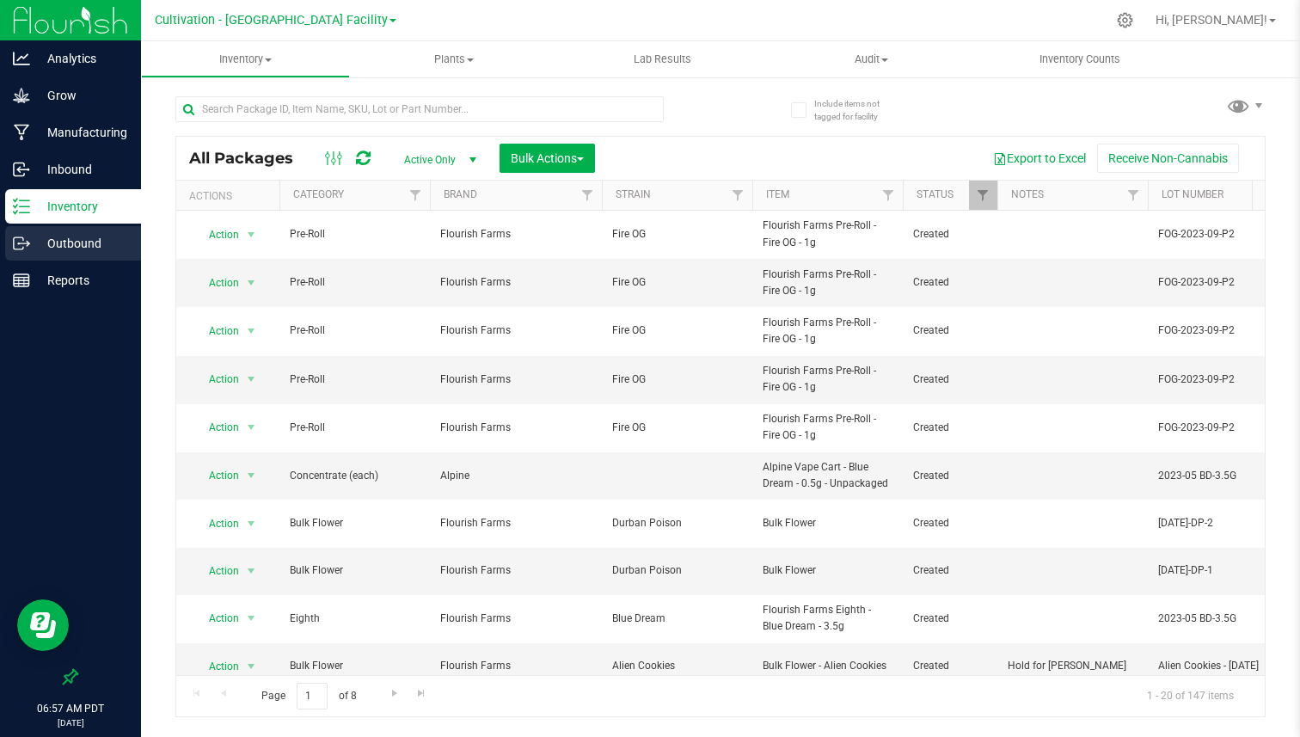
click at [106, 234] on p "Outbound" at bounding box center [81, 243] width 103 height 21
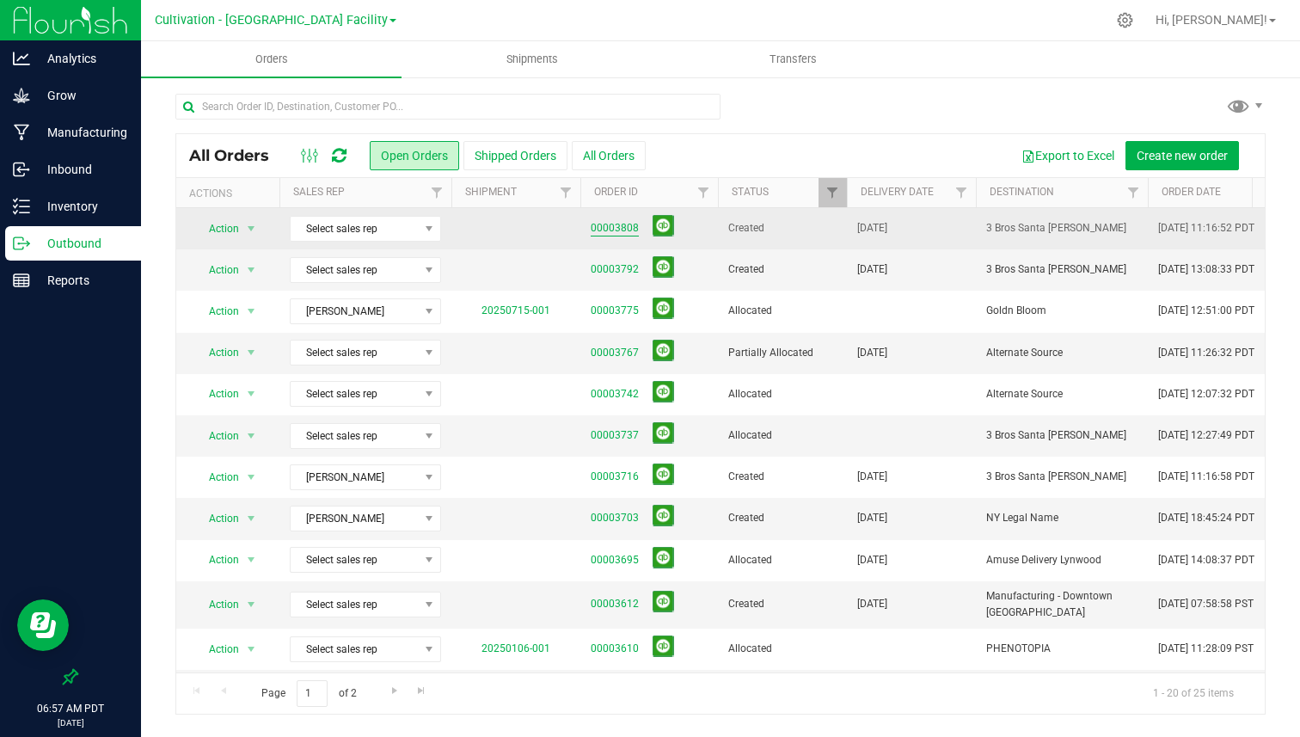
click at [620, 230] on link "00003808" at bounding box center [615, 228] width 48 height 16
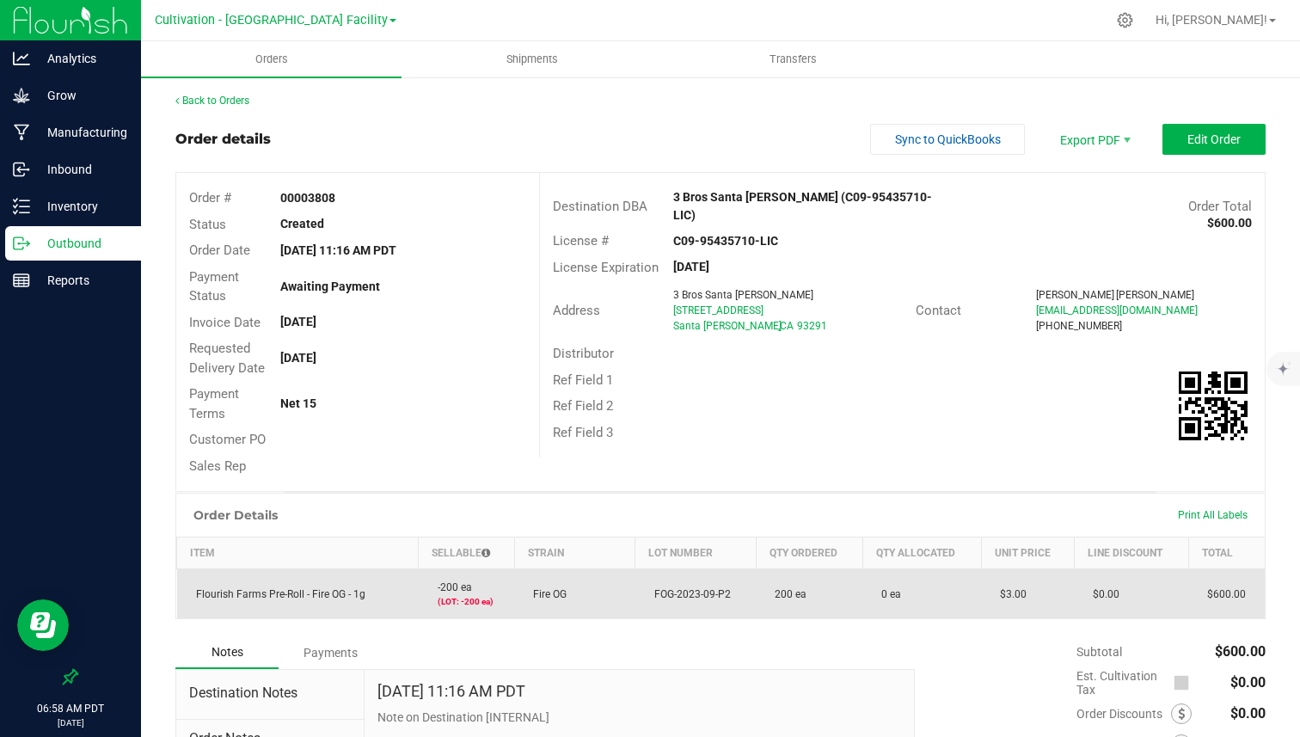
drag, startPoint x: 652, startPoint y: 595, endPoint x: 741, endPoint y: 591, distance: 89.6
click at [741, 592] on td "FOG-2023-09-P2" at bounding box center [696, 594] width 121 height 50
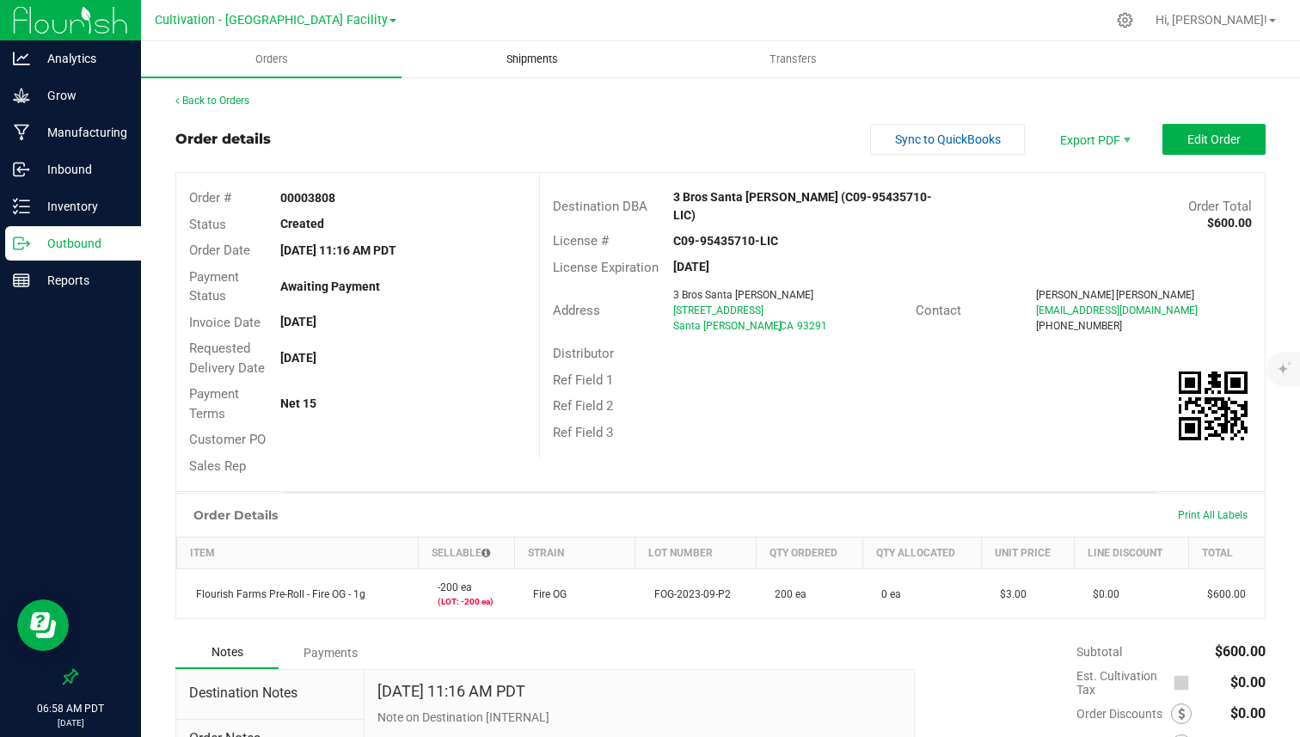
click at [521, 68] on uib-tab-heading "Shipments" at bounding box center [532, 59] width 259 height 34
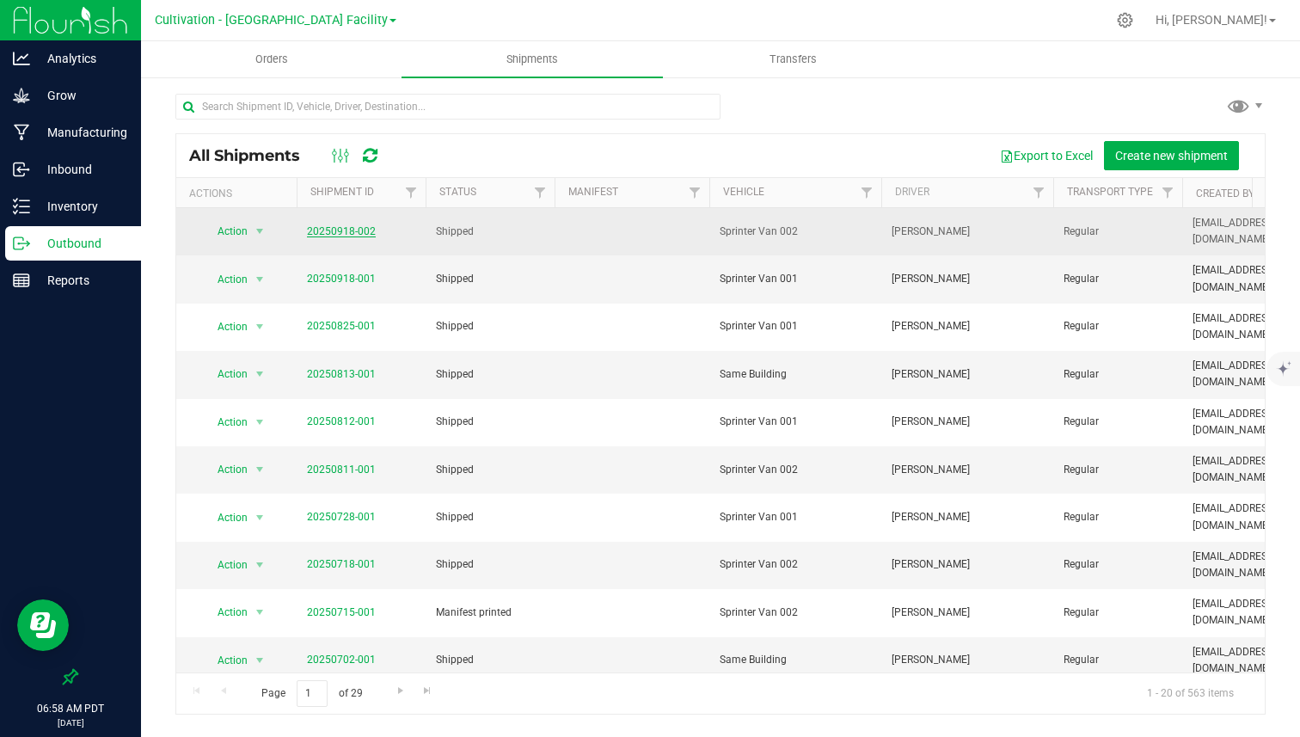
click at [359, 227] on link "20250918-002" at bounding box center [341, 231] width 69 height 12
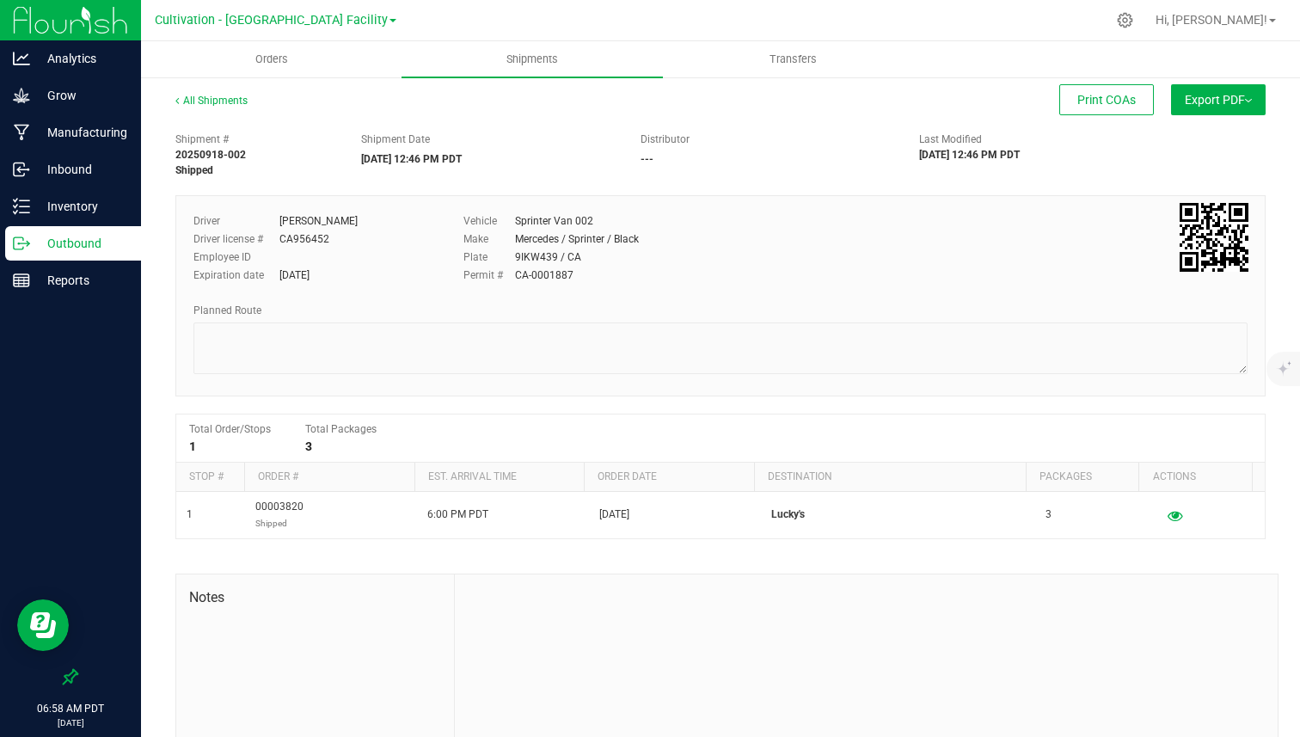
click at [1232, 99] on span "Export PDF" at bounding box center [1218, 100] width 67 height 14
click at [513, 104] on div "Print COAs" at bounding box center [717, 99] width 876 height 31
click at [114, 139] on p "Manufacturing" at bounding box center [81, 132] width 103 height 21
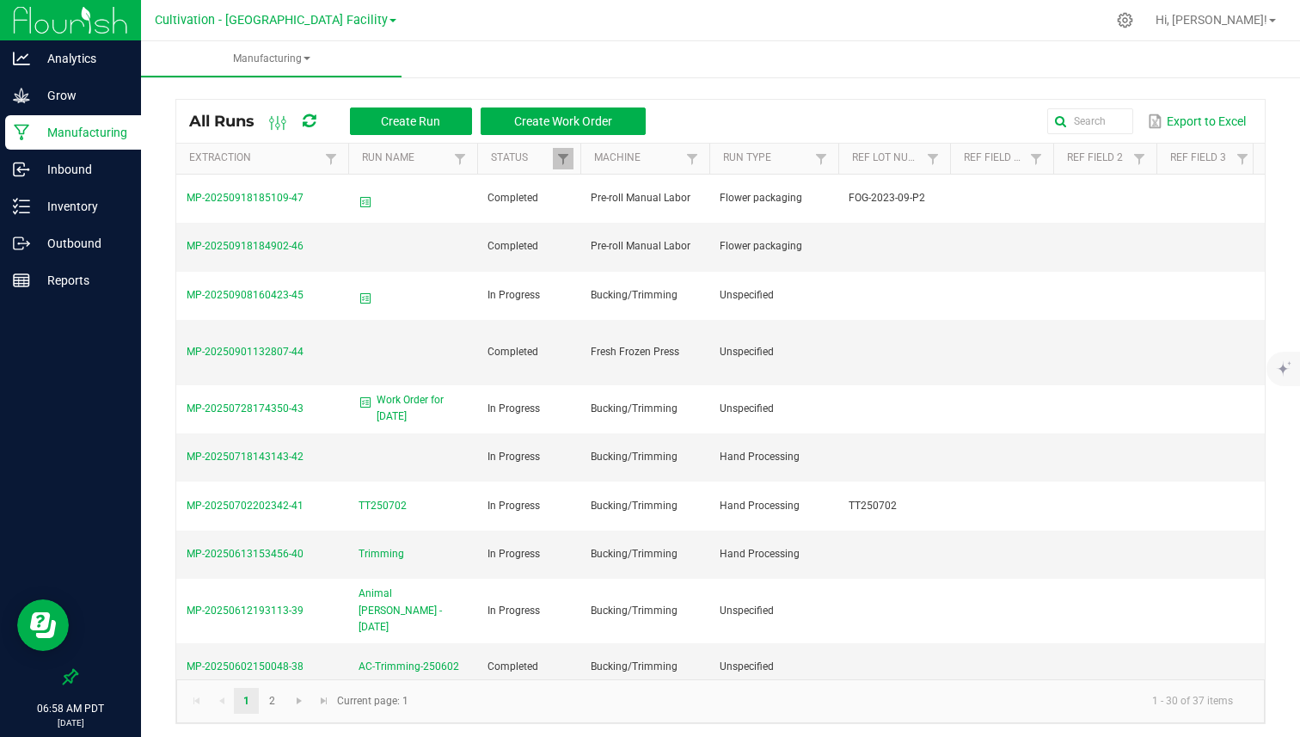
click at [278, 12] on link "Cultivation - [GEOGRAPHIC_DATA] Facility" at bounding box center [276, 19] width 242 height 16
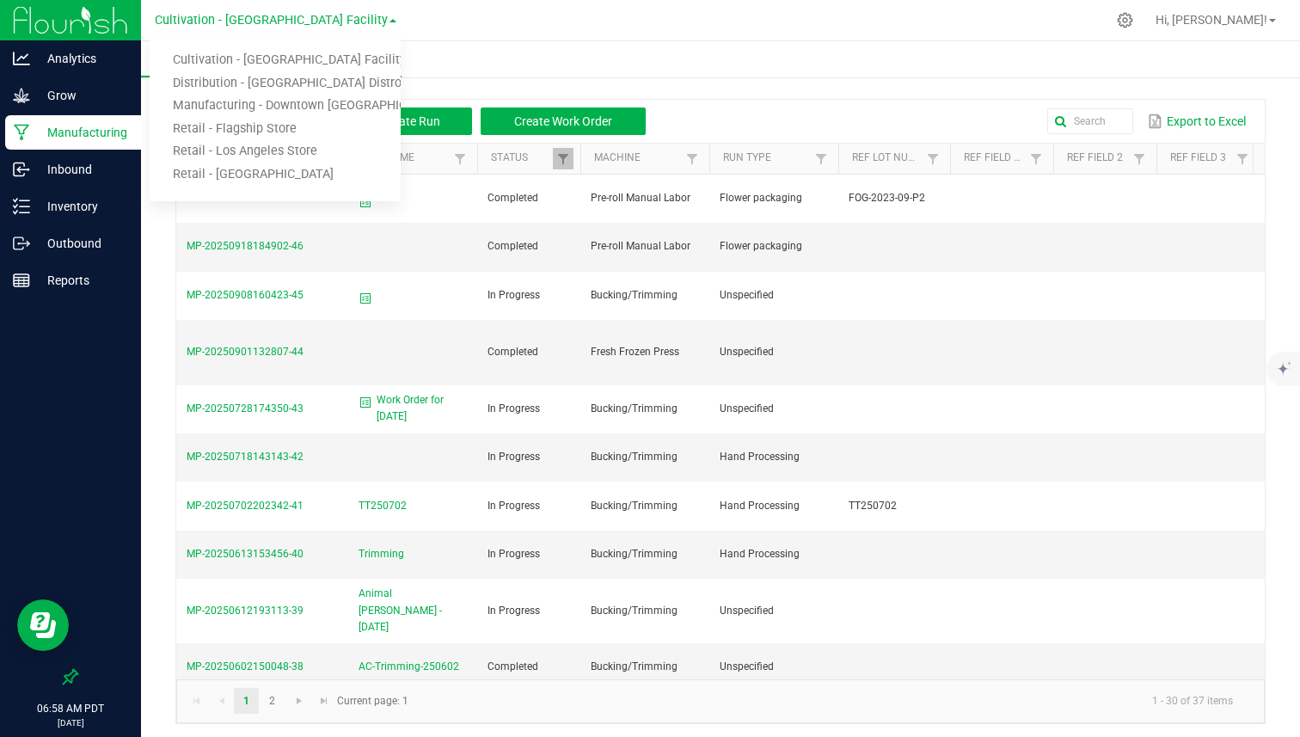
click at [446, 44] on ul "Manufacturing" at bounding box center [791, 59] width 1300 height 37
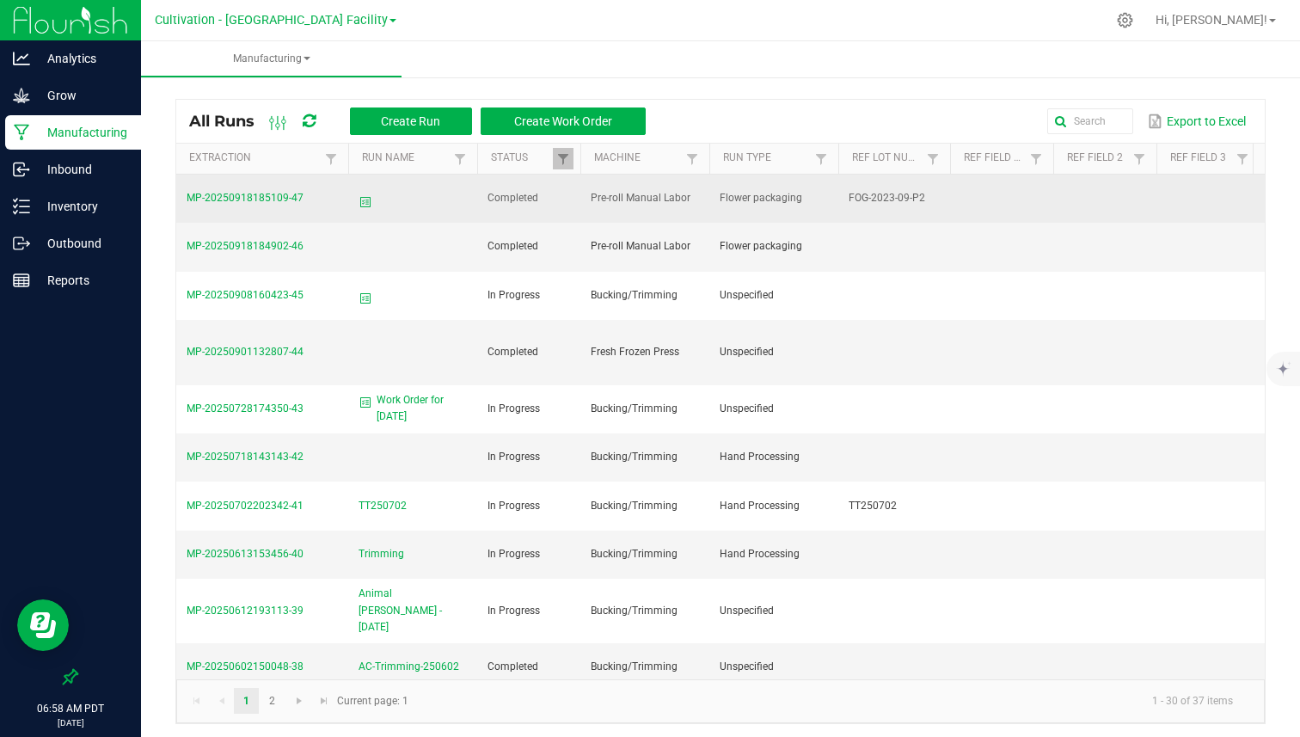
click at [271, 194] on span "MP-20250918185109-47" at bounding box center [245, 198] width 117 height 12
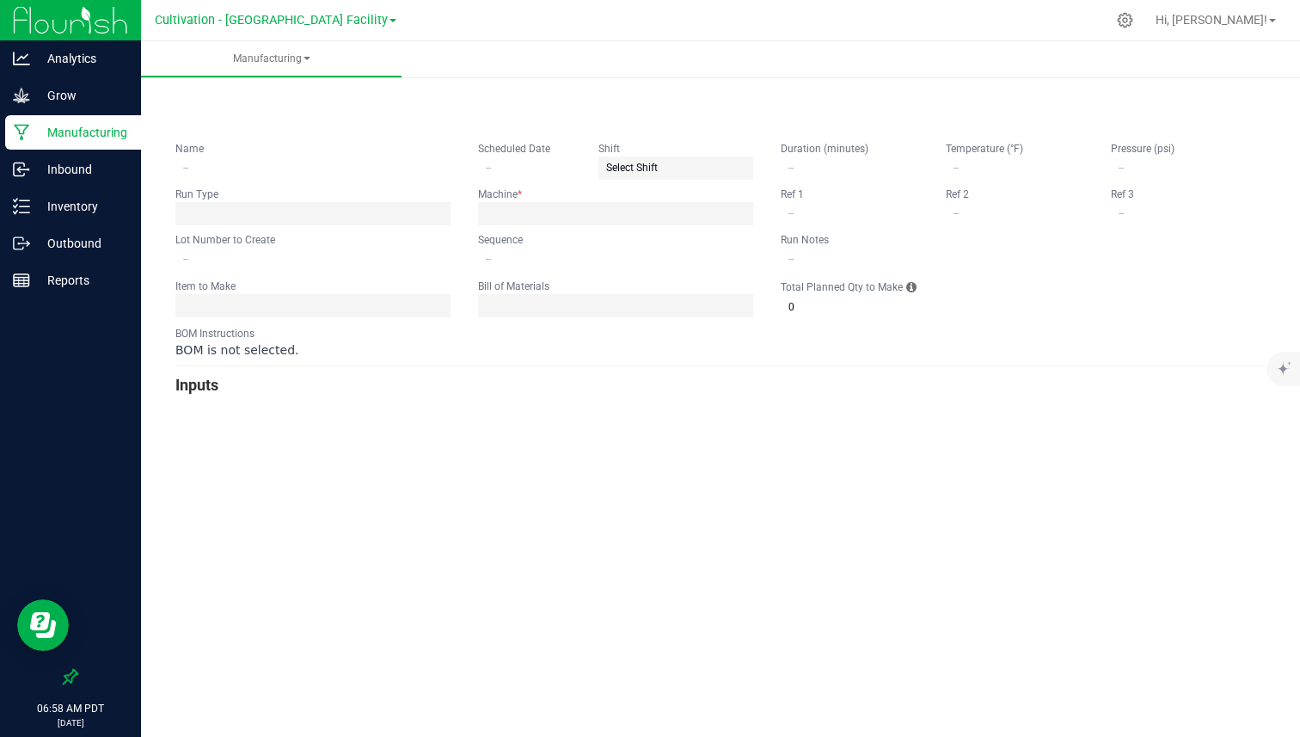
type input "FOG-2023-09-P2"
type input "0"
type input "500"
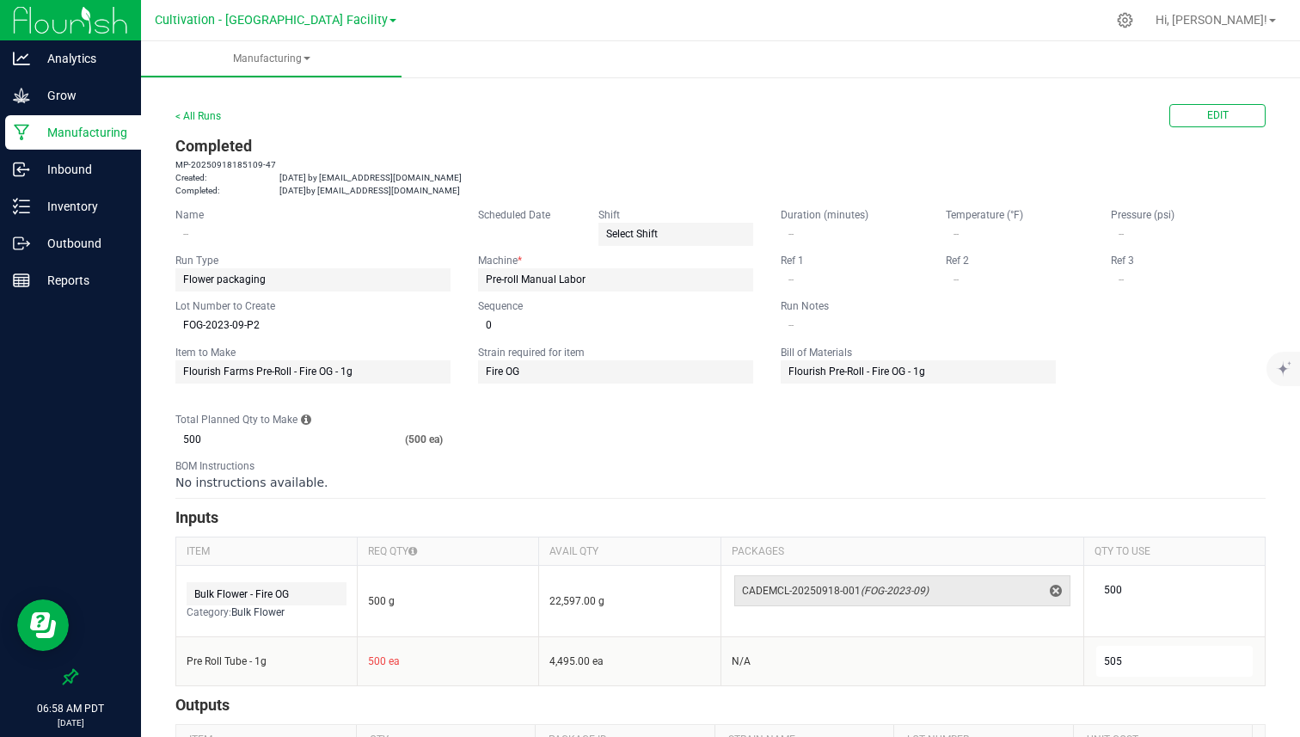
scroll to position [85, 0]
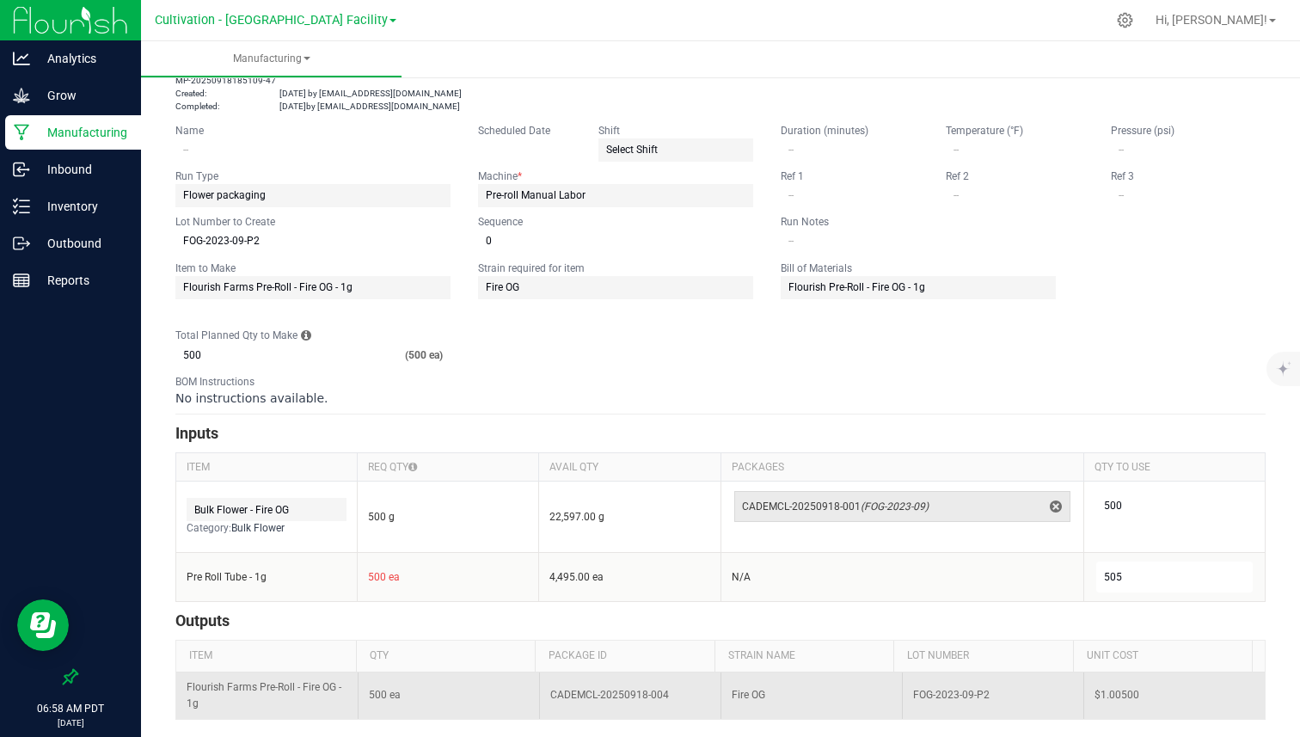
click at [265, 691] on span "Flourish Farms Pre-Roll - Fire OG - 1g" at bounding box center [267, 695] width 161 height 33
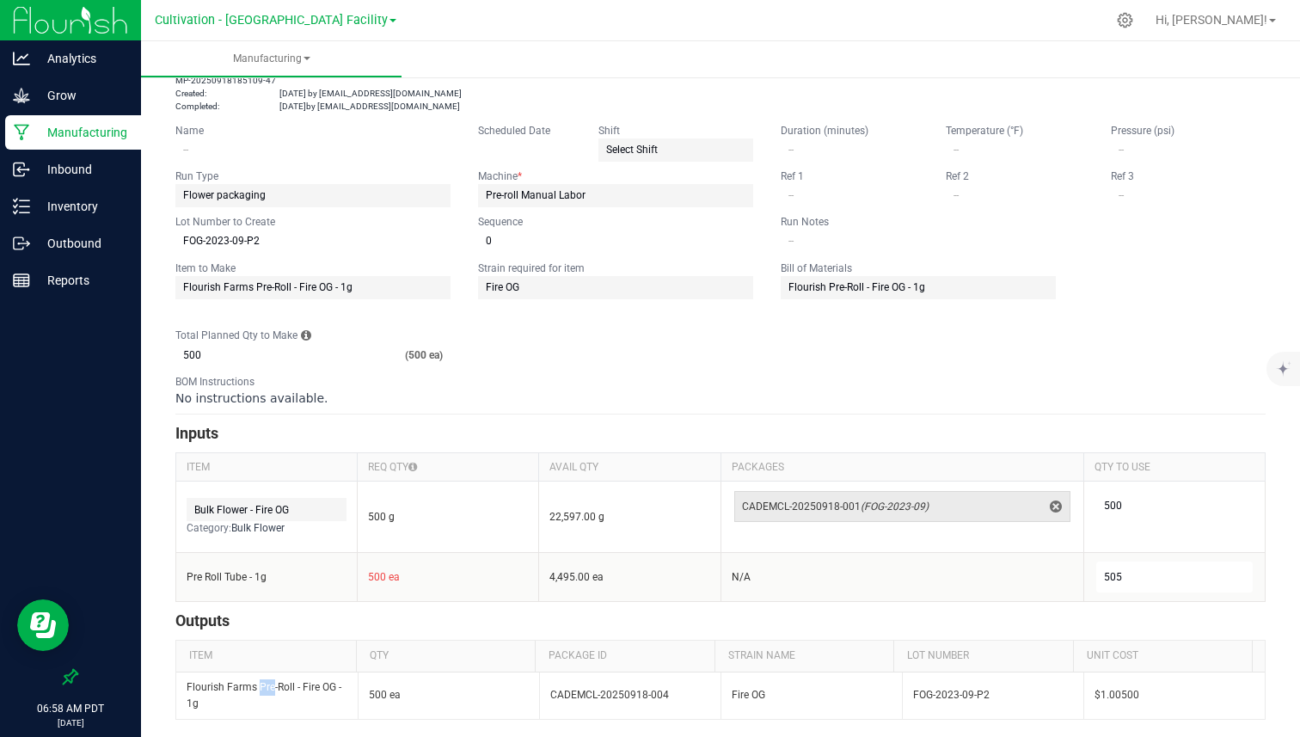
scroll to position [0, 0]
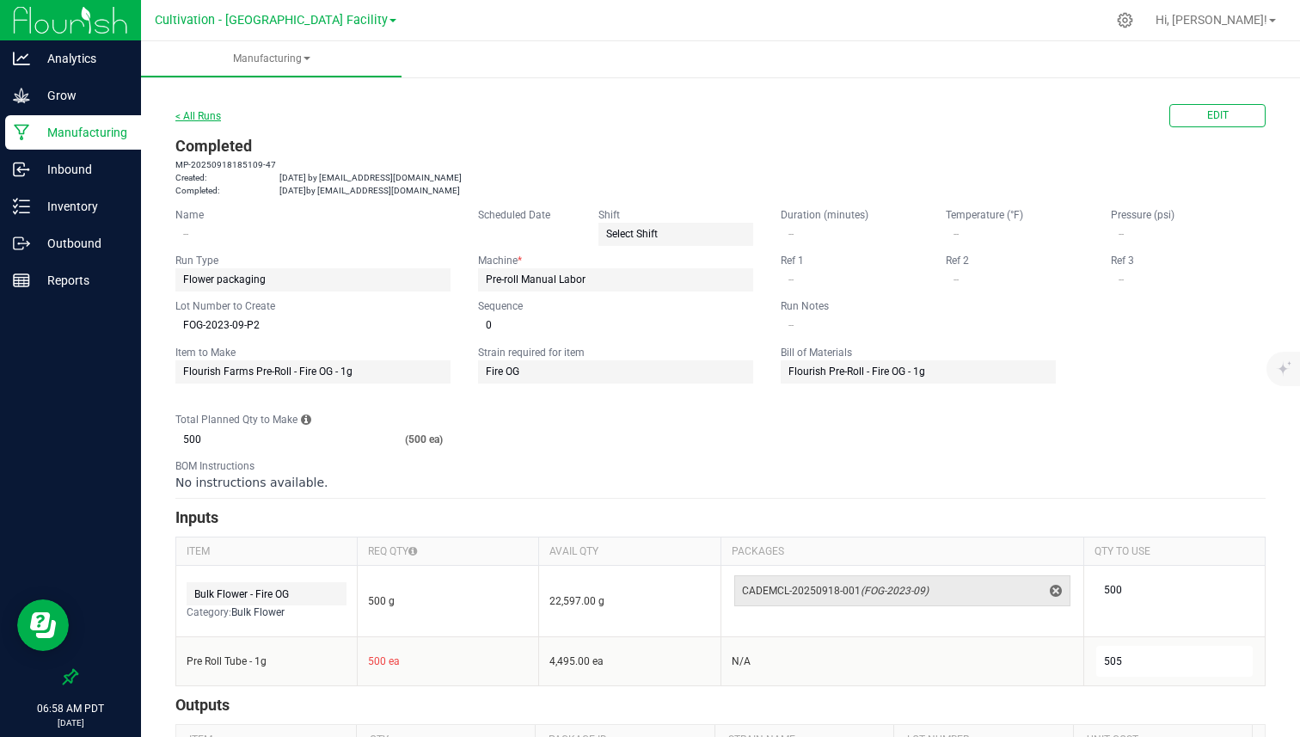
click at [208, 114] on link "< All Runs" at bounding box center [198, 116] width 46 height 12
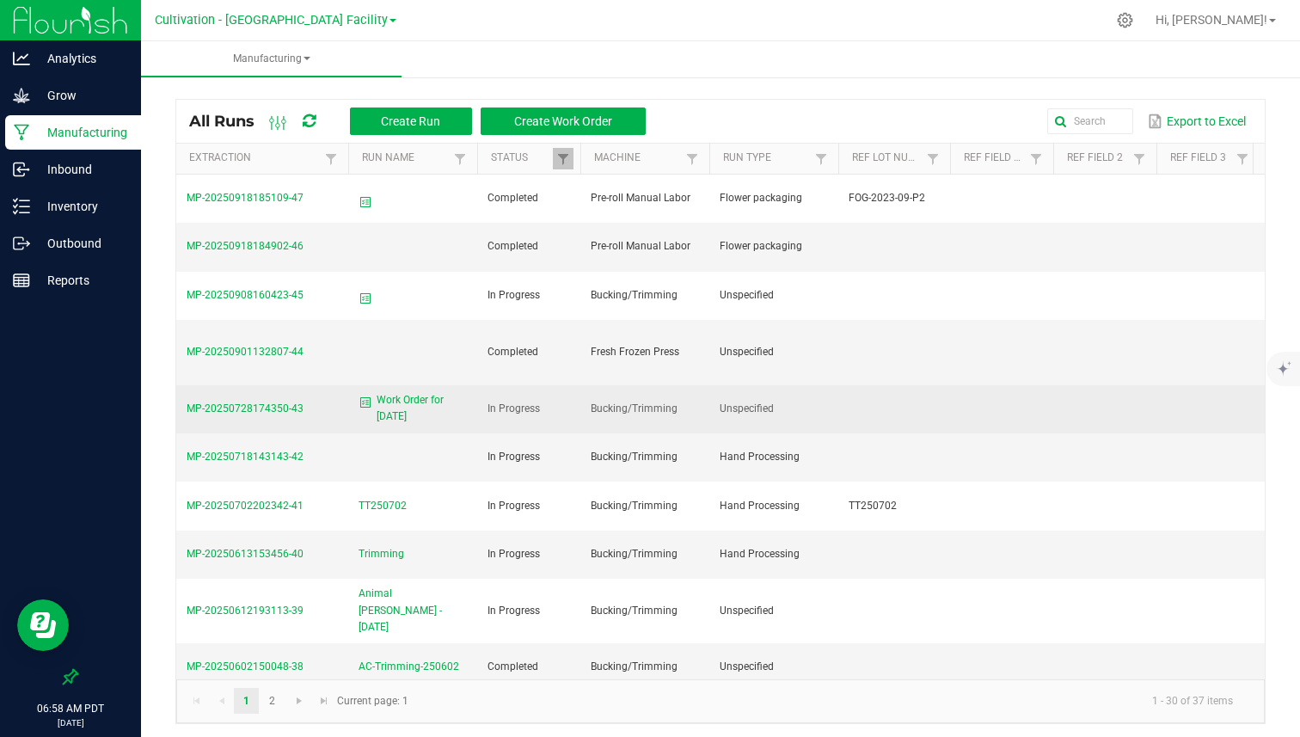
click at [403, 399] on span "Work Order for [DATE]" at bounding box center [422, 408] width 90 height 33
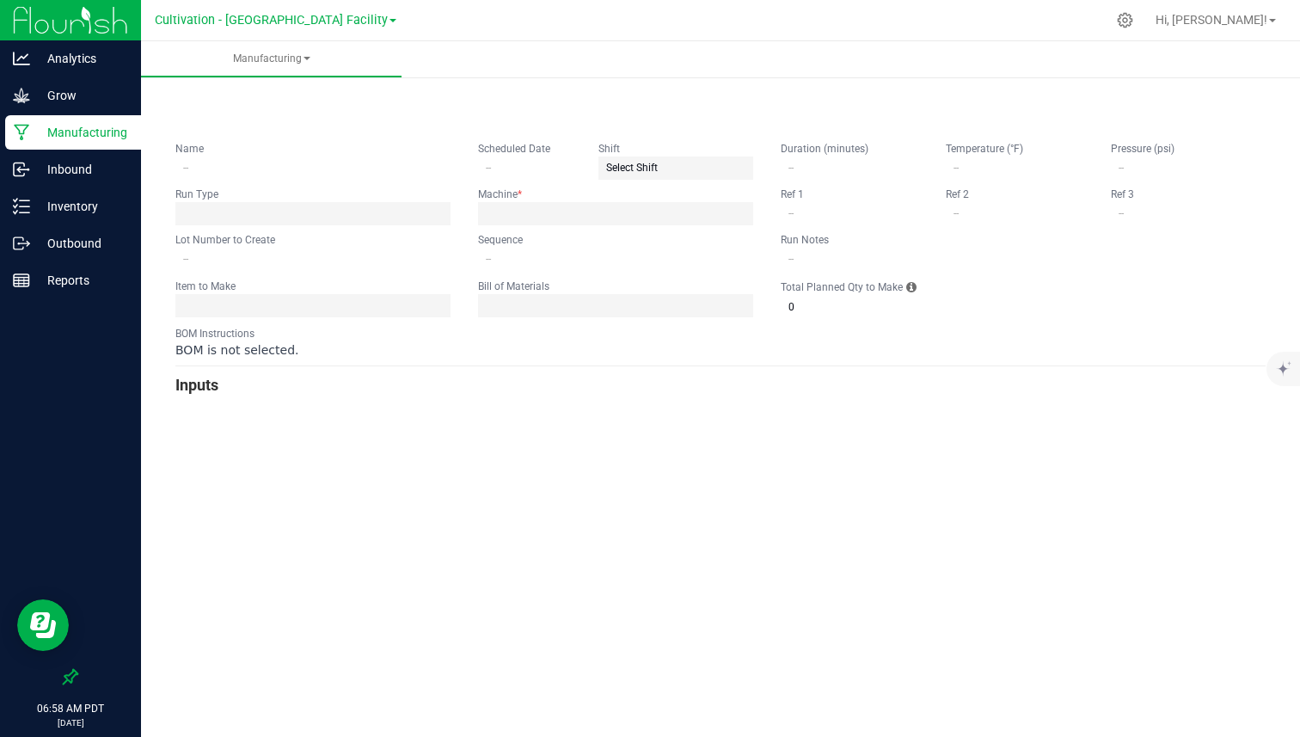
type input "Work Order for [DATE]"
type input "[DATE]"
type input "0"
type input "1"
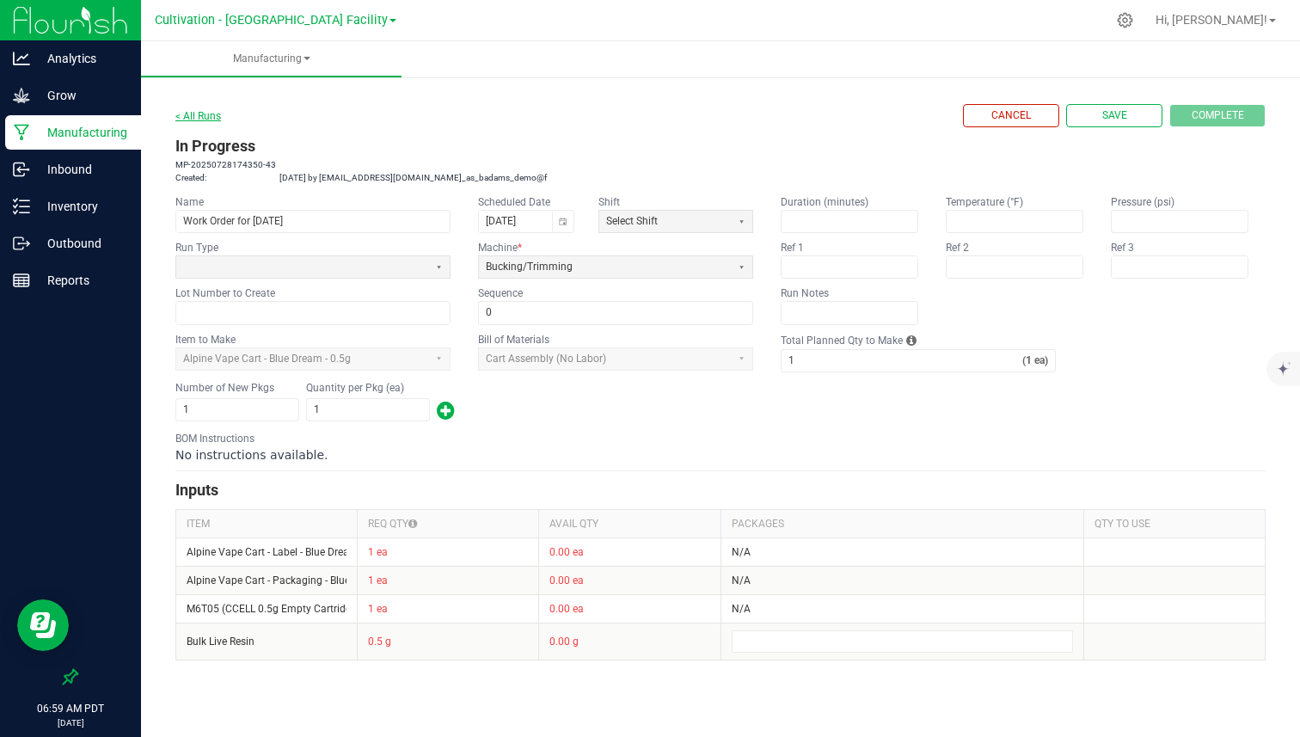
click at [203, 116] on link "< All Runs" at bounding box center [198, 116] width 46 height 12
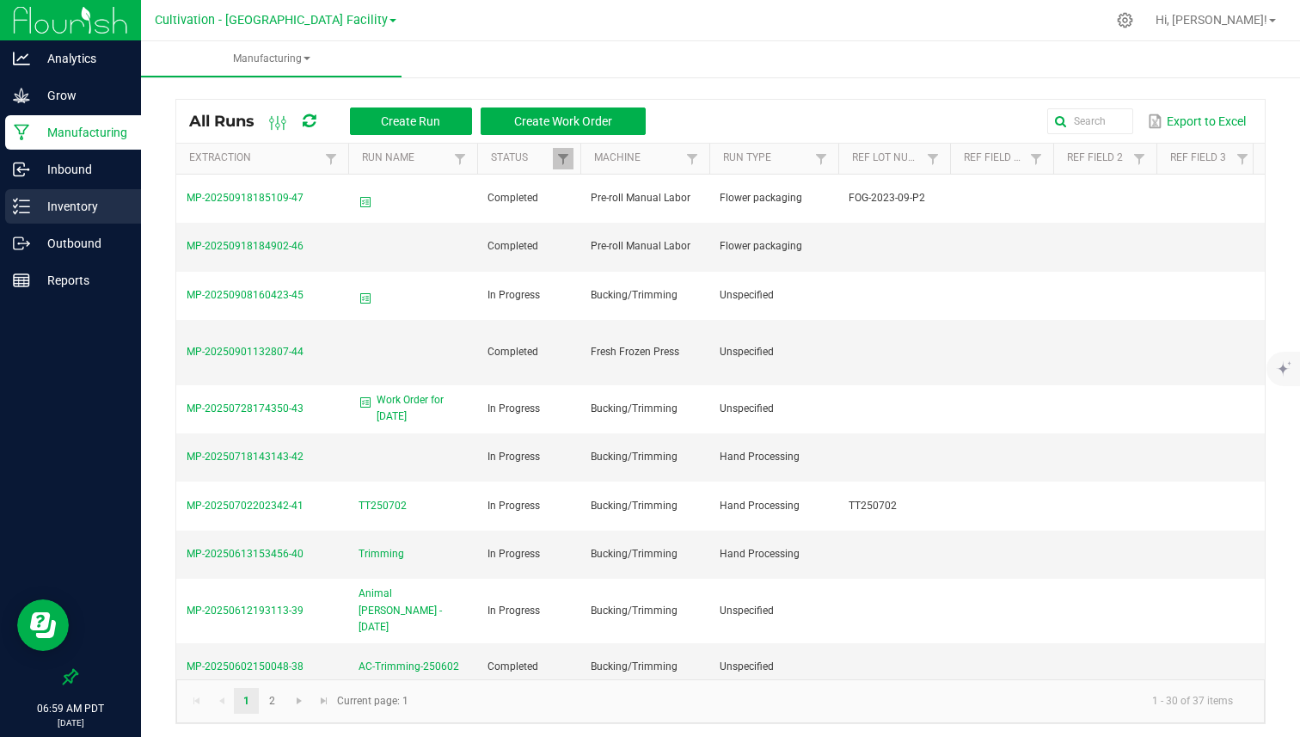
click at [92, 204] on p "Inventory" at bounding box center [81, 206] width 103 height 21
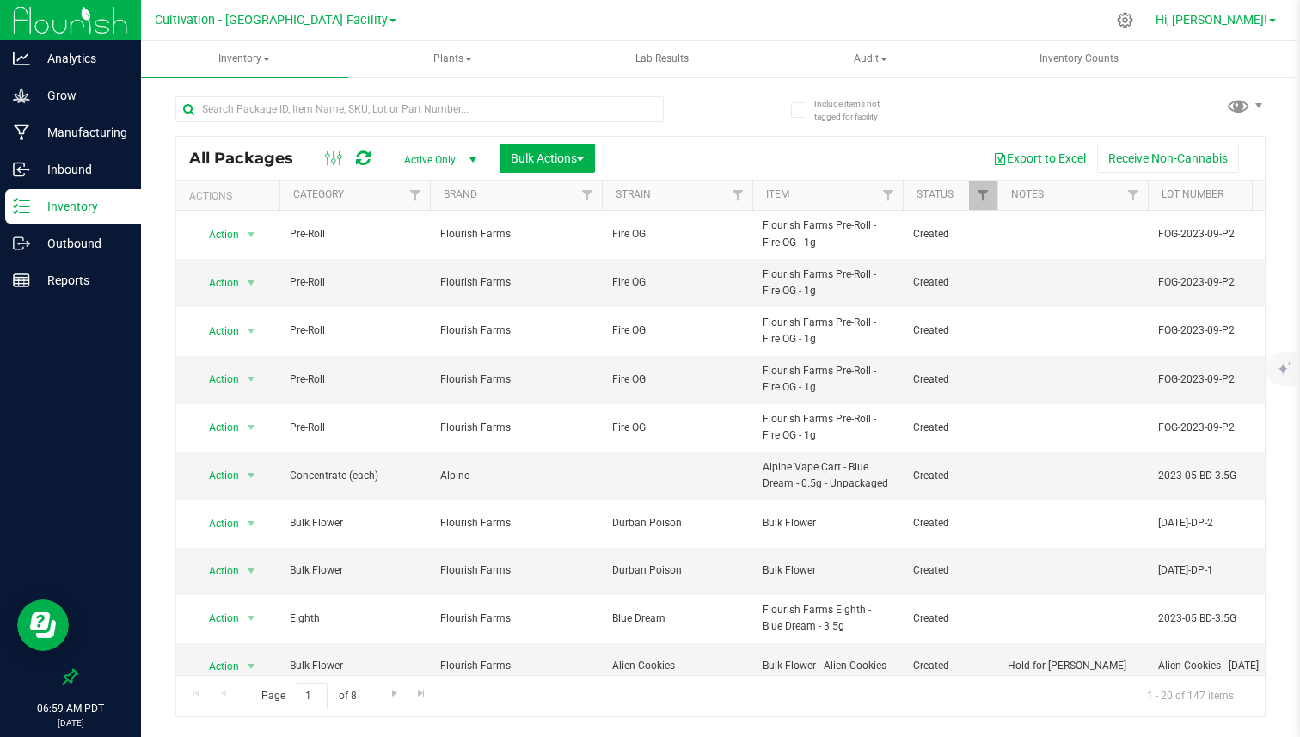
click at [1235, 19] on span "Hi, [PERSON_NAME]!" at bounding box center [1212, 20] width 112 height 14
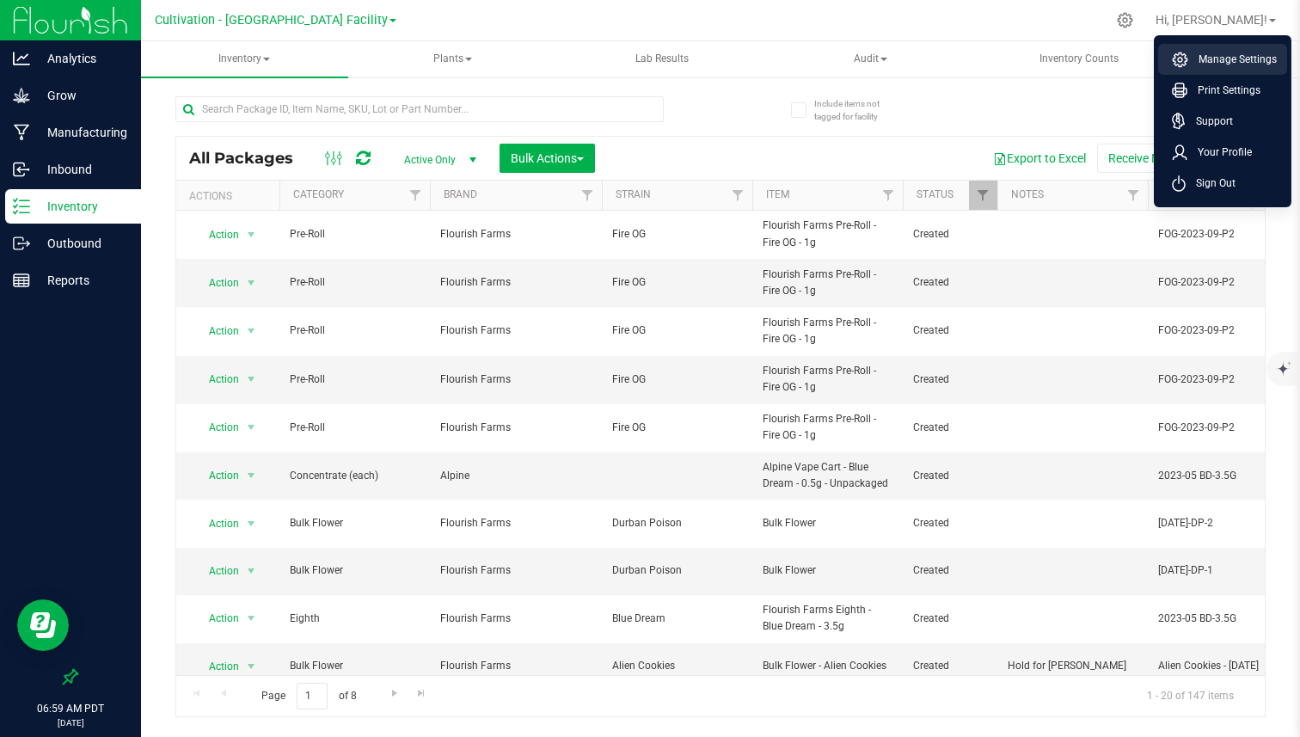
click at [1222, 56] on span "Manage Settings" at bounding box center [1233, 59] width 89 height 17
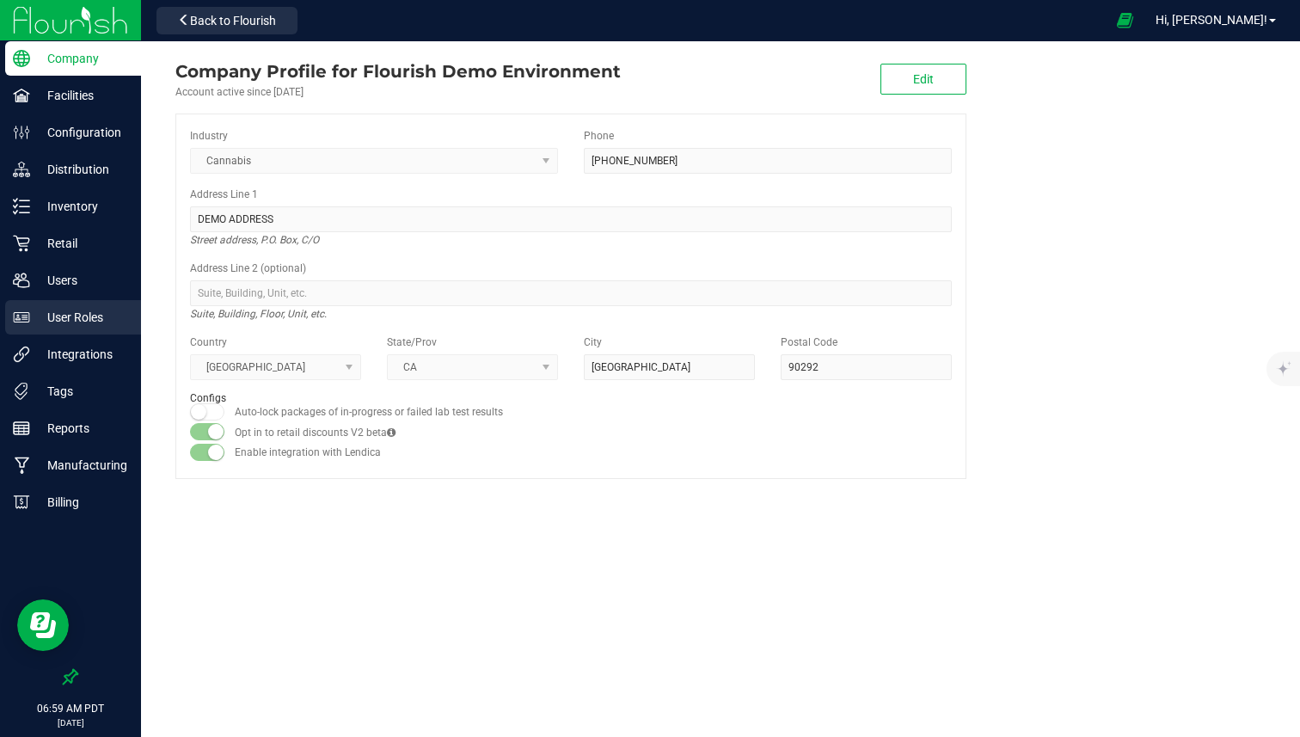
click at [96, 319] on p "User Roles" at bounding box center [81, 317] width 103 height 21
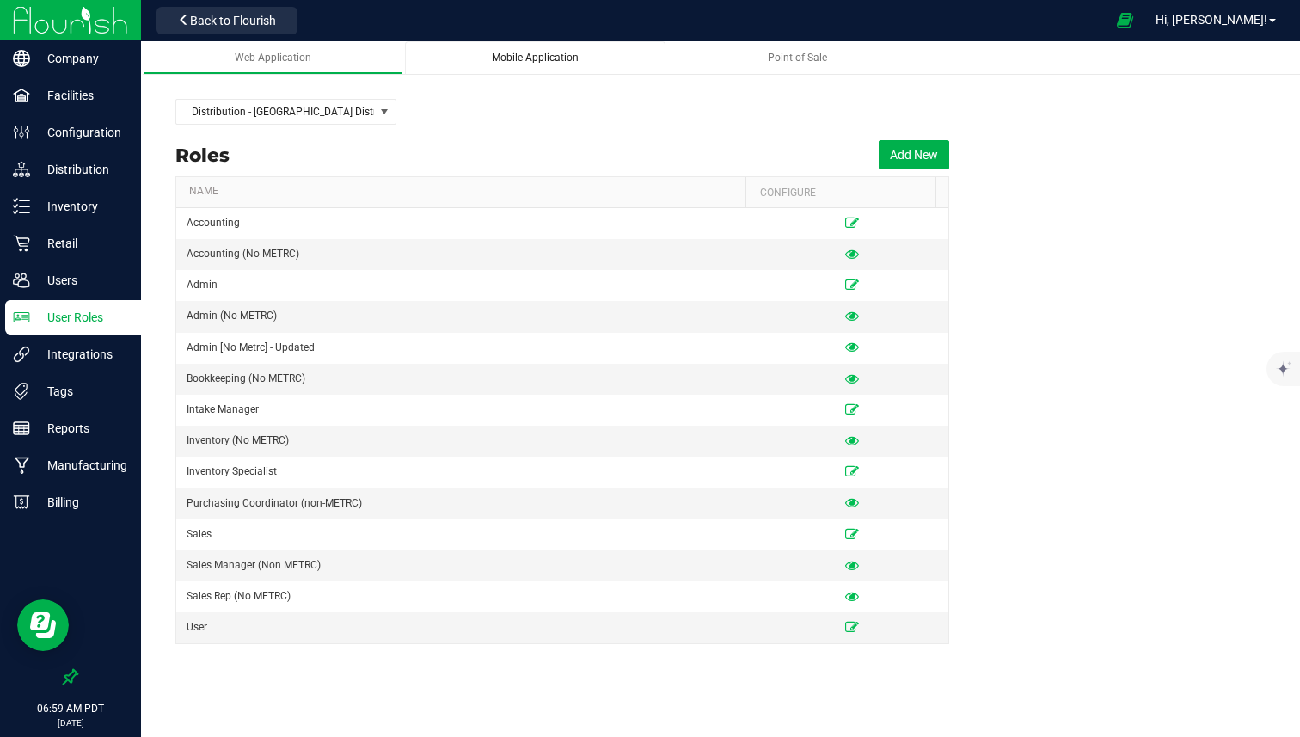
click at [539, 71] on link "Mobile Application" at bounding box center [535, 58] width 261 height 34
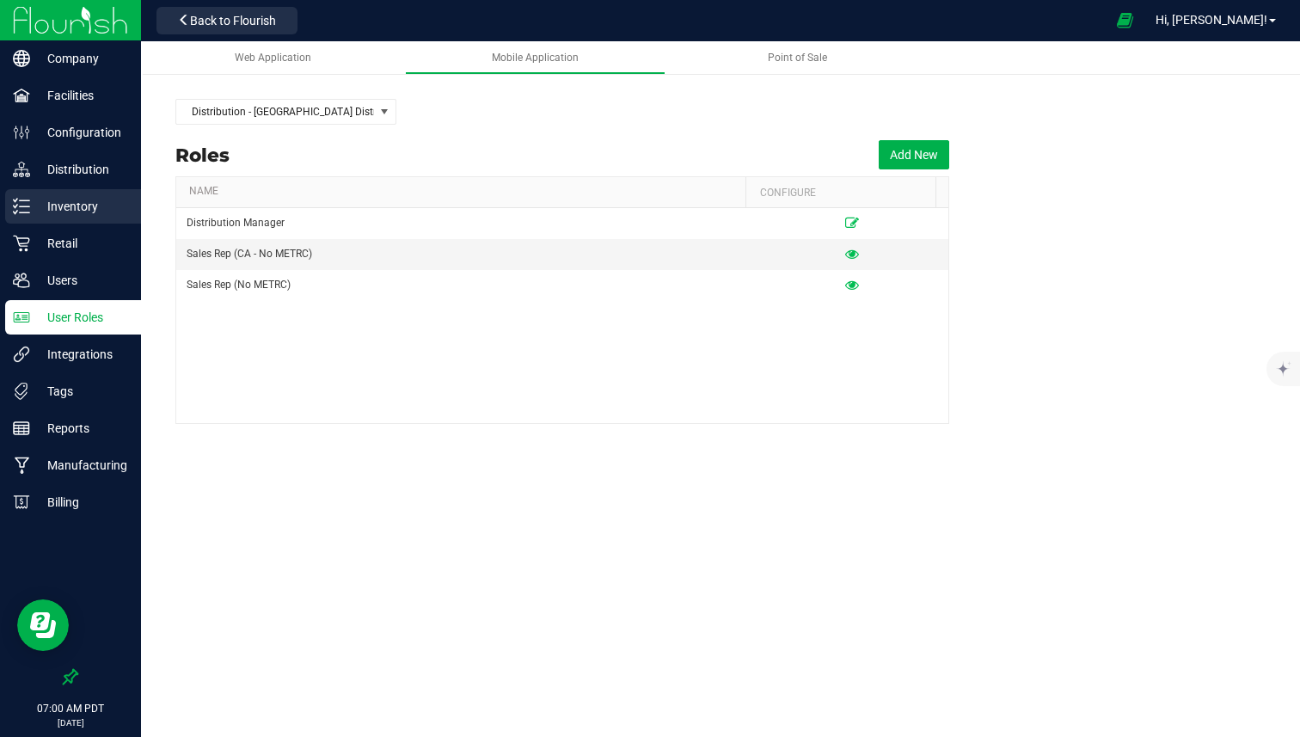
click at [81, 212] on p "Inventory" at bounding box center [81, 206] width 103 height 21
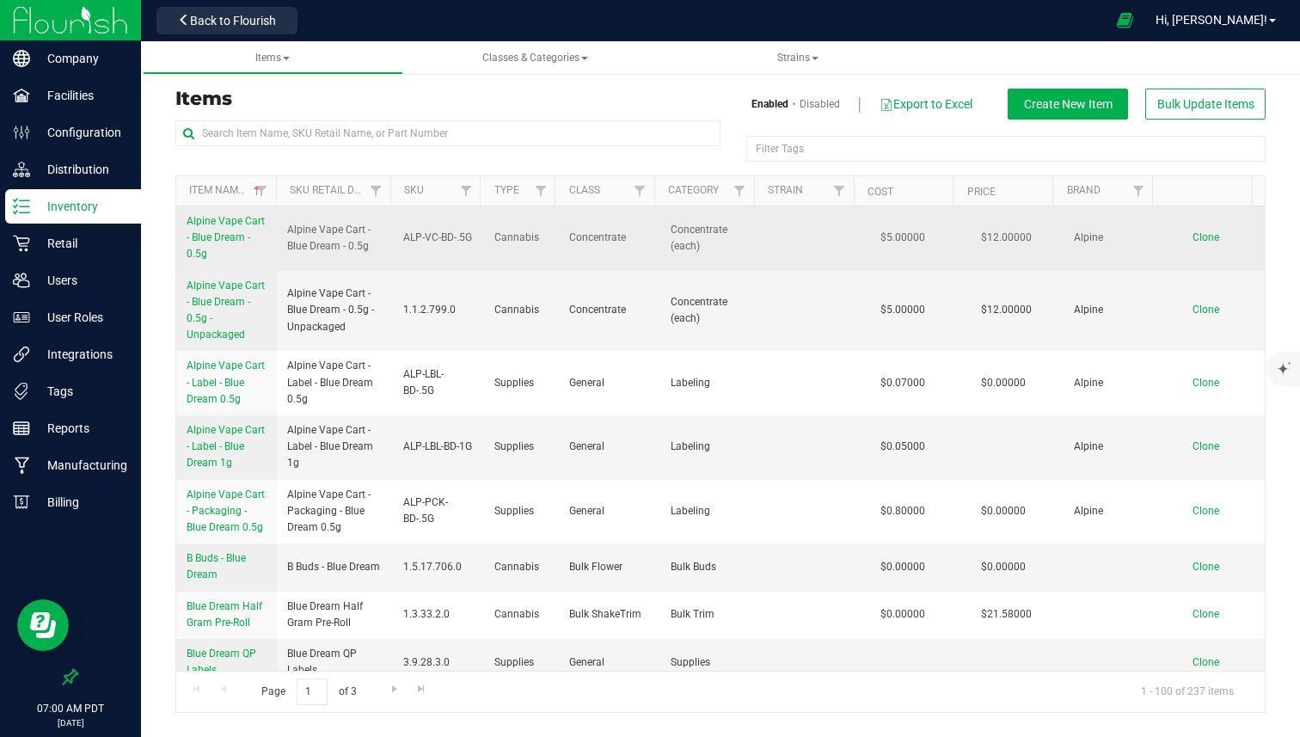
click at [213, 241] on span "Alpine Vape Cart - Blue Dream - 0.5g" at bounding box center [226, 237] width 78 height 45
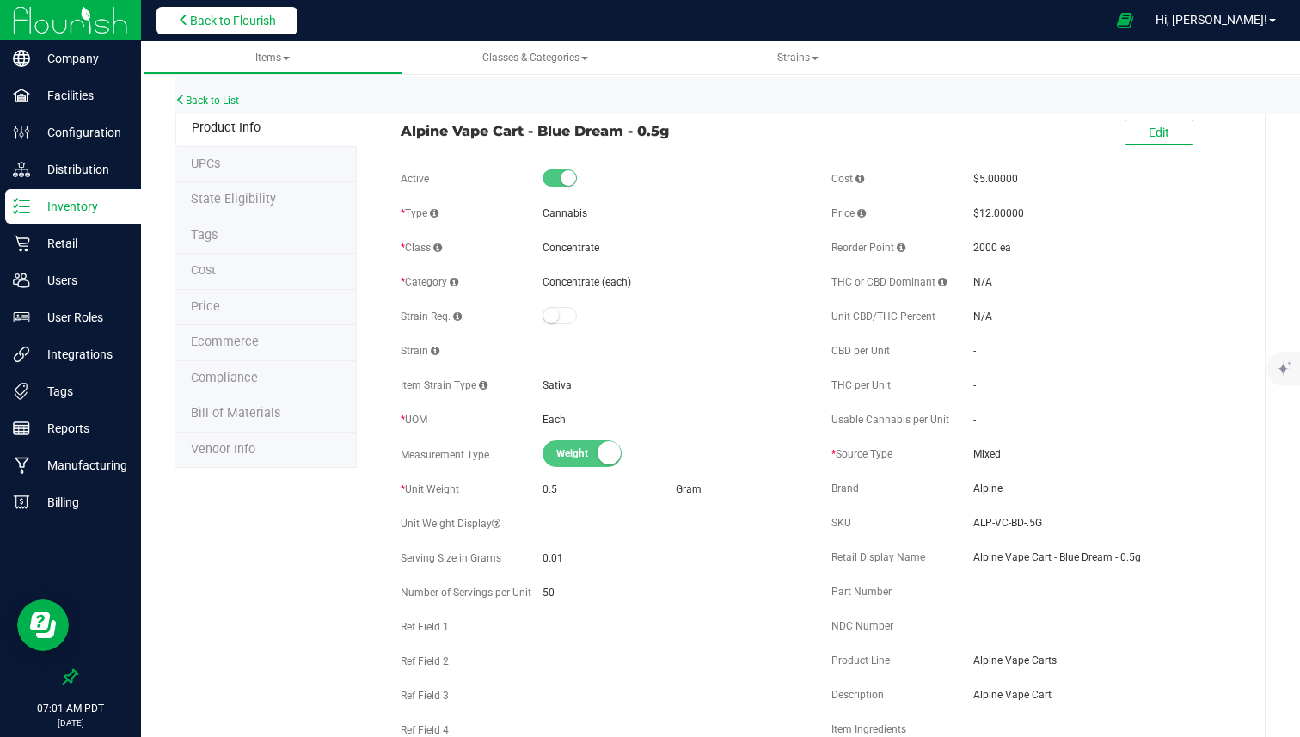
click at [224, 28] on button "Back to Flourish" at bounding box center [227, 21] width 141 height 28
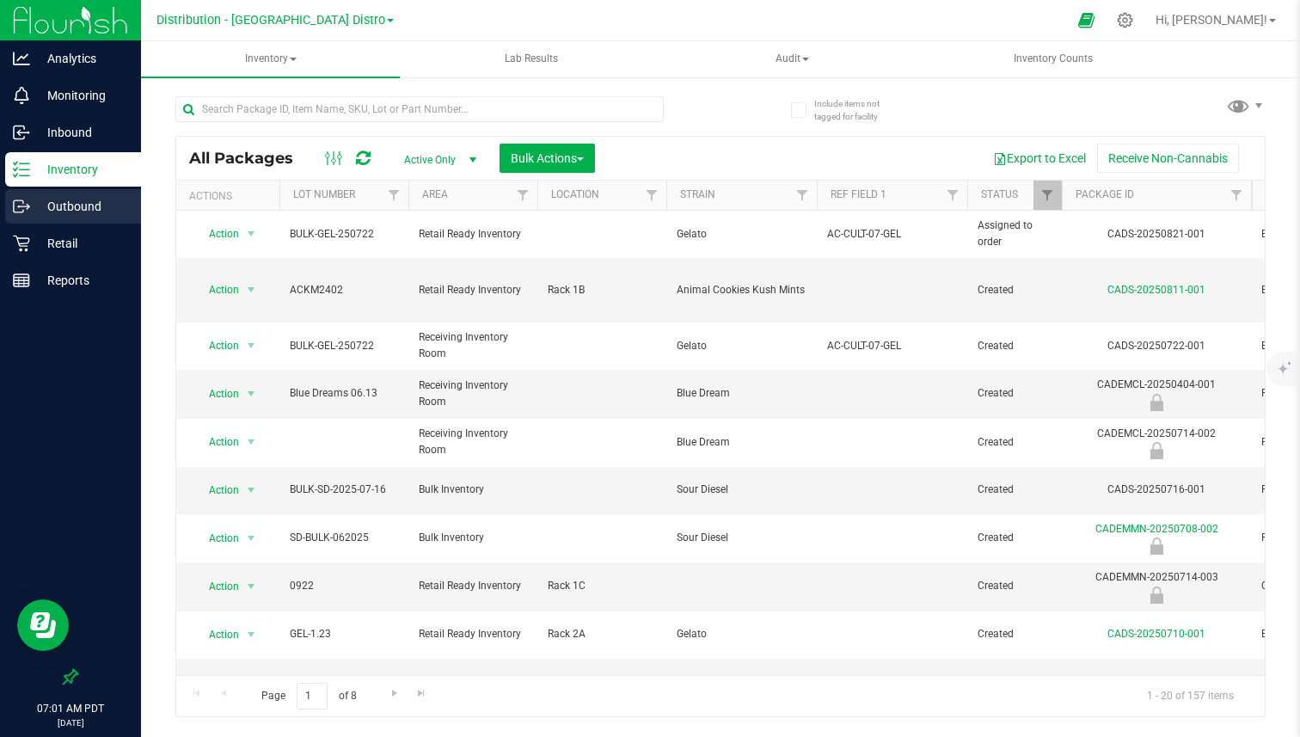
click at [105, 218] on div "Outbound" at bounding box center [73, 206] width 136 height 34
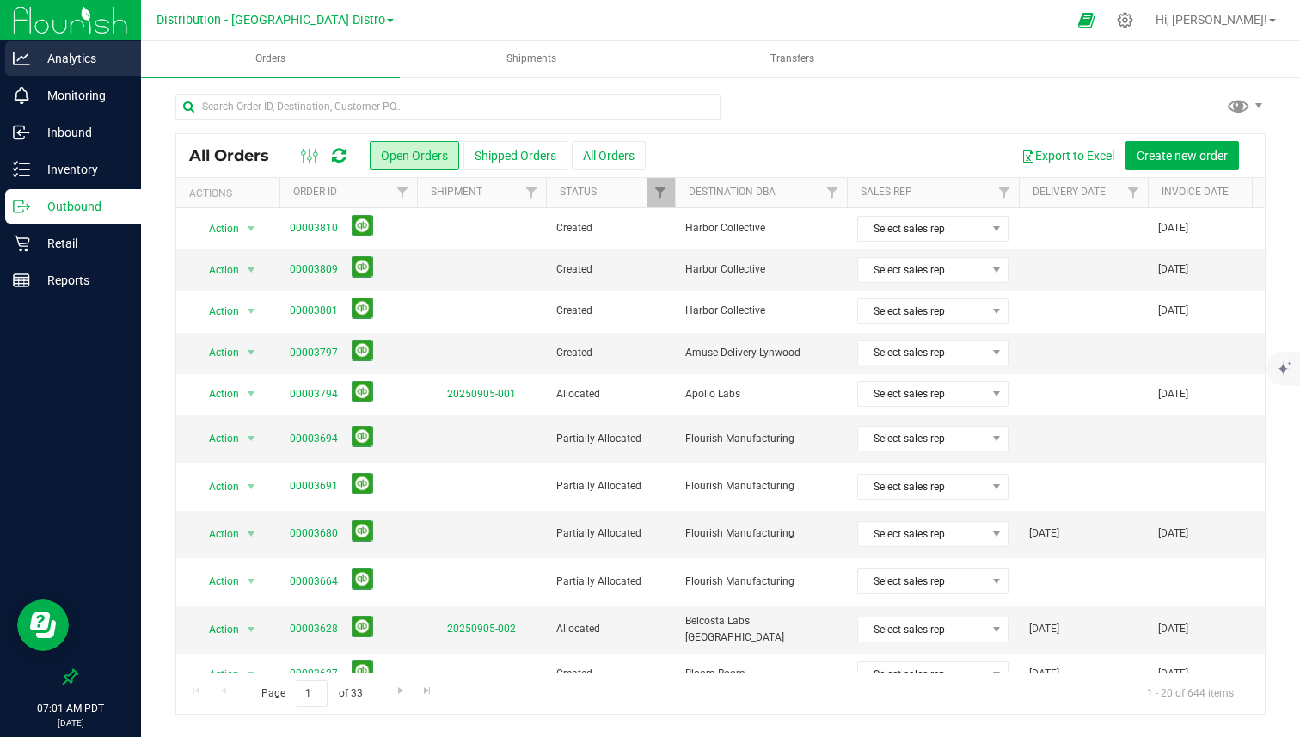
click at [83, 55] on p "Analytics" at bounding box center [81, 58] width 103 height 21
